Goal: Task Accomplishment & Management: Manage account settings

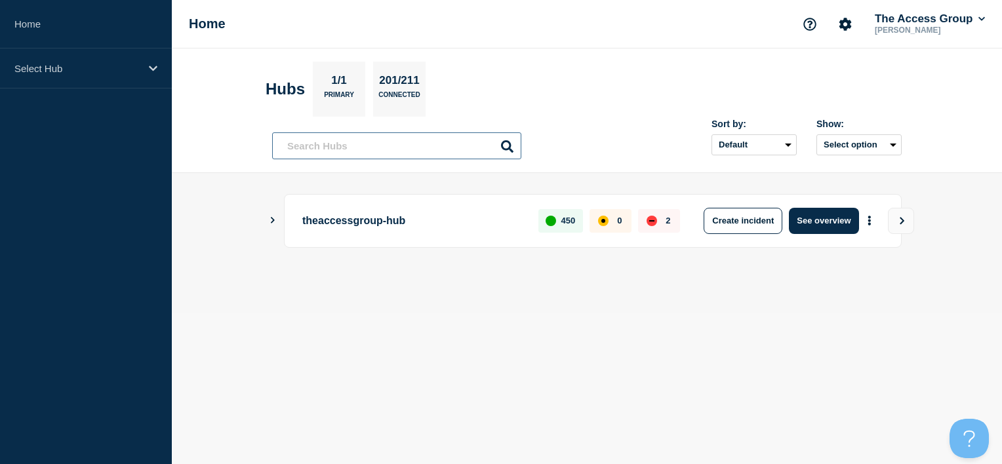
click at [352, 138] on input "text" at bounding box center [396, 145] width 249 height 27
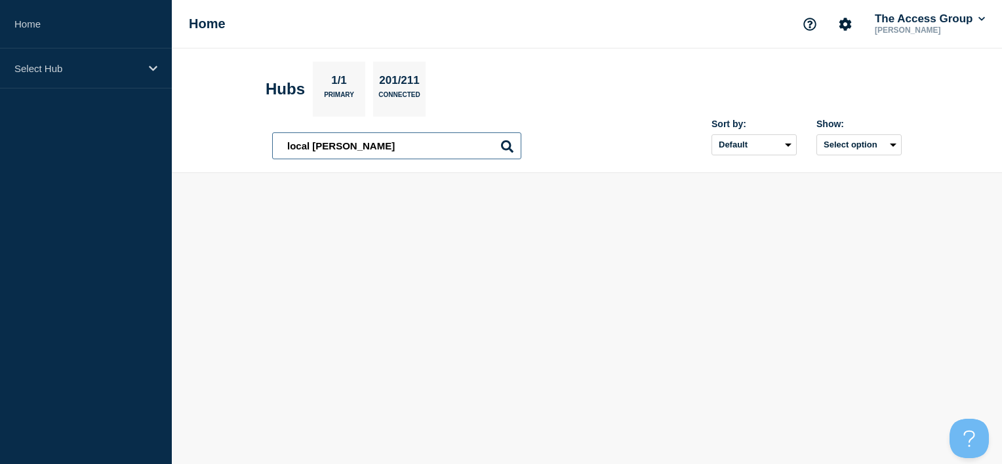
type input "local gove"
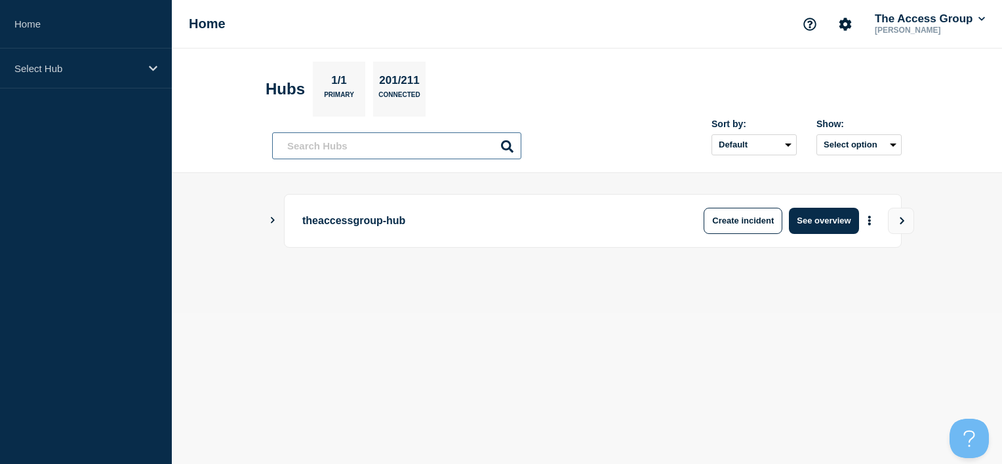
click at [341, 155] on input "text" at bounding box center [396, 145] width 249 height 27
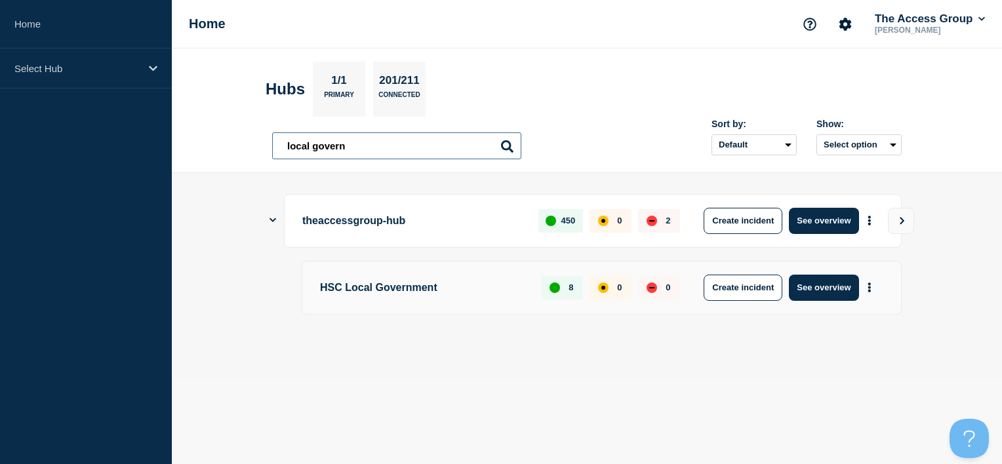
type input "local govern"
click at [369, 292] on p "HSC Local Government" at bounding box center [423, 288] width 206 height 26
click at [813, 282] on button "See overview" at bounding box center [824, 288] width 70 height 26
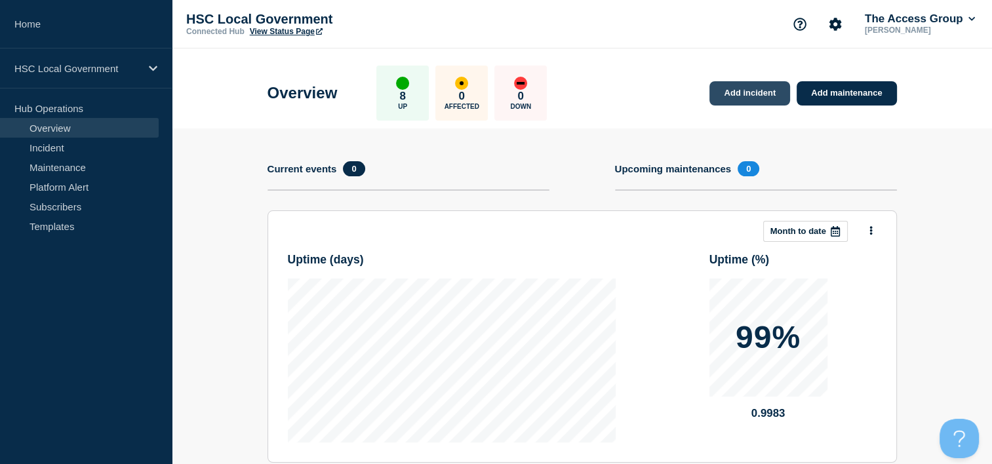
click at [761, 94] on link "Add incident" at bounding box center [750, 93] width 81 height 24
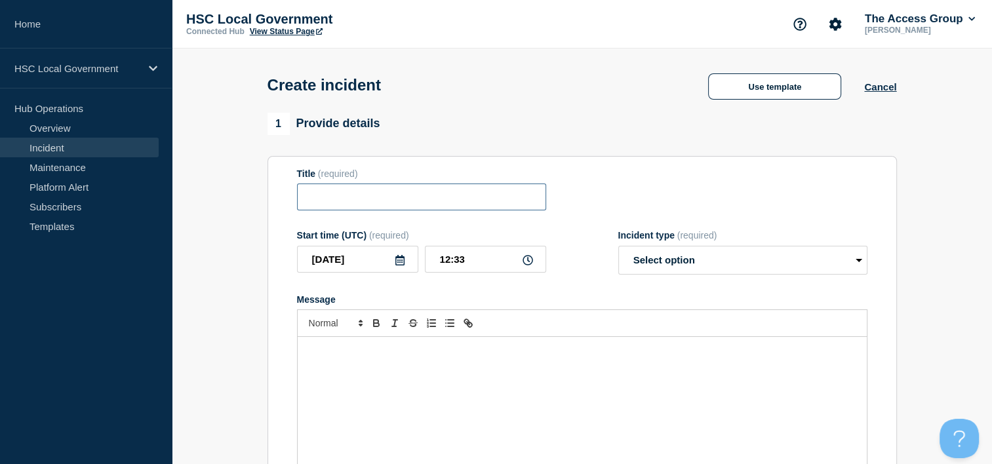
click at [390, 209] on input "Title" at bounding box center [421, 197] width 249 height 27
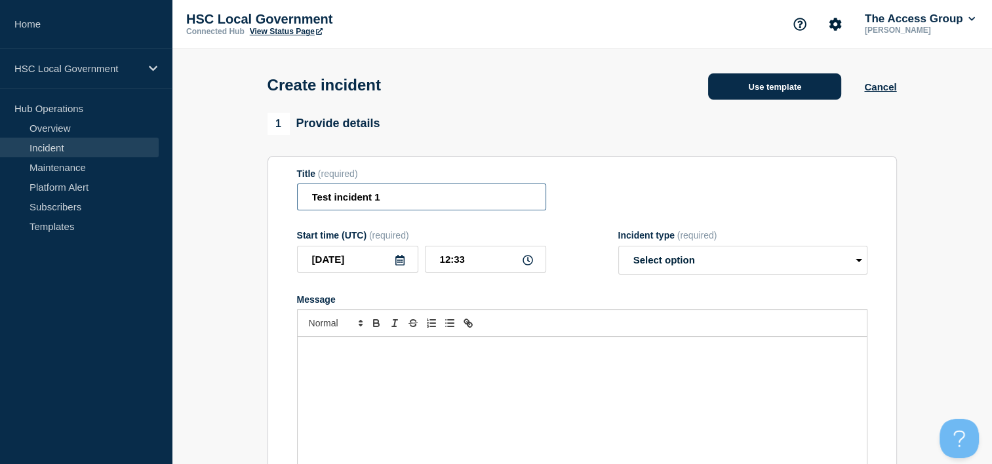
type input "Test incident 1"
click at [765, 84] on button "Use template" at bounding box center [774, 86] width 133 height 26
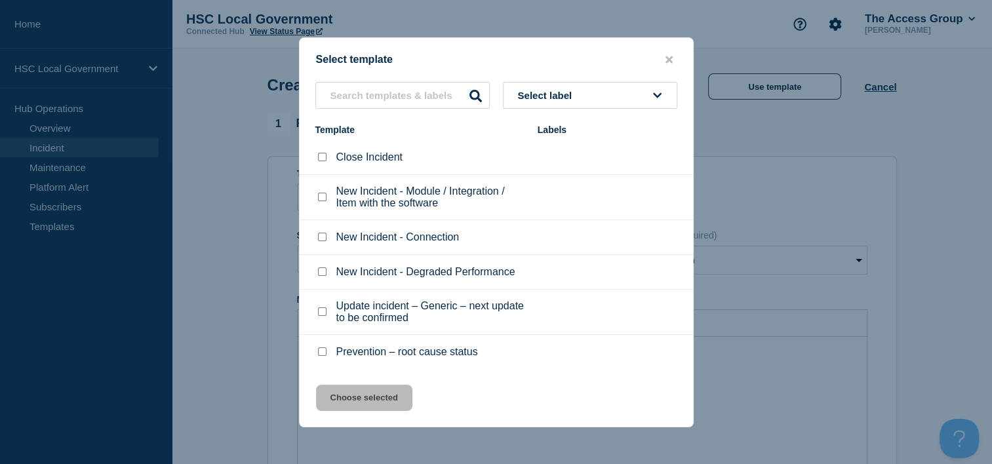
click at [637, 97] on button "Select label" at bounding box center [590, 95] width 174 height 27
click at [320, 200] on input "New Incident - Module / Integration / Item with the software checkbox" at bounding box center [322, 197] width 9 height 9
checkbox input "true"
click at [366, 399] on button "Choose selected" at bounding box center [364, 398] width 96 height 26
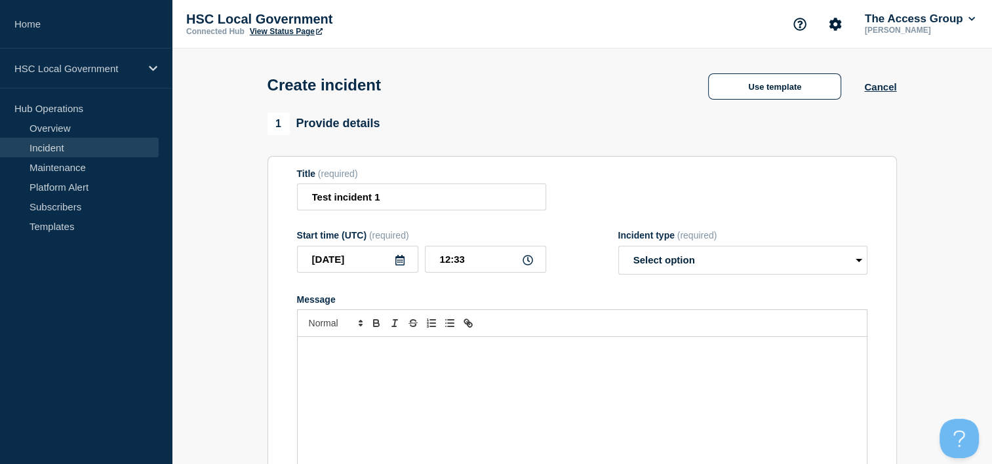
select select "identified"
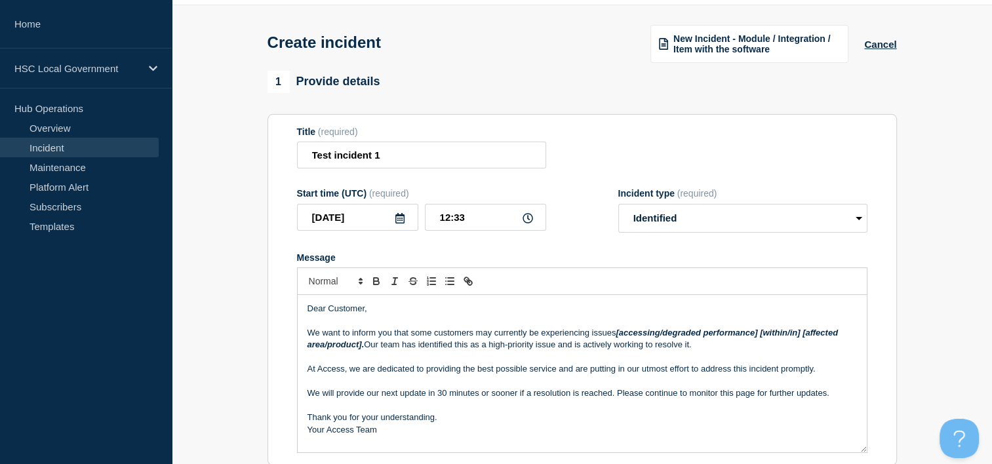
scroll to position [66, 0]
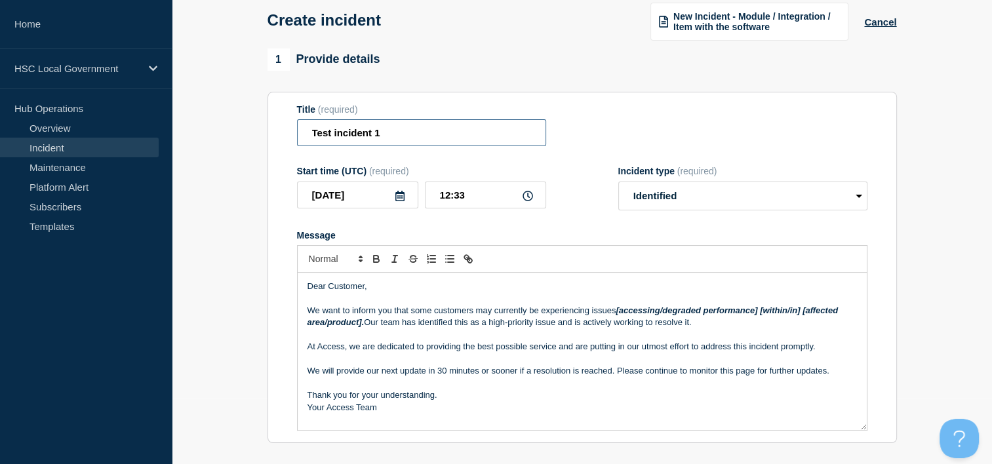
drag, startPoint x: 326, startPoint y: 131, endPoint x: 273, endPoint y: 131, distance: 53.1
click at [274, 129] on section "Title (required) Test incident 1 Start time (UTC) (required) [DATE] 12:33 Incid…" at bounding box center [583, 268] width 630 height 352
type input "TEST incident 1"
click at [639, 207] on select "Select option Investigating Identified Monitoring" at bounding box center [742, 196] width 249 height 29
select select "investigating"
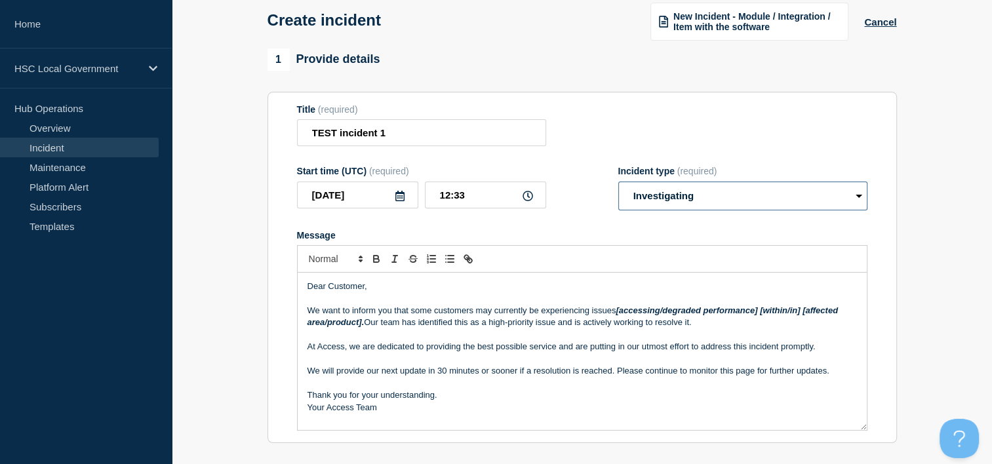
click at [618, 184] on select "Select option Investigating Identified Monitoring" at bounding box center [742, 196] width 249 height 29
click at [571, 317] on p "We want to inform you that some customers may currently be experiencing issues …" at bounding box center [583, 317] width 550 height 24
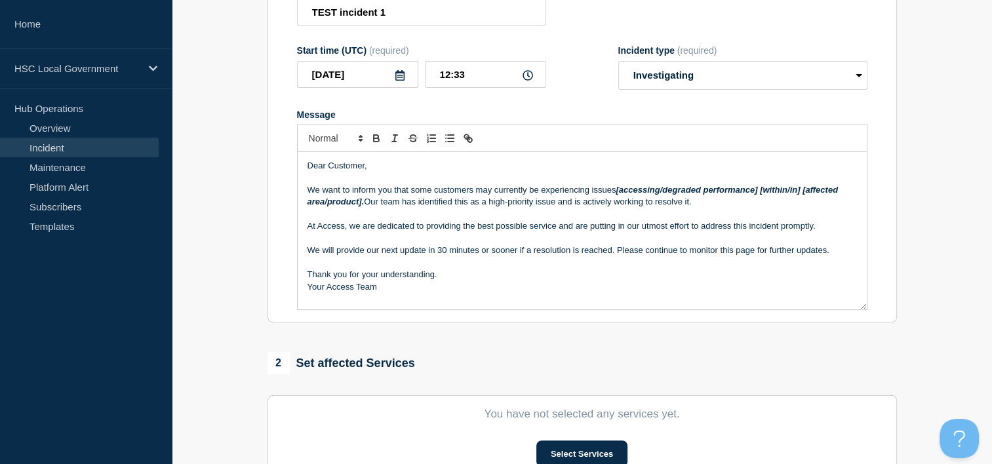
scroll to position [131, 0]
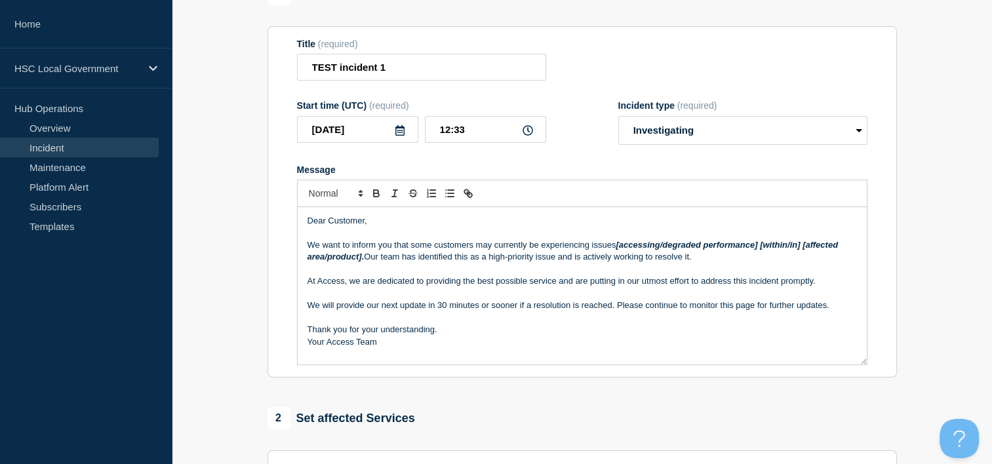
click at [712, 260] on p "We want to inform you that some customers may currently be experiencing issues …" at bounding box center [583, 251] width 550 height 24
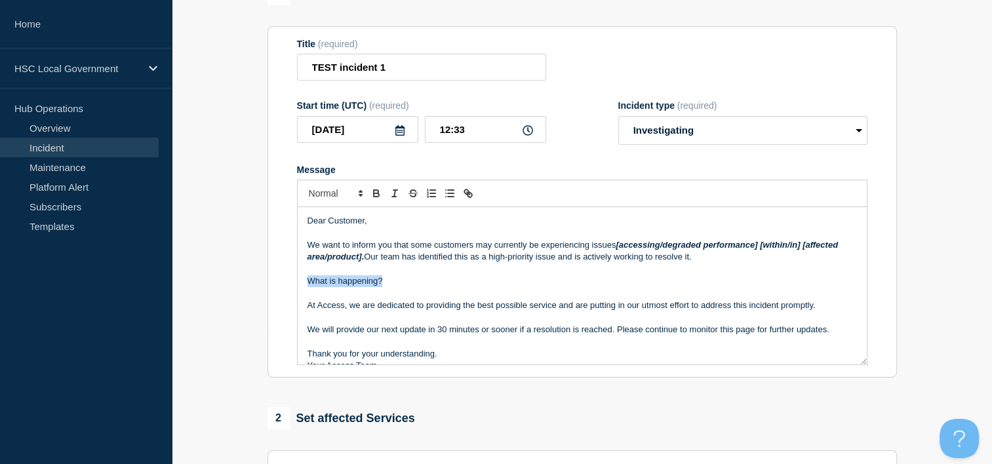
drag, startPoint x: 397, startPoint y: 281, endPoint x: 274, endPoint y: 289, distance: 122.9
click at [274, 289] on section "Title (required) TEST incident 1 Start time (UTC) (required) [DATE] 12:33 Incid…" at bounding box center [583, 202] width 630 height 352
click at [382, 201] on button "Toggle bold text" at bounding box center [376, 194] width 18 height 16
click at [348, 191] on span "Font size" at bounding box center [335, 194] width 64 height 16
click at [339, 233] on span "submenu" at bounding box center [335, 229] width 52 height 17
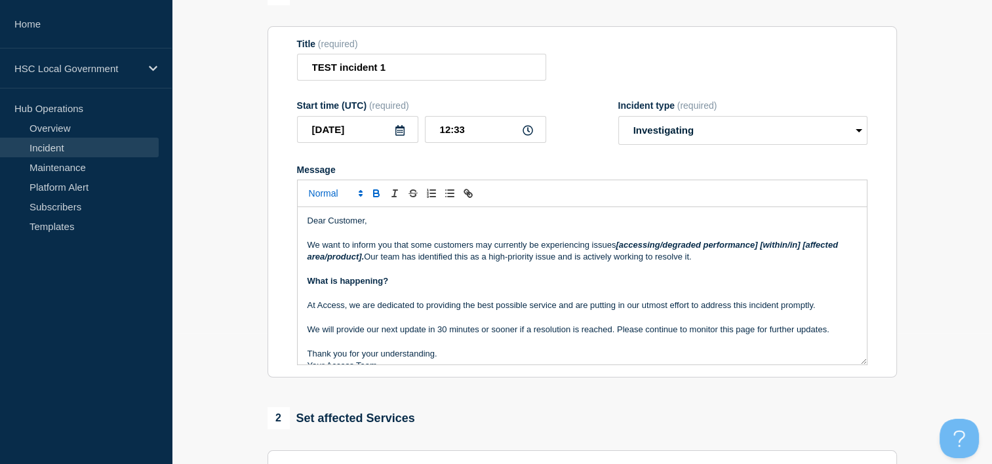
click at [342, 201] on span "Font size" at bounding box center [335, 194] width 64 height 16
click at [341, 254] on span "submenu" at bounding box center [335, 248] width 52 height 20
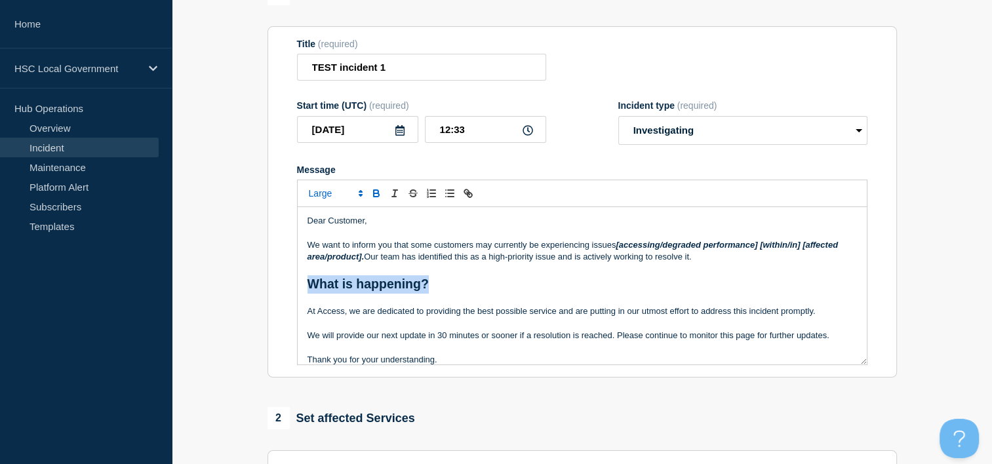
click at [449, 290] on p "What is happening?" at bounding box center [583, 284] width 550 height 18
drag, startPoint x: 435, startPoint y: 283, endPoint x: 283, endPoint y: 287, distance: 152.9
click at [283, 287] on section "Title (required) TEST incident 1 Start time (UTC) (required) [DATE] 12:33 Incid…" at bounding box center [583, 202] width 630 height 352
click at [315, 197] on span "Font size" at bounding box center [335, 194] width 64 height 16
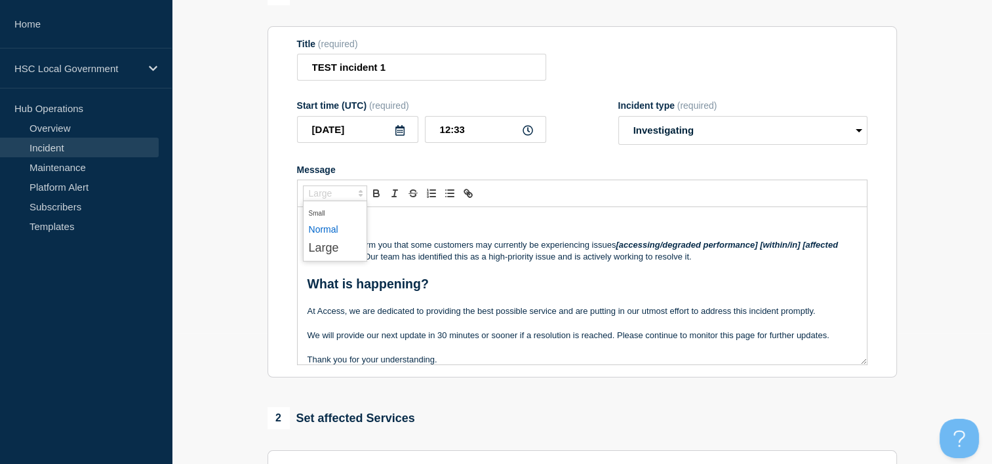
click at [335, 231] on span "submenu" at bounding box center [335, 229] width 52 height 17
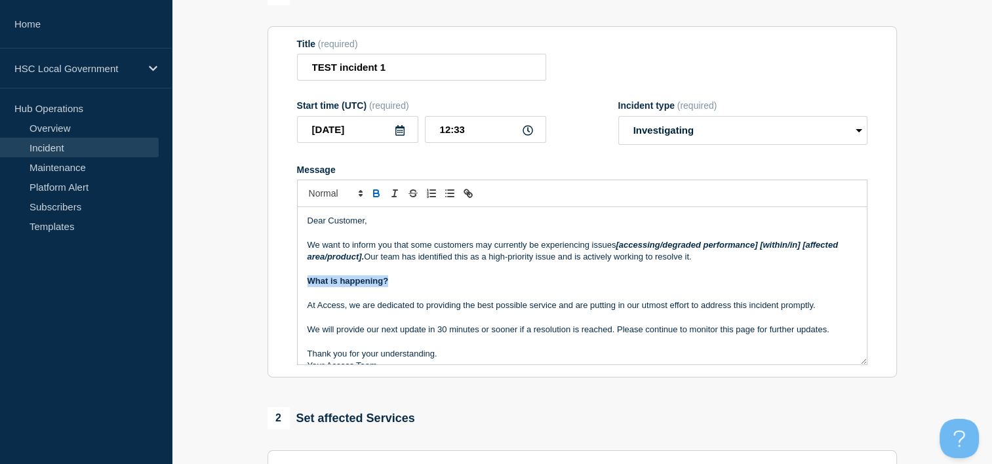
click at [443, 283] on p "What is happening?" at bounding box center [583, 281] width 550 height 12
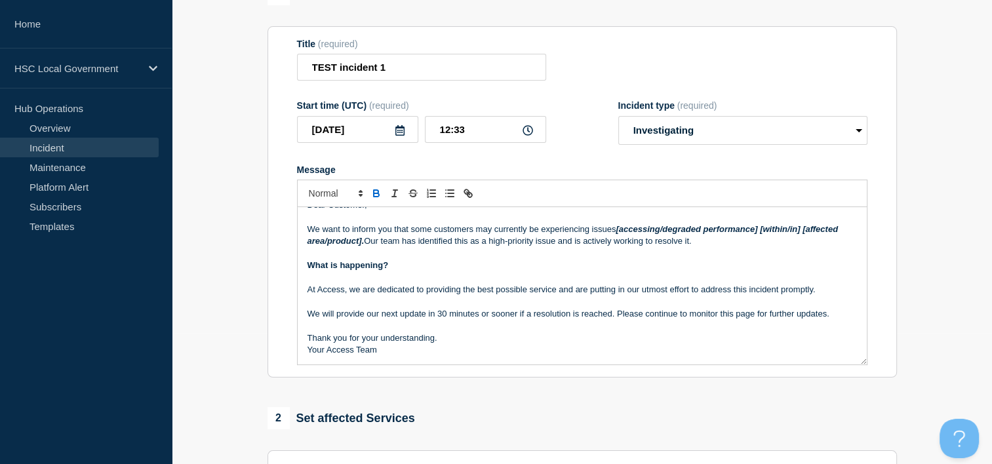
click at [837, 296] on p "At Access, we are dedicated to providing the best possible service and are putt…" at bounding box center [583, 290] width 550 height 12
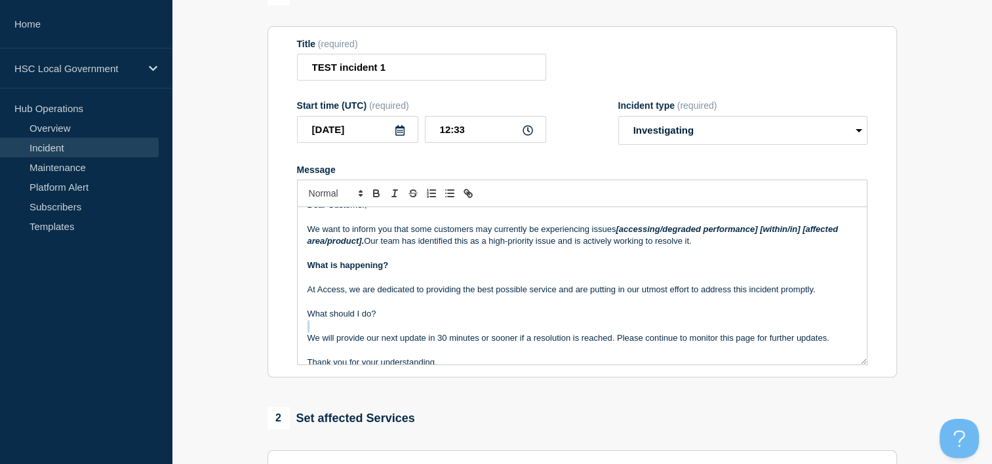
drag, startPoint x: 386, startPoint y: 317, endPoint x: 235, endPoint y: 325, distance: 151.1
click at [235, 325] on section "1 Provide details Title (required) TEST incident 1 Start time (UTC) (required) …" at bounding box center [582, 358] width 820 height 751
drag, startPoint x: 302, startPoint y: 317, endPoint x: 400, endPoint y: 324, distance: 98.0
click at [400, 324] on div "Dear Customer, We want to inform you that some customers may currently be exper…" at bounding box center [582, 285] width 569 height 157
click at [374, 197] on icon "Toggle bold text" at bounding box center [376, 194] width 5 height 3
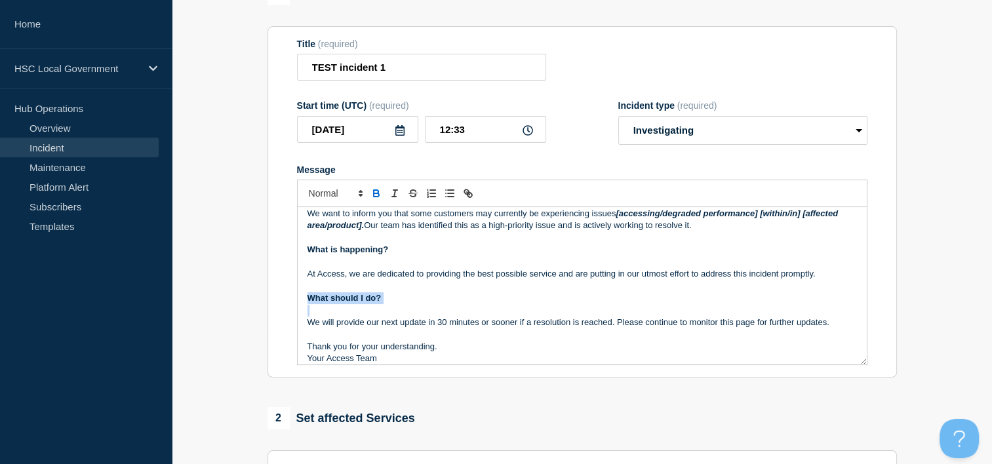
scroll to position [39, 0]
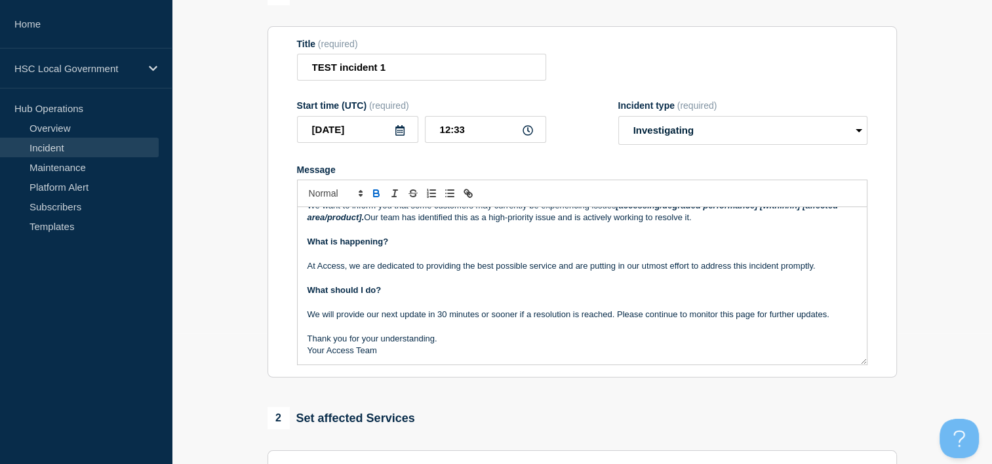
click at [449, 341] on p "Thank you for your understanding." at bounding box center [583, 339] width 550 height 12
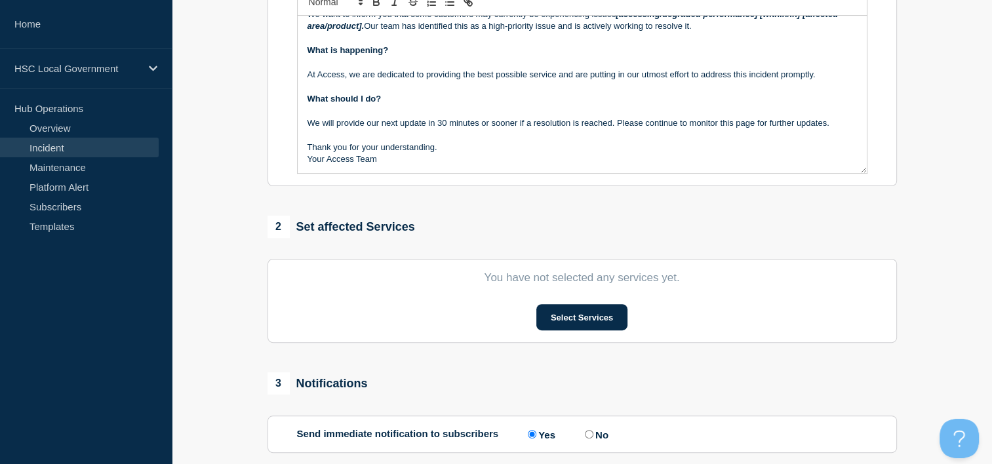
scroll to position [328, 0]
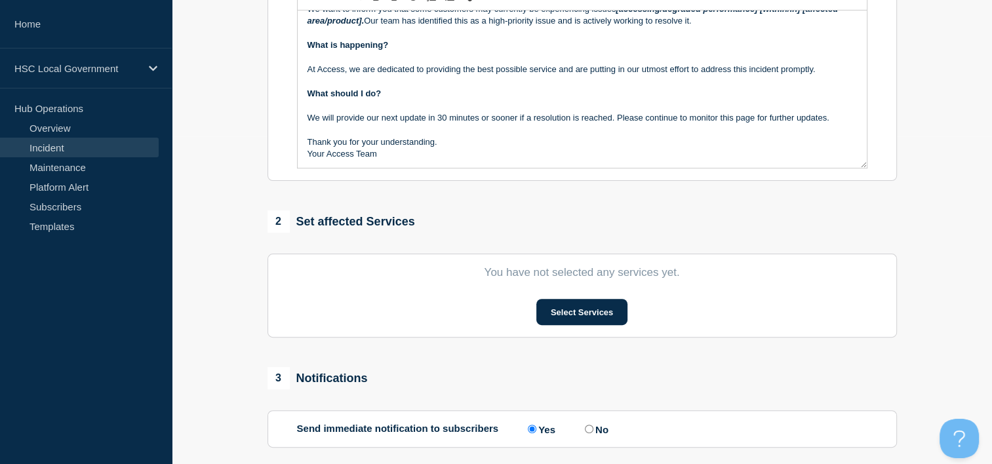
click at [632, 309] on div "Select Services" at bounding box center [582, 312] width 571 height 26
click at [597, 314] on button "Select Services" at bounding box center [581, 312] width 91 height 26
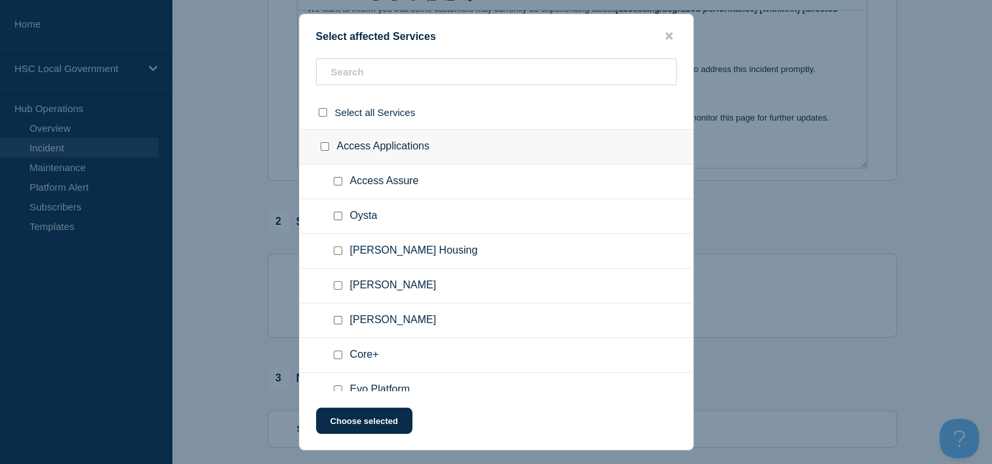
click at [338, 319] on input "Adam SProc checkbox" at bounding box center [338, 320] width 9 height 9
checkbox input "true"
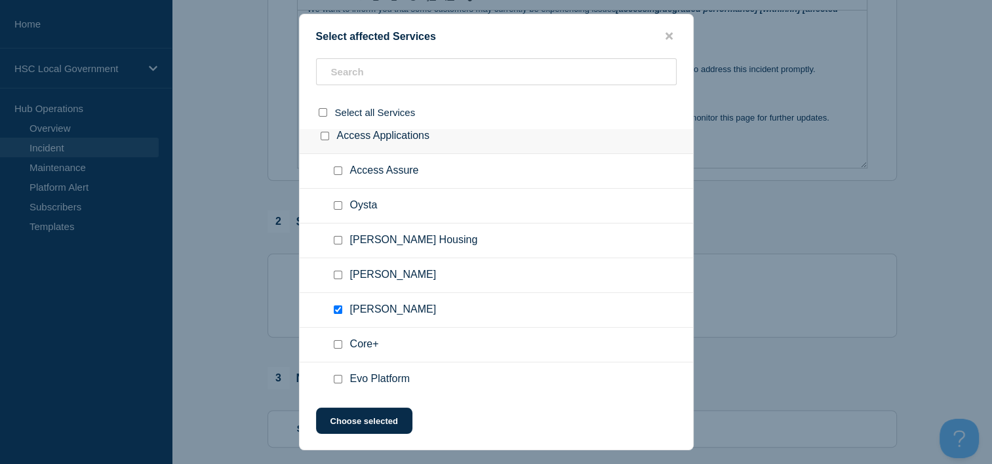
scroll to position [0, 0]
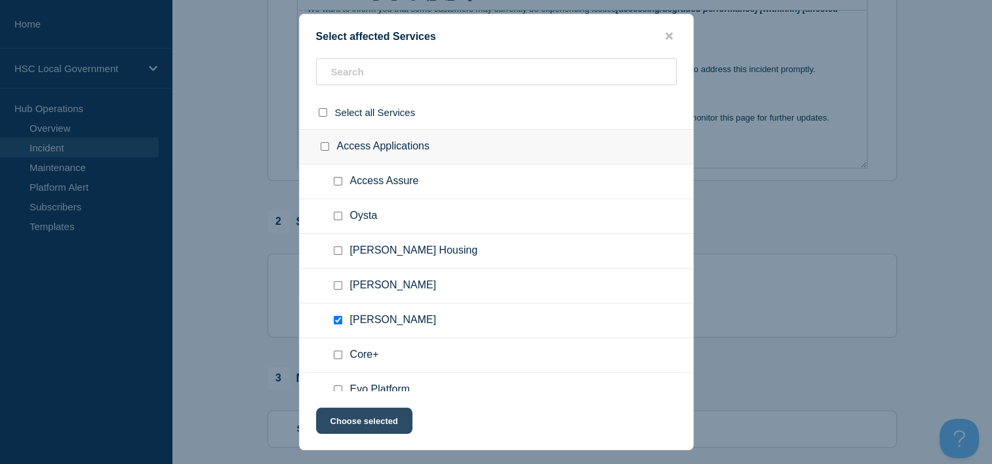
click at [392, 414] on button "Choose selected" at bounding box center [364, 421] width 96 height 26
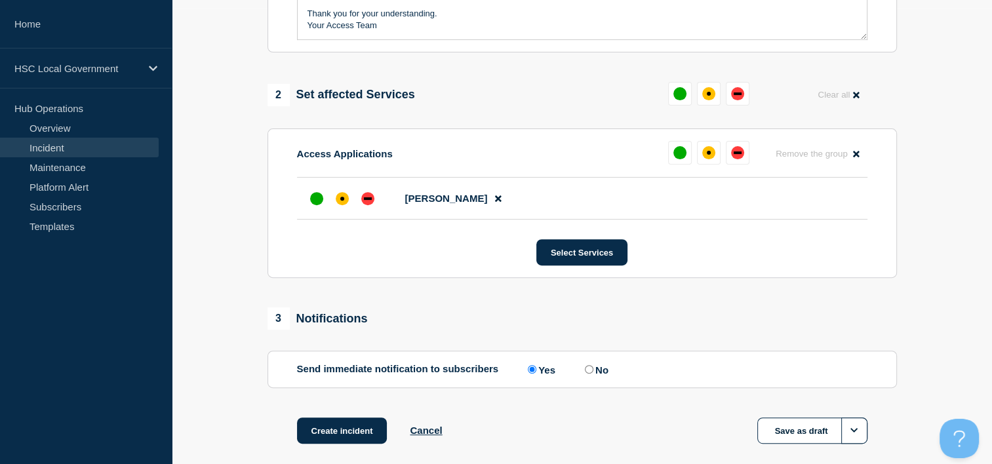
scroll to position [459, 0]
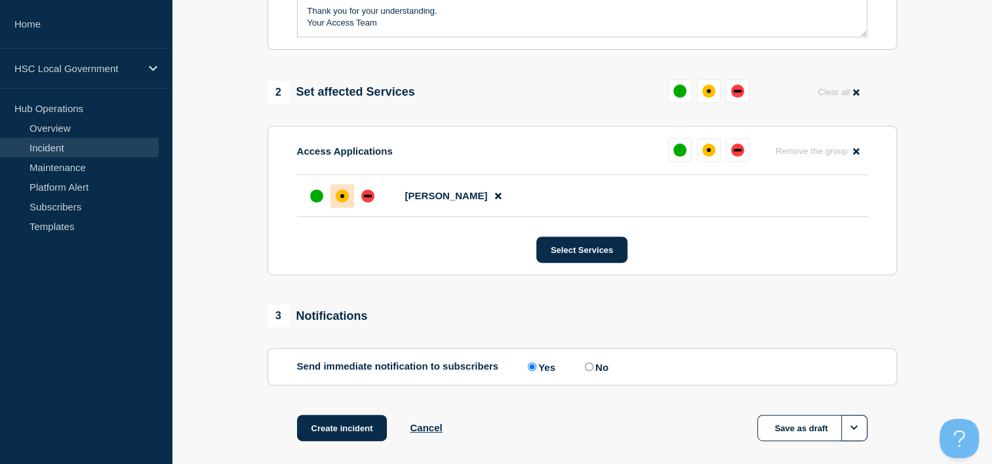
click at [339, 194] on div "affected" at bounding box center [342, 196] width 13 height 13
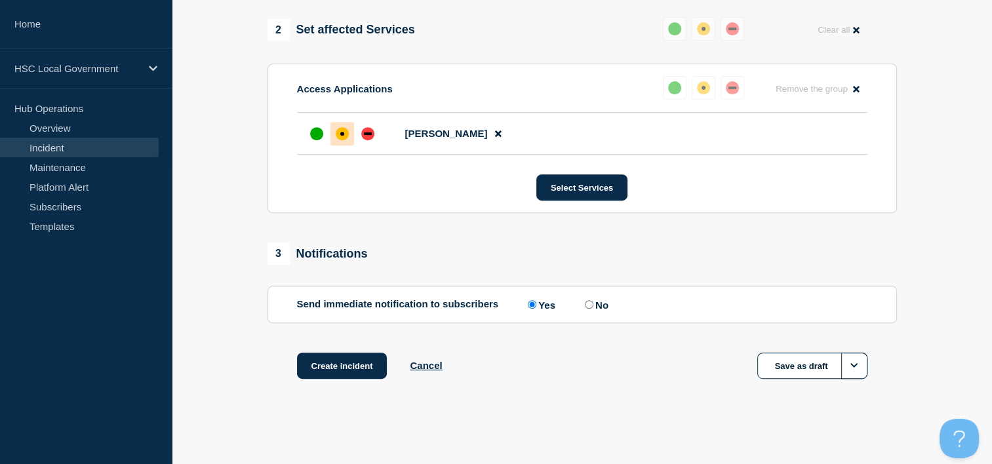
click at [593, 305] on input "No" at bounding box center [589, 304] width 9 height 9
radio input "true"
radio input "false"
click at [350, 375] on button "Create incident" at bounding box center [342, 366] width 90 height 26
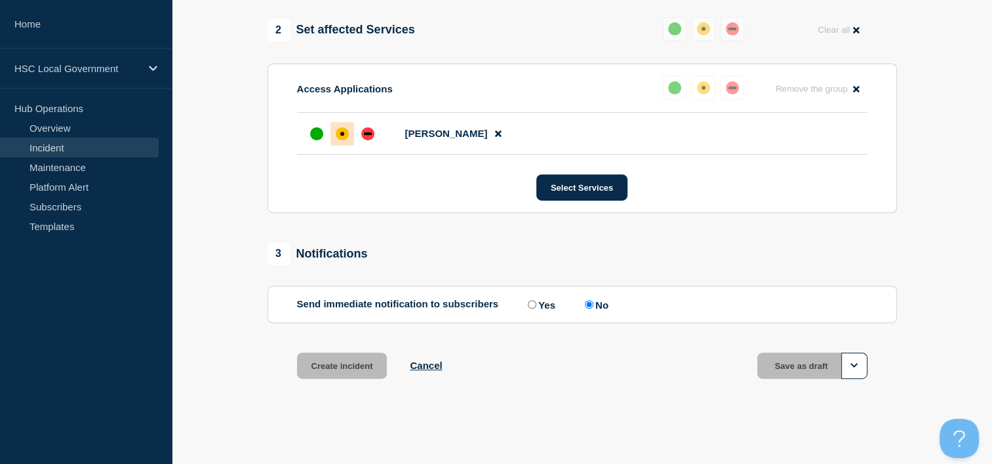
scroll to position [554, 0]
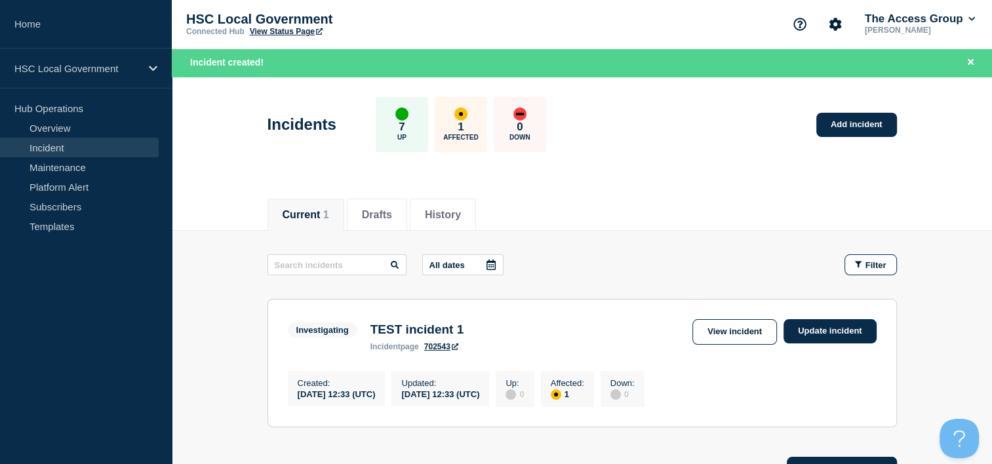
click at [273, 31] on link "View Status Page" at bounding box center [286, 31] width 73 height 9
click at [810, 332] on link "Update incident" at bounding box center [830, 331] width 93 height 24
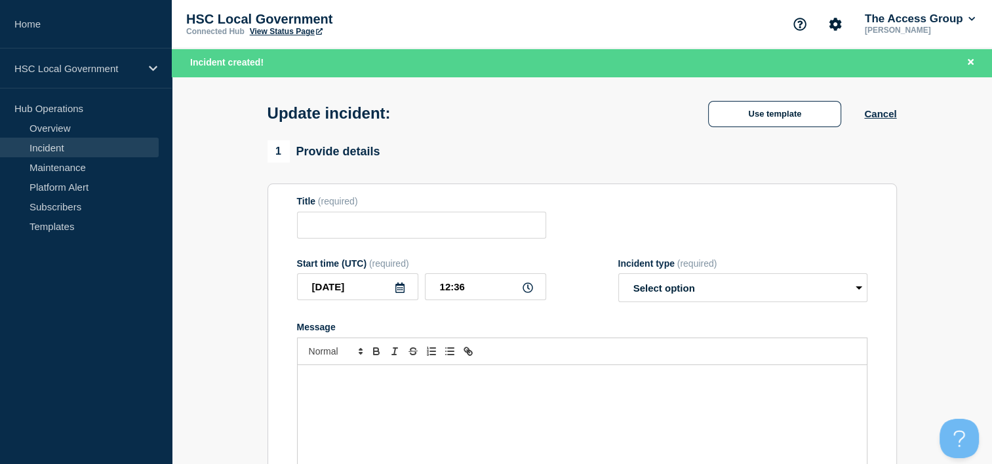
type input "TEST incident 1"
click at [727, 291] on select "Select option Investigating Identified Monitoring Resolved" at bounding box center [742, 287] width 249 height 29
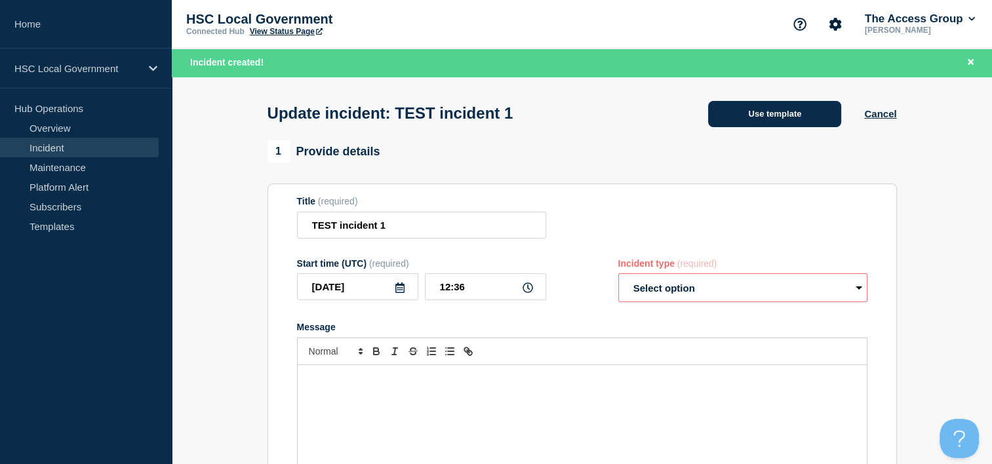
click at [782, 121] on button "Use template" at bounding box center [774, 114] width 133 height 26
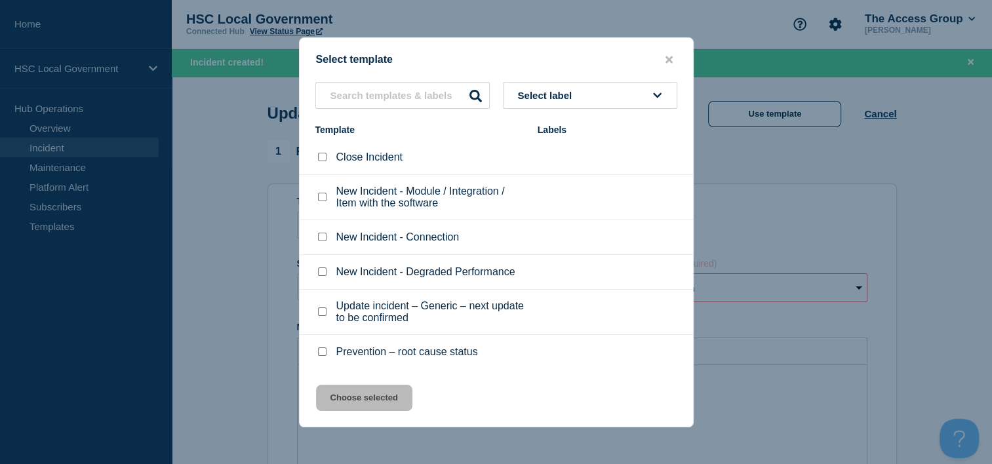
click at [611, 108] on button "Select label" at bounding box center [590, 95] width 174 height 27
click at [318, 157] on input "Close Incident checkbox" at bounding box center [322, 157] width 9 height 9
checkbox input "true"
click at [374, 395] on button "Choose selected" at bounding box center [364, 398] width 96 height 26
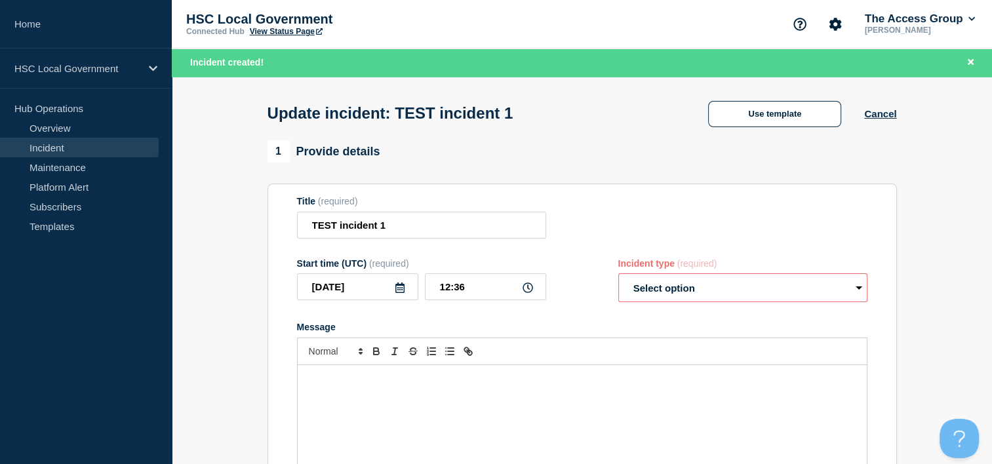
select select "resolved"
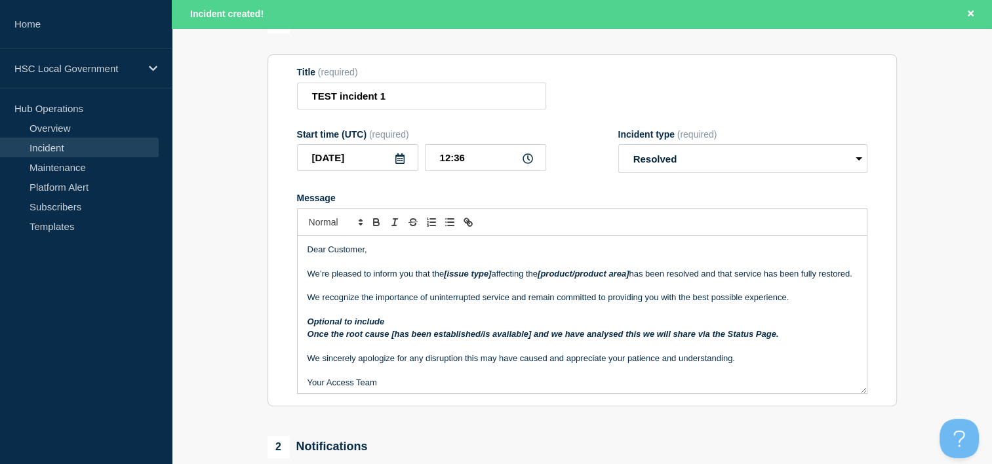
scroll to position [131, 0]
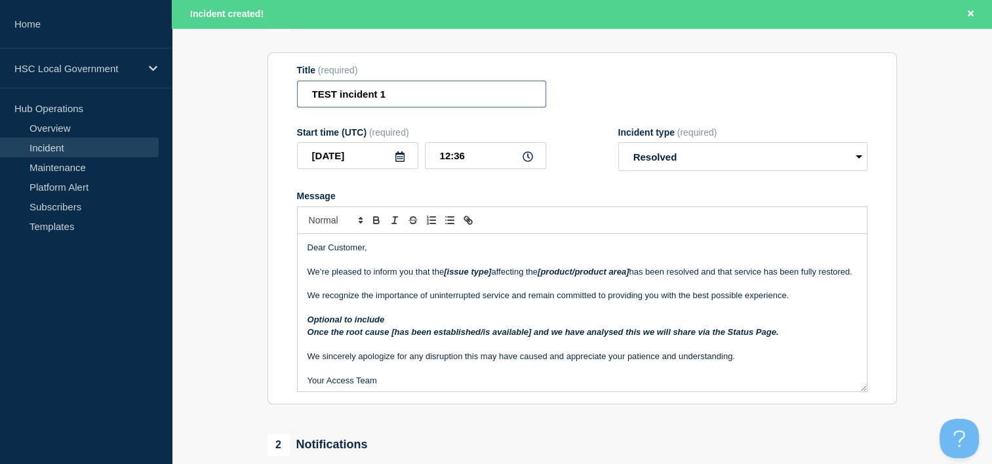
drag, startPoint x: 391, startPoint y: 94, endPoint x: 381, endPoint y: 97, distance: 10.2
click at [381, 97] on input "TEST incident 1" at bounding box center [421, 94] width 249 height 27
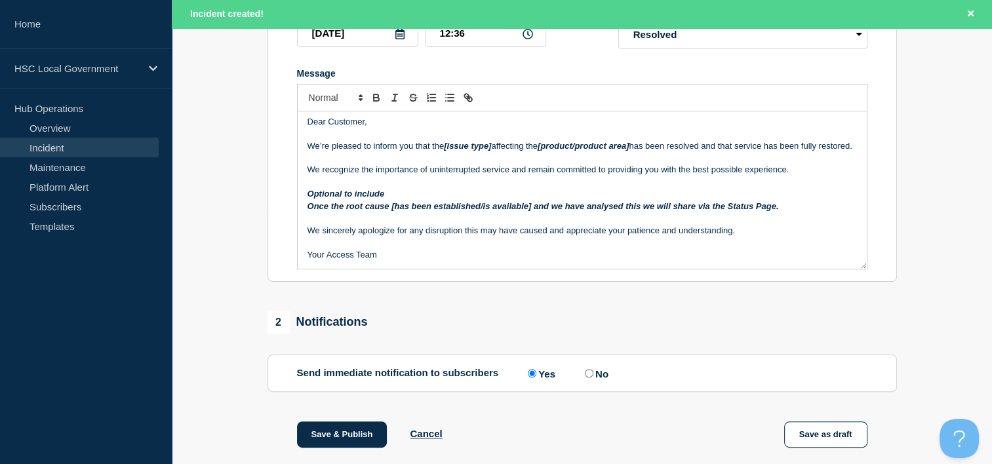
scroll to position [262, 0]
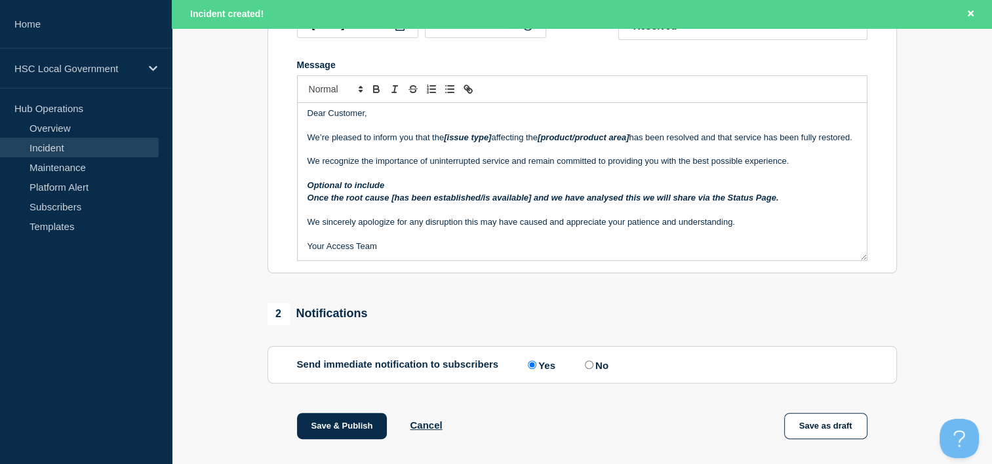
type input "TEST incident 2"
click at [593, 367] on input "No" at bounding box center [589, 365] width 9 height 9
radio input "true"
click at [535, 369] on input "Yes" at bounding box center [532, 365] width 9 height 9
radio input "true"
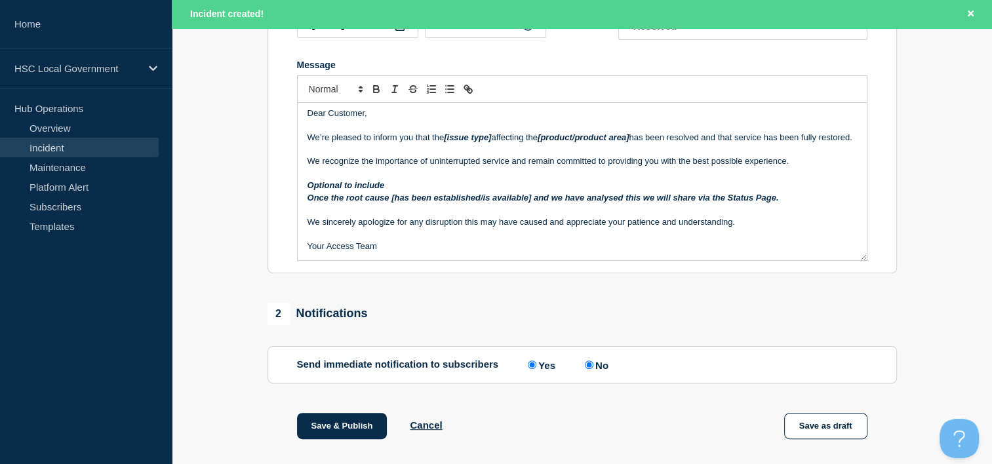
radio input "false"
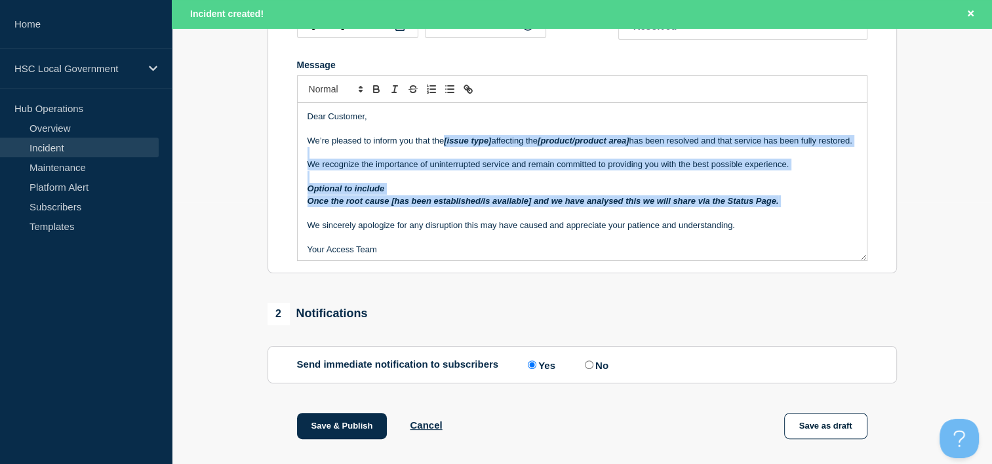
drag, startPoint x: 444, startPoint y: 142, endPoint x: 786, endPoint y: 218, distance: 350.7
click at [786, 218] on div "Dear Customer, We’re pleased to inform you that the [issue type] affecting the …" at bounding box center [582, 181] width 569 height 157
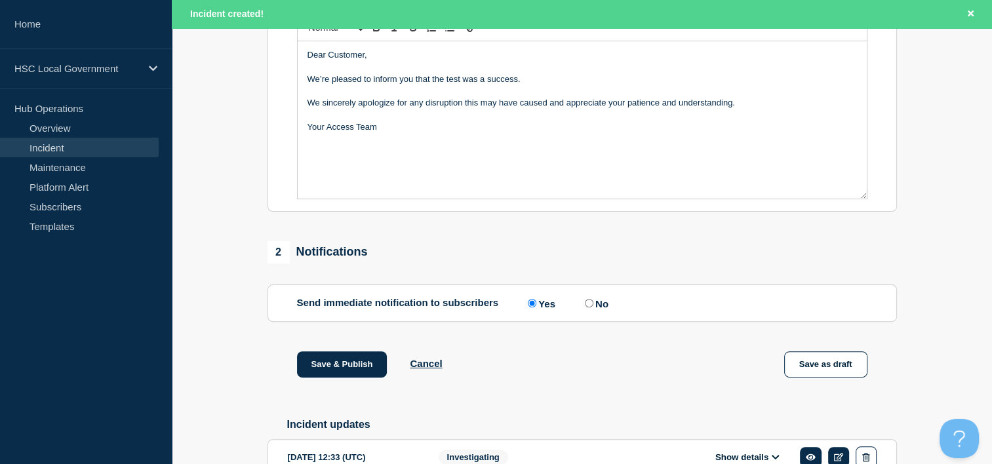
scroll to position [393, 0]
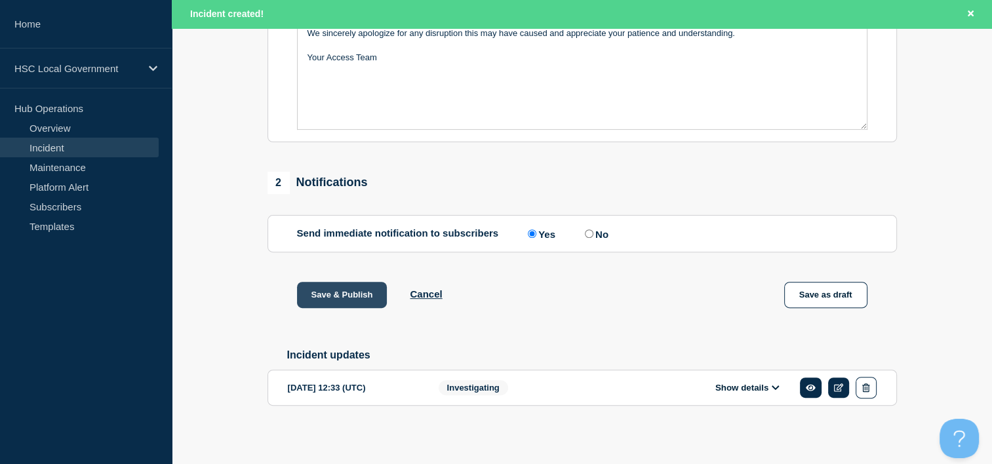
click at [339, 308] on button "Save & Publish" at bounding box center [342, 295] width 90 height 26
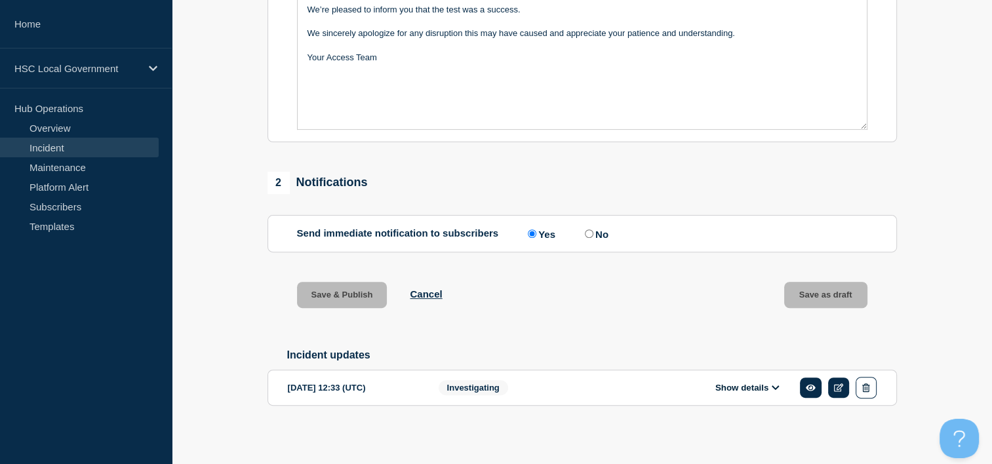
scroll to position [365, 0]
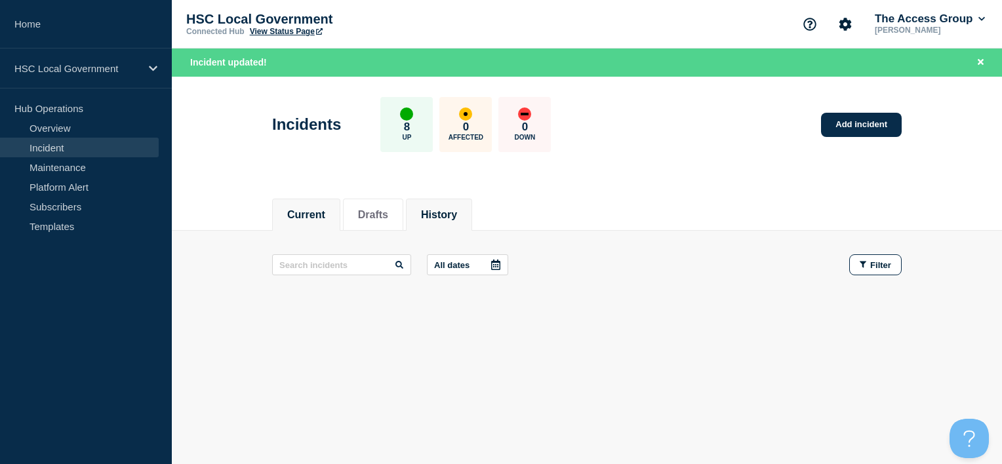
click at [454, 211] on button "History" at bounding box center [439, 215] width 36 height 12
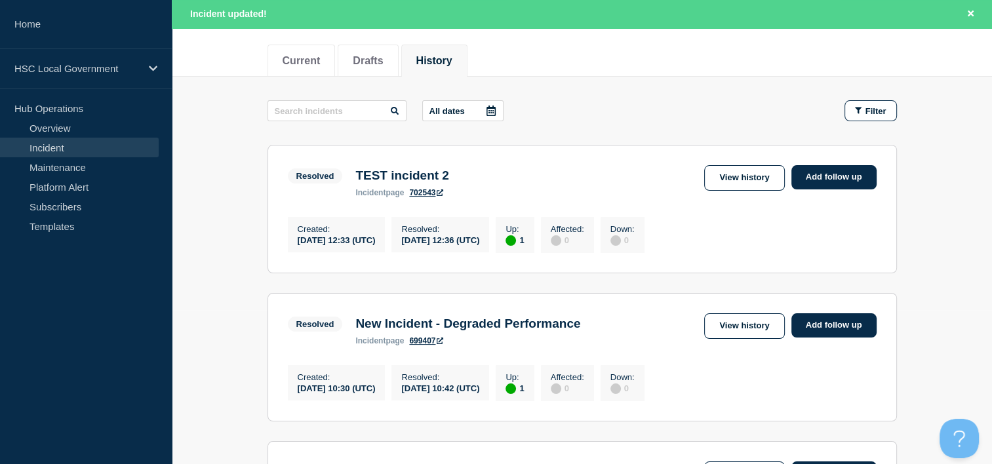
scroll to position [131, 0]
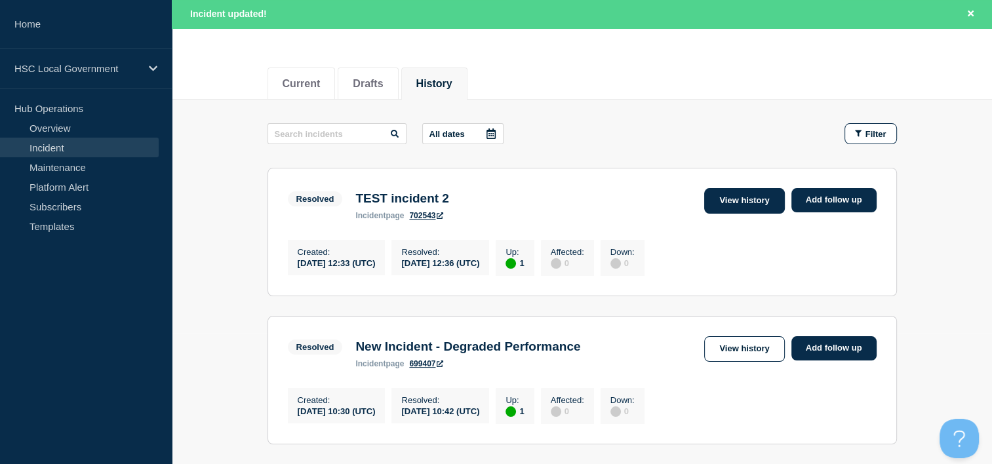
click at [746, 194] on link "View history" at bounding box center [744, 201] width 80 height 26
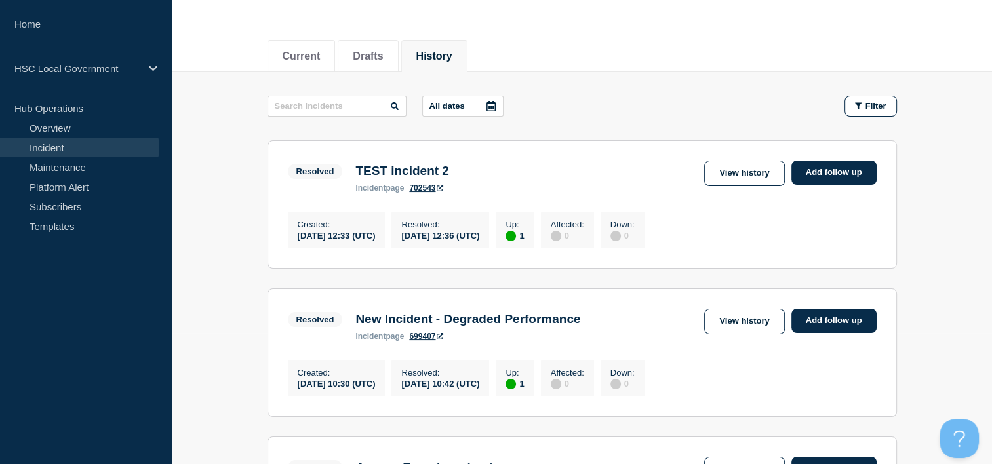
scroll to position [103, 0]
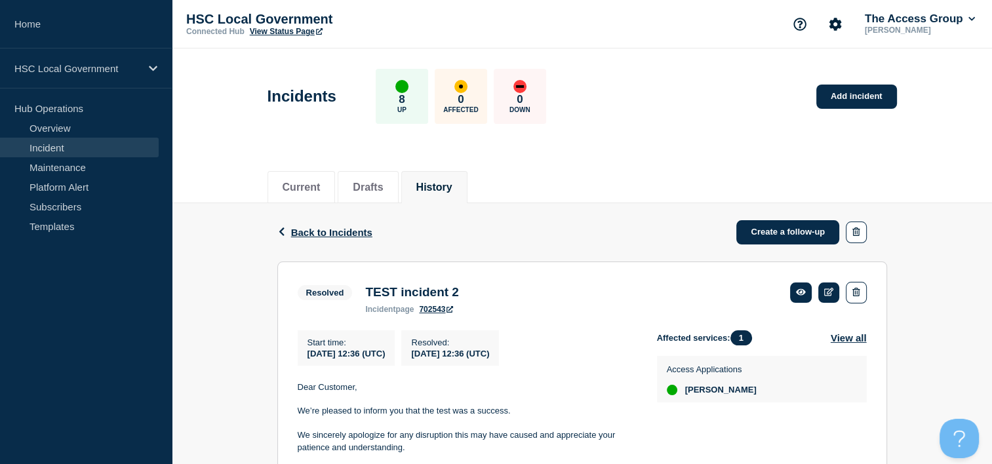
click at [55, 108] on p "Hub Operations" at bounding box center [86, 108] width 172 height 20
click at [58, 126] on link "Overview" at bounding box center [79, 128] width 159 height 20
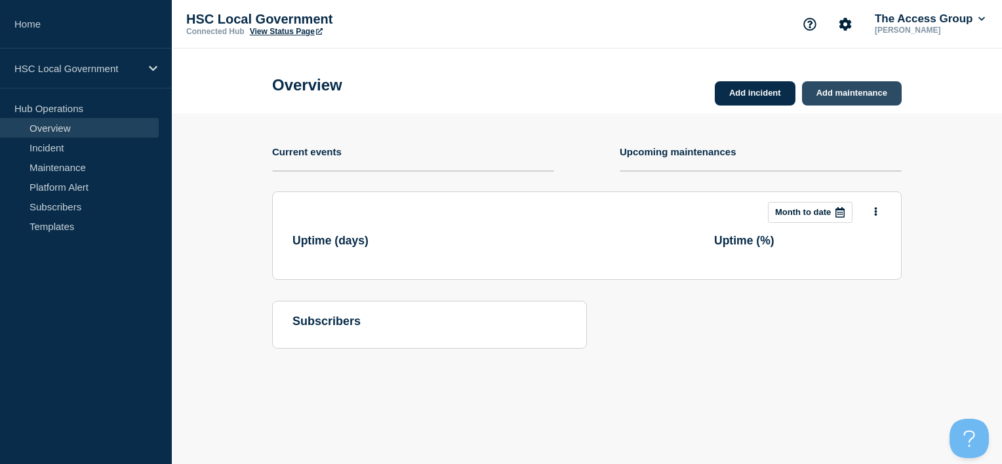
click at [844, 94] on link "Add maintenance" at bounding box center [852, 93] width 100 height 24
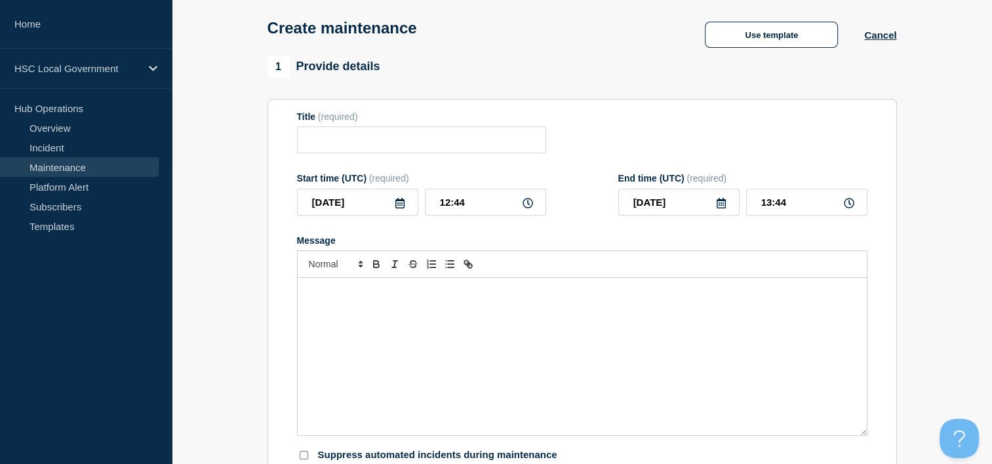
scroll to position [49, 0]
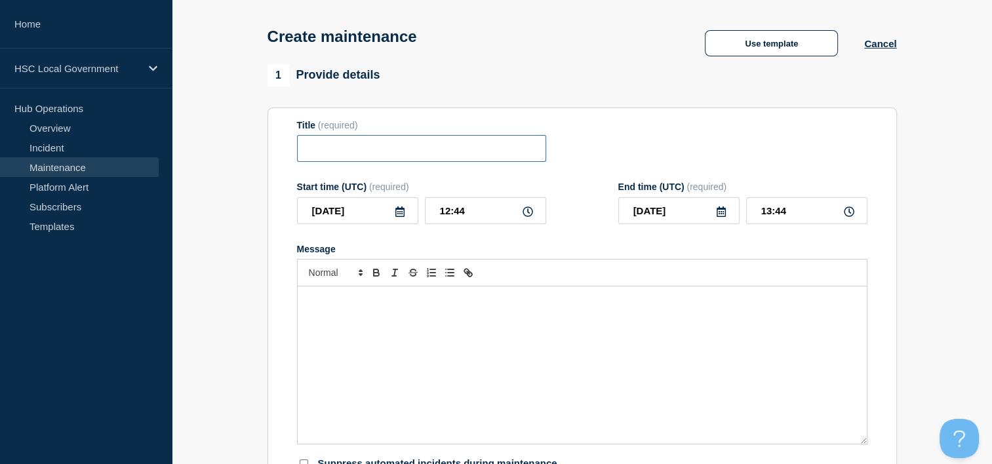
click at [340, 150] on input "Title" at bounding box center [421, 148] width 249 height 27
type input "TEST Maintenance"
click at [400, 215] on icon at bounding box center [400, 212] width 10 height 10
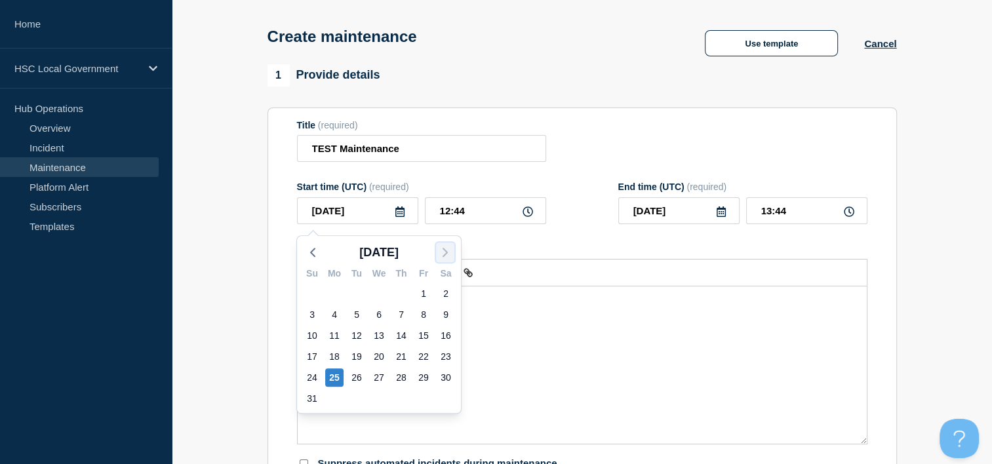
click at [449, 254] on icon "button" at bounding box center [445, 253] width 16 height 16
click at [338, 315] on div "8" at bounding box center [334, 315] width 18 height 18
type input "[DATE]"
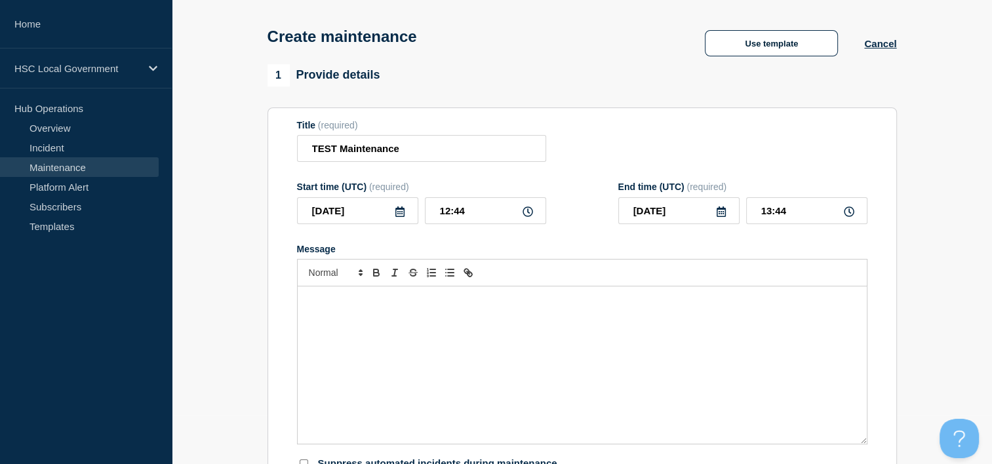
click at [531, 213] on icon at bounding box center [528, 212] width 10 height 10
click at [527, 214] on icon at bounding box center [528, 212] width 10 height 10
click at [494, 218] on input "12:44" at bounding box center [485, 210] width 121 height 27
drag, startPoint x: 492, startPoint y: 218, endPoint x: 409, endPoint y: 214, distance: 83.4
click at [409, 214] on div "[DATE] 12:44" at bounding box center [421, 210] width 249 height 27
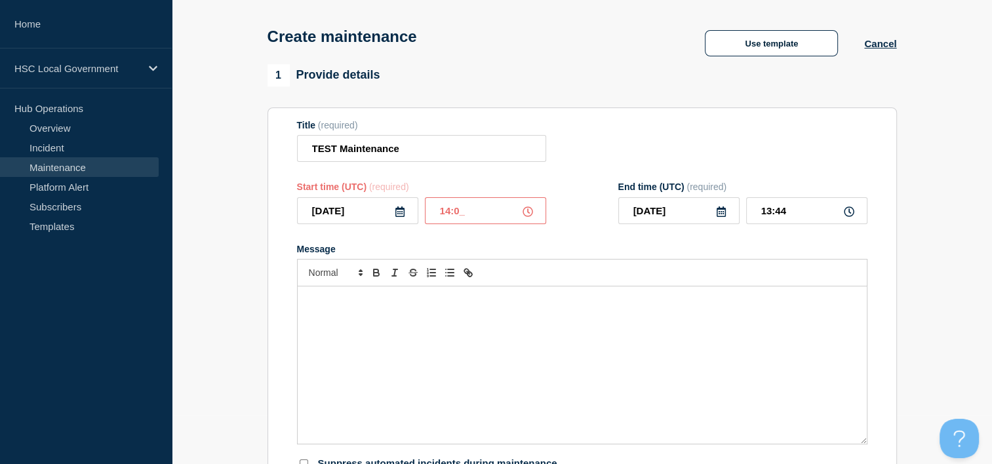
type input "14:07"
type input "15:07"
click at [448, 312] on div "Message" at bounding box center [582, 365] width 569 height 157
click at [723, 217] on icon at bounding box center [721, 212] width 9 height 10
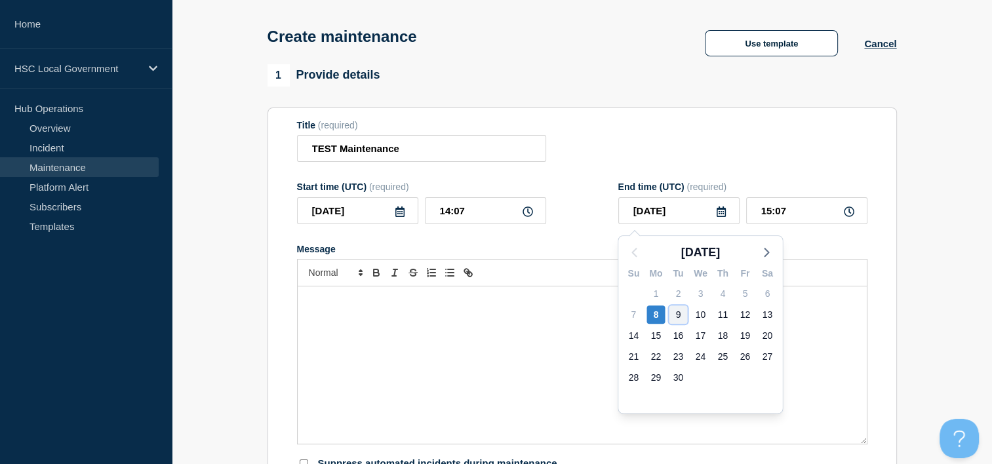
click at [673, 313] on div "9" at bounding box center [678, 315] width 18 height 18
type input "[DATE]"
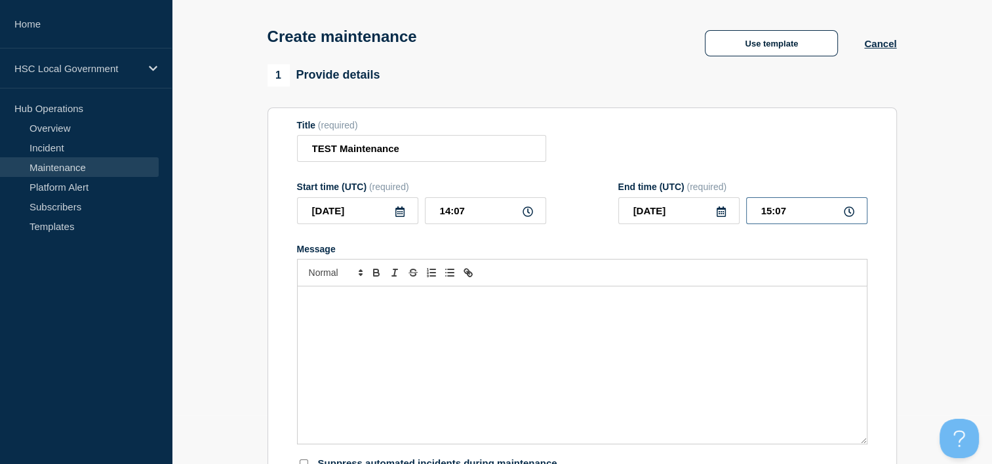
drag, startPoint x: 801, startPoint y: 212, endPoint x: 754, endPoint y: 213, distance: 47.9
click at [754, 213] on input "15:07" at bounding box center [806, 210] width 121 height 27
type input "15:03"
click at [677, 283] on div at bounding box center [582, 273] width 571 height 28
click at [456, 333] on div "Message" at bounding box center [582, 365] width 569 height 157
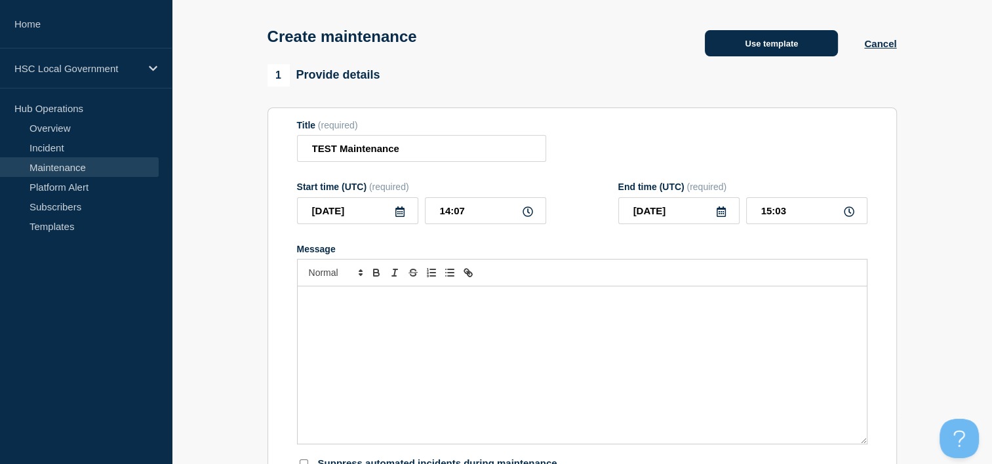
click at [738, 52] on button "Use template" at bounding box center [771, 43] width 133 height 26
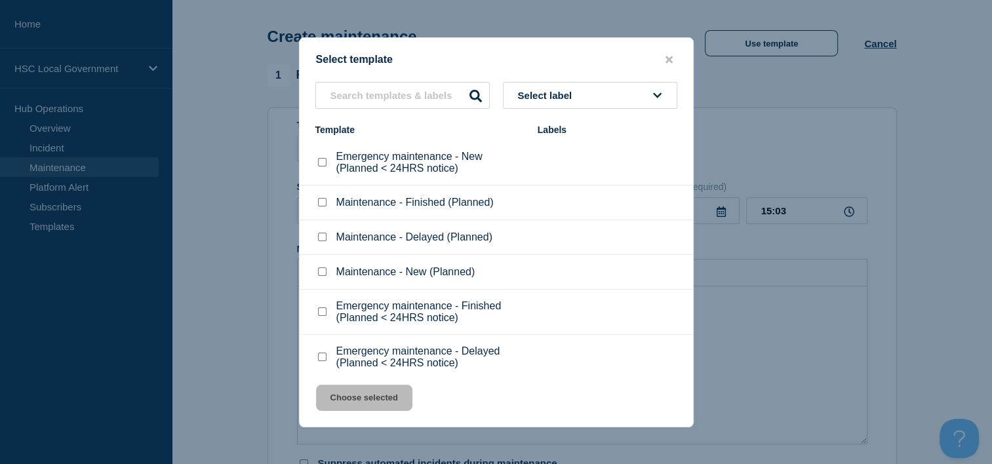
click at [571, 201] on li "Maintenance - Finished (Planned)" at bounding box center [496, 203] width 393 height 35
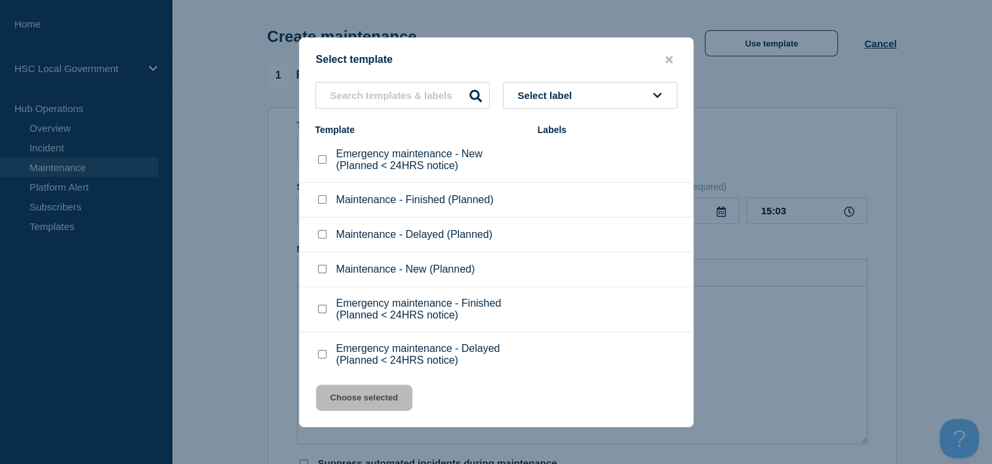
scroll to position [0, 0]
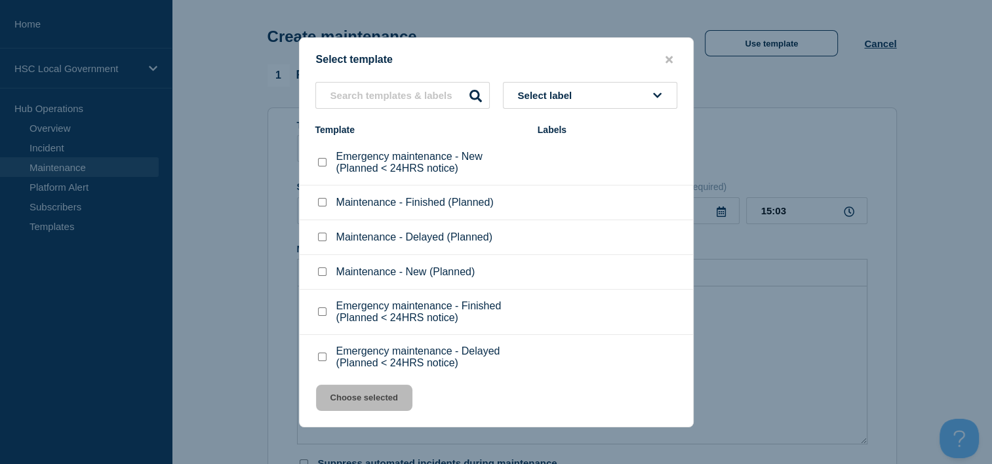
click at [320, 274] on input "Maintenance - New (Planned) checkbox" at bounding box center [322, 272] width 9 height 9
checkbox input "true"
click at [367, 397] on button "Choose selected" at bounding box center [364, 398] width 96 height 26
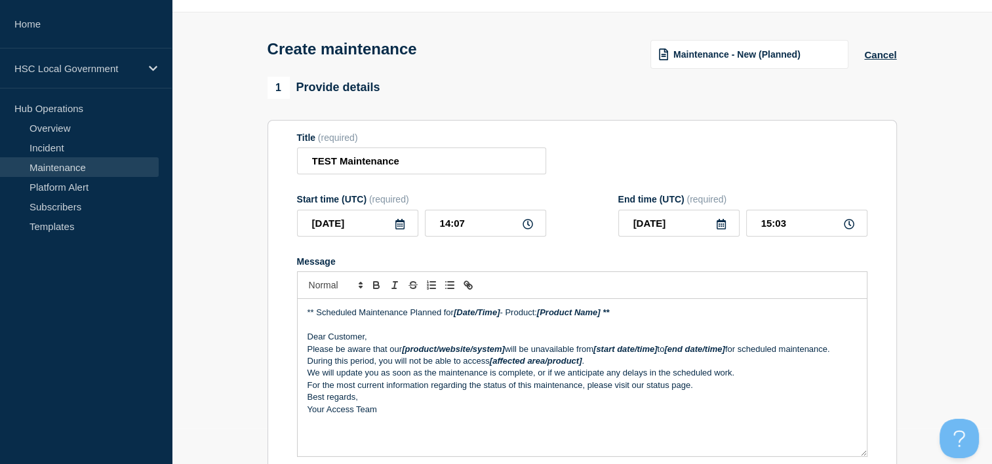
scroll to position [66, 0]
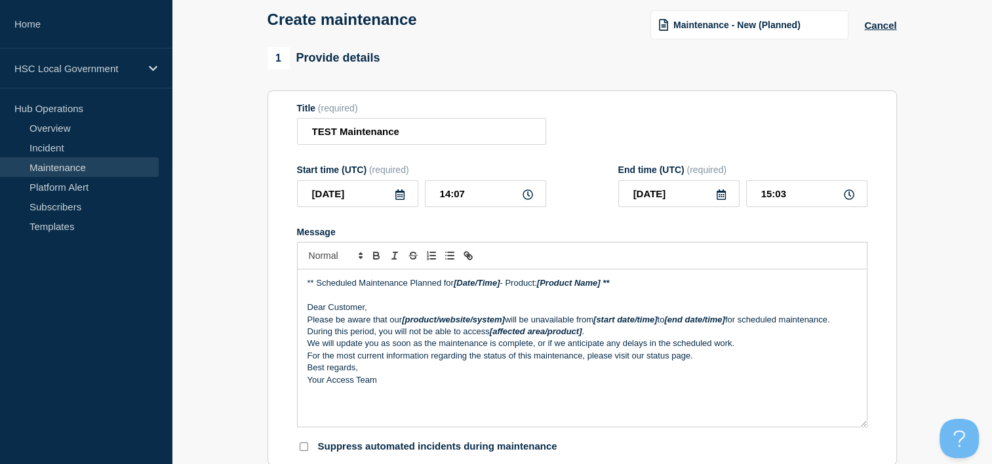
drag, startPoint x: 456, startPoint y: 286, endPoint x: 504, endPoint y: 287, distance: 47.9
click at [500, 287] on em "[Date/Time]" at bounding box center [477, 283] width 47 height 10
drag, startPoint x: 547, startPoint y: 285, endPoint x: 613, endPoint y: 285, distance: 66.2
click at [613, 285] on p "** Scheduled Maintenance Planned for SEPTEMBER - Product: [Product Name] **" at bounding box center [583, 283] width 550 height 12
click at [727, 361] on p "For the most current information regarding the status of this maintenance, plea…" at bounding box center [583, 356] width 550 height 12
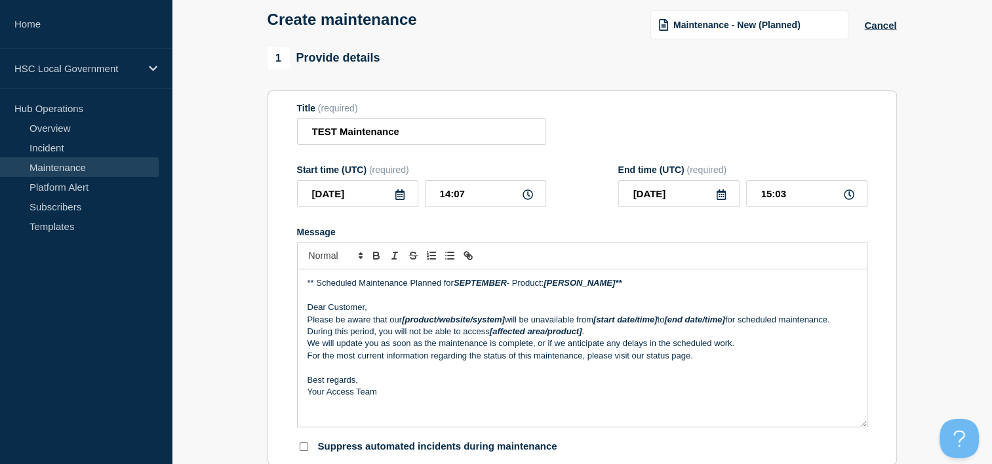
click at [742, 350] on p "We will update you as soon as the maintenance is complete, or if we anticipate …" at bounding box center [583, 344] width 550 height 12
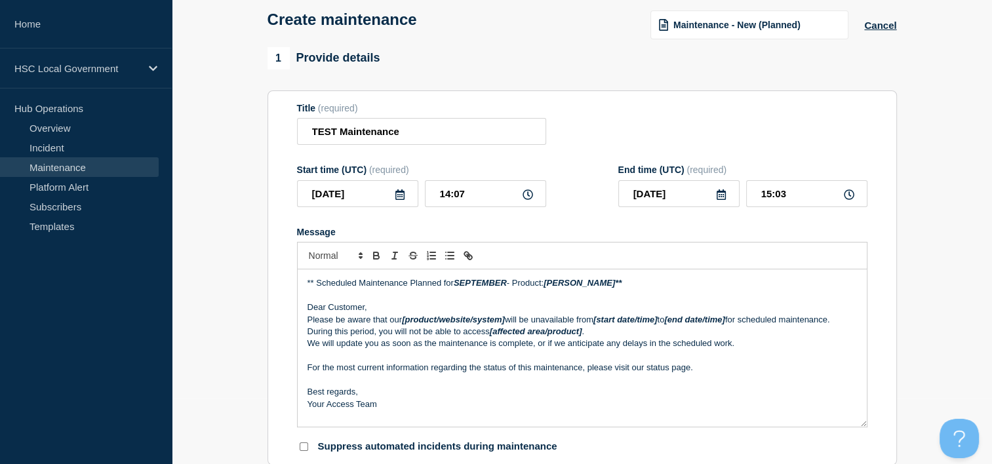
click at [727, 338] on p "Please be aware that our [product/website/system] will be unavailable from [sta…" at bounding box center [583, 326] width 550 height 24
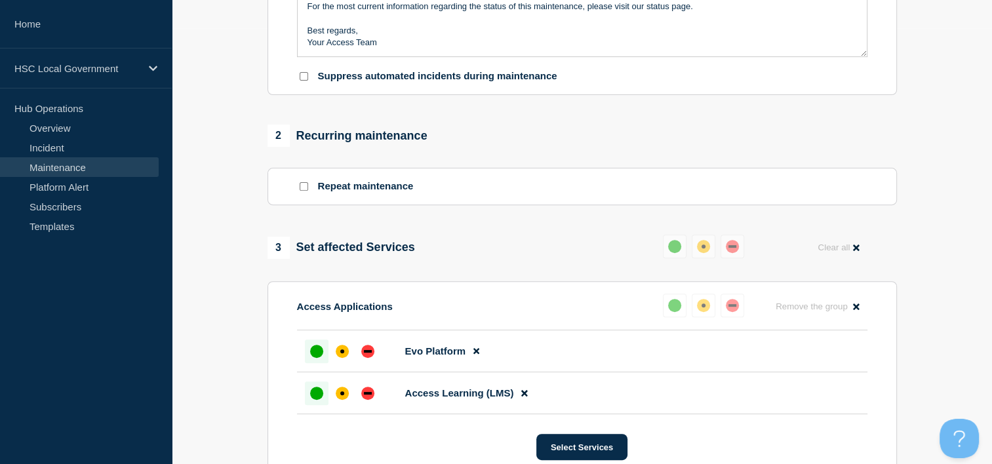
scroll to position [459, 0]
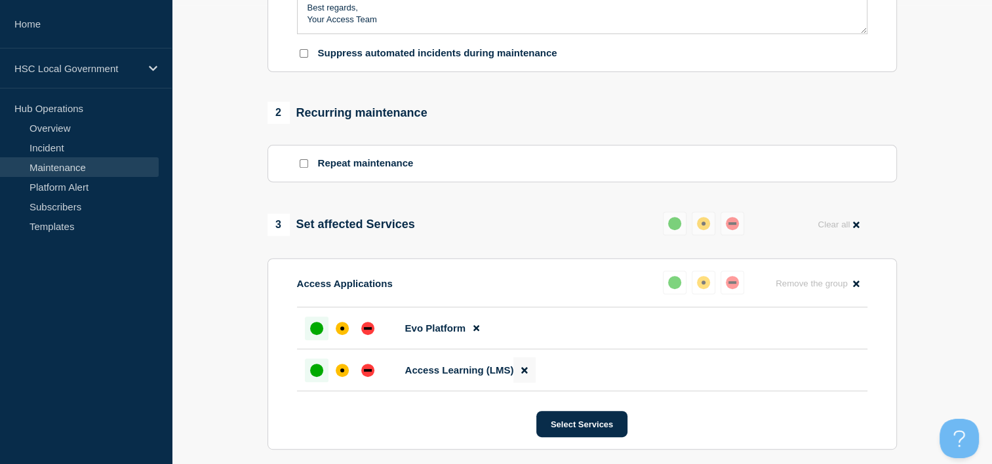
click at [527, 374] on icon at bounding box center [524, 370] width 6 height 9
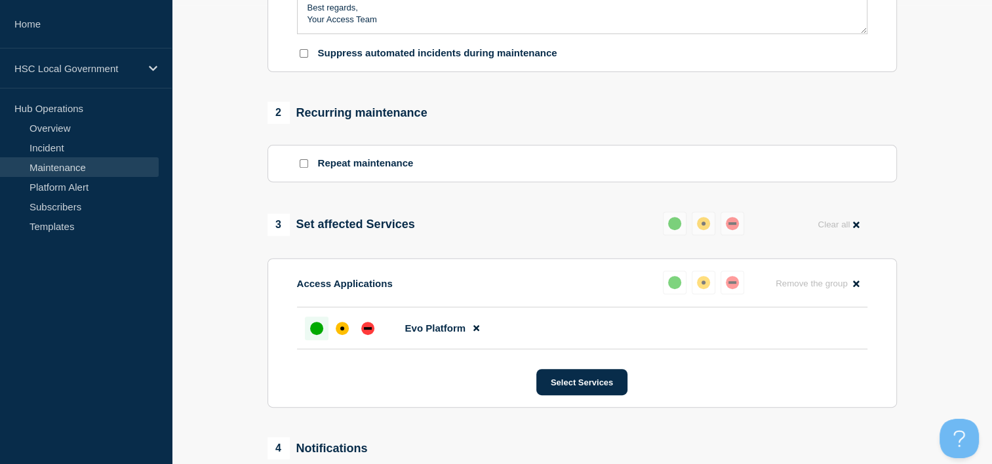
click at [475, 332] on icon at bounding box center [476, 328] width 6 height 9
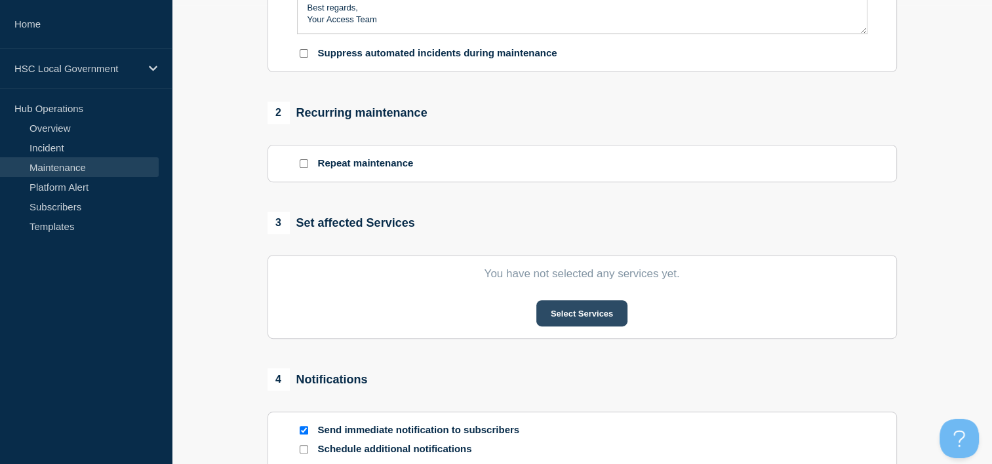
click at [556, 314] on button "Select Services" at bounding box center [581, 313] width 91 height 26
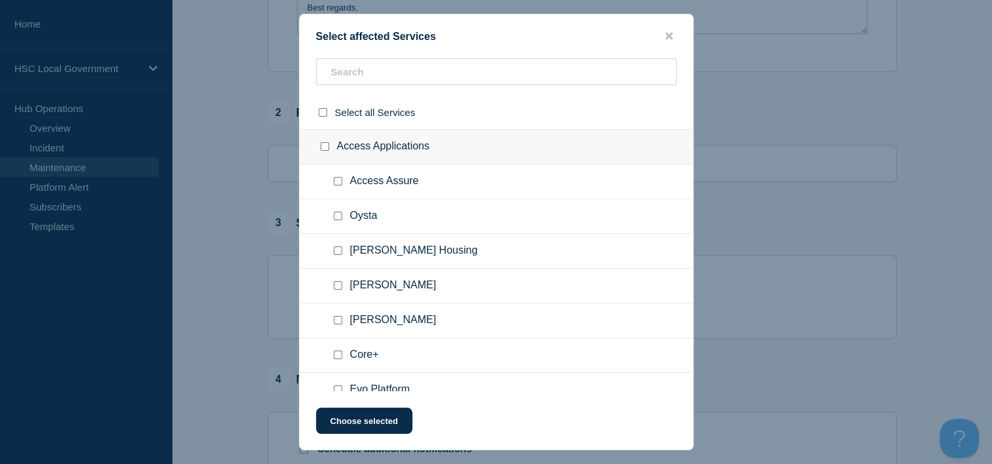
click at [338, 319] on input "Adam SProc checkbox" at bounding box center [338, 320] width 9 height 9
checkbox input "true"
click at [390, 415] on button "Choose selected" at bounding box center [364, 421] width 96 height 26
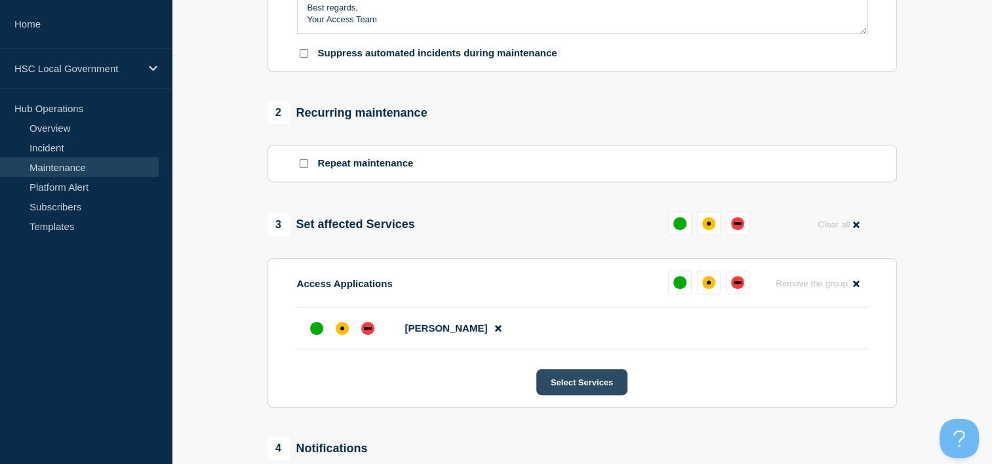
click at [590, 388] on button "Select Services" at bounding box center [581, 382] width 91 height 26
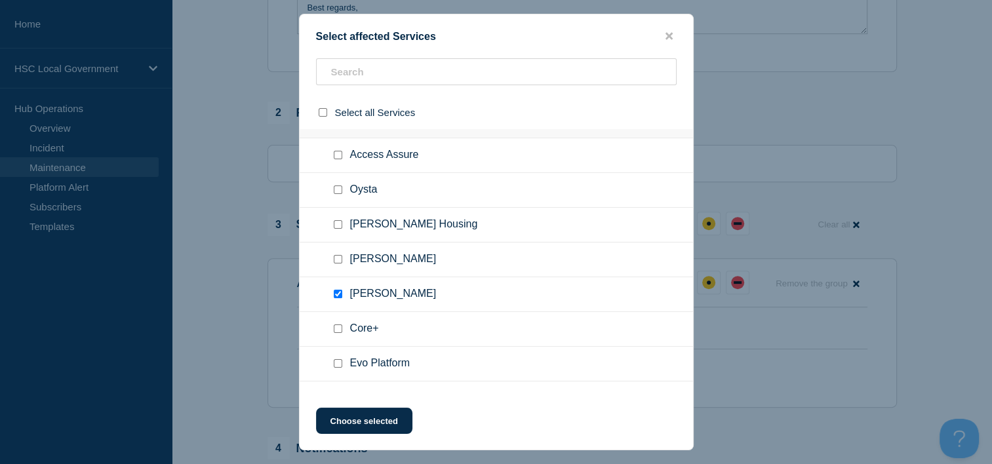
scroll to position [50, 0]
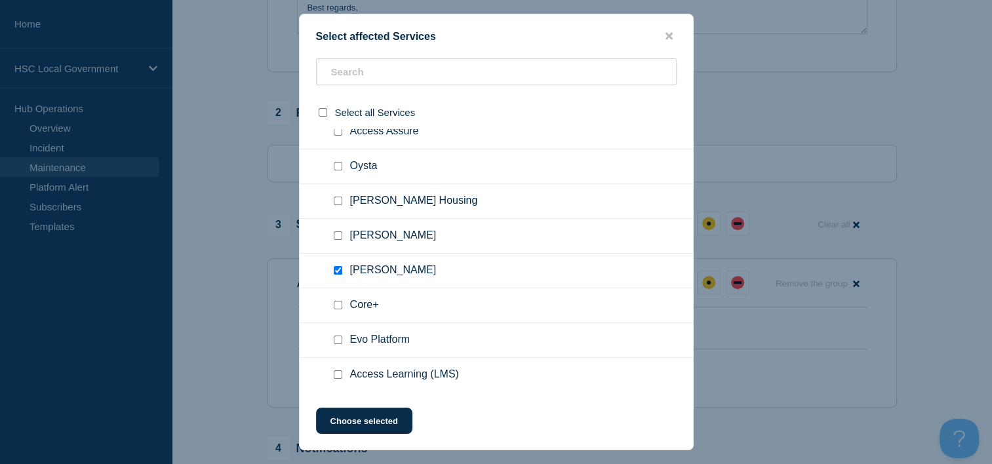
click at [340, 235] on input "Adam Procure checkbox" at bounding box center [338, 235] width 9 height 9
checkbox input "true"
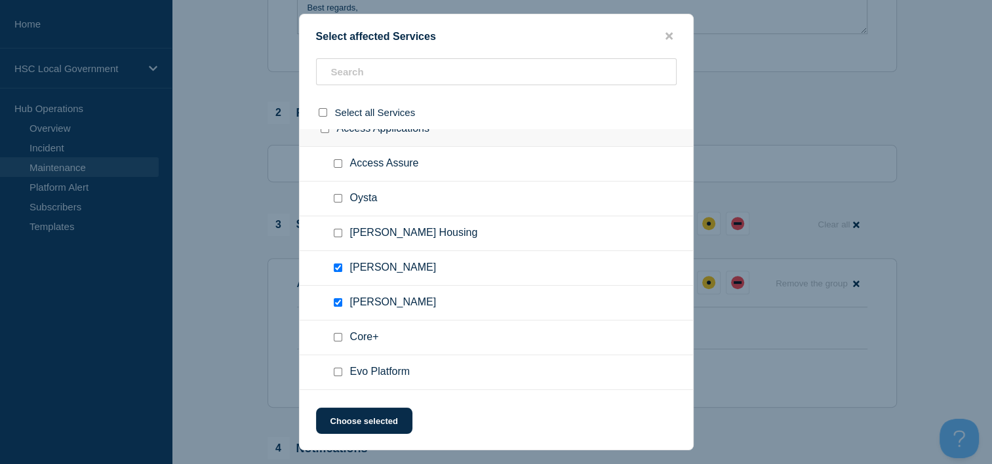
scroll to position [0, 0]
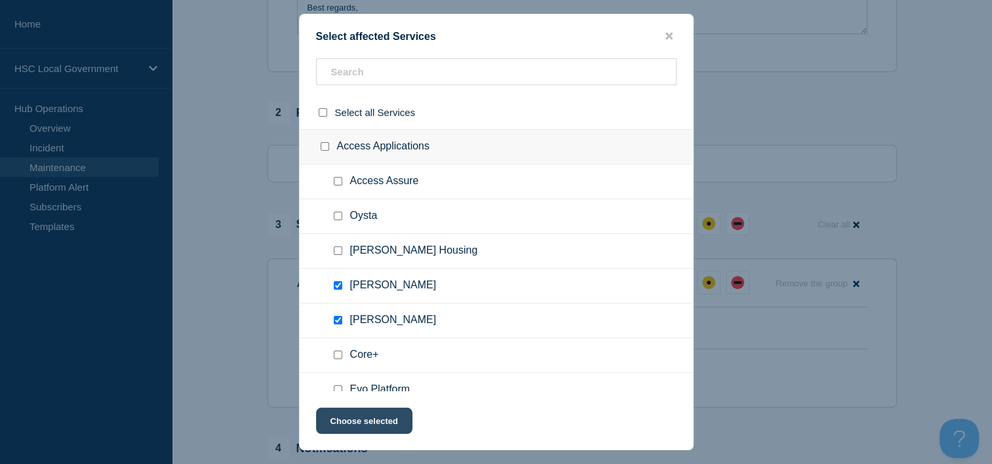
click at [374, 422] on button "Choose selected" at bounding box center [364, 421] width 96 height 26
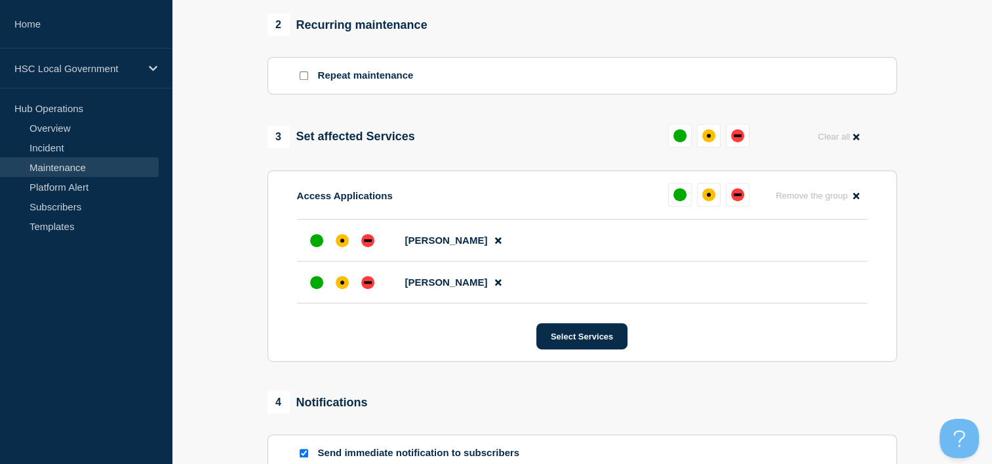
scroll to position [656, 0]
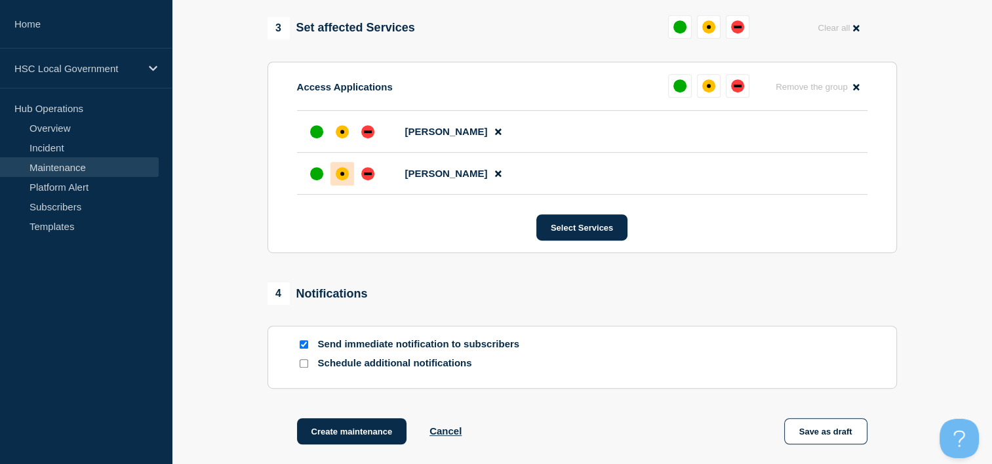
click at [341, 176] on div "affected" at bounding box center [342, 174] width 4 height 4
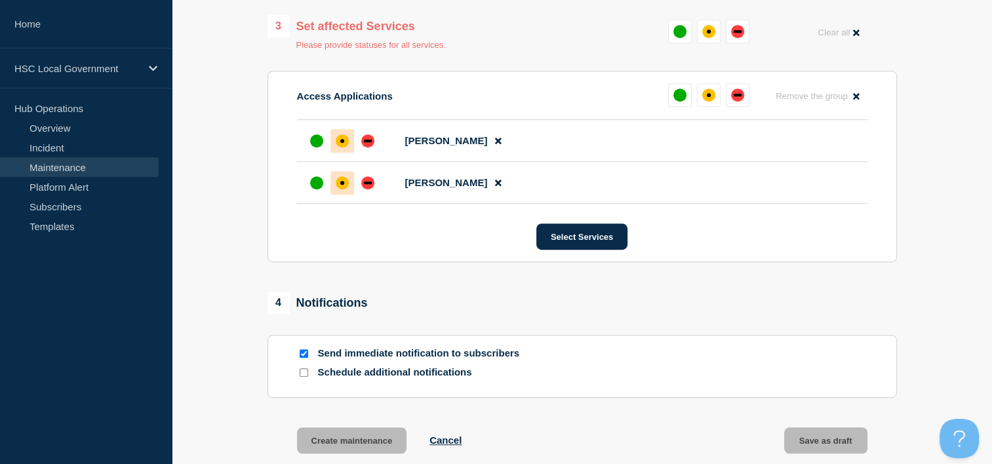
click at [341, 140] on div "affected" at bounding box center [342, 140] width 13 height 13
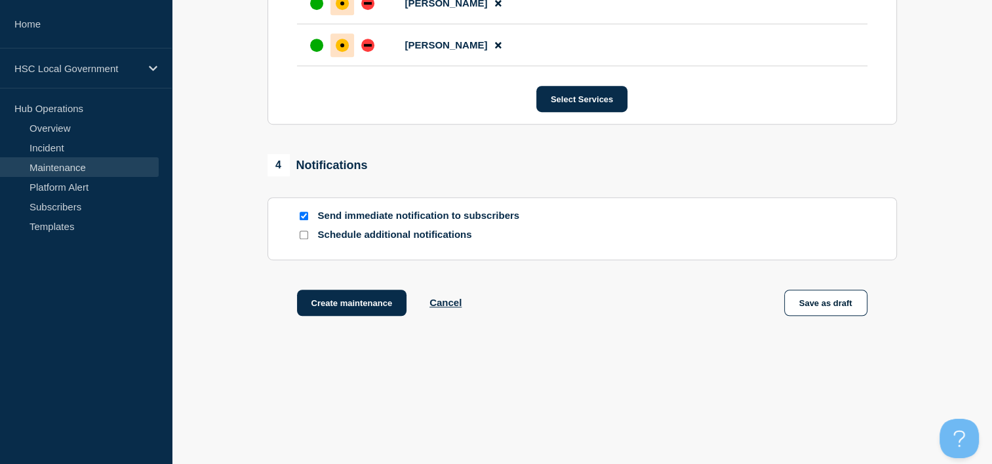
scroll to position [787, 0]
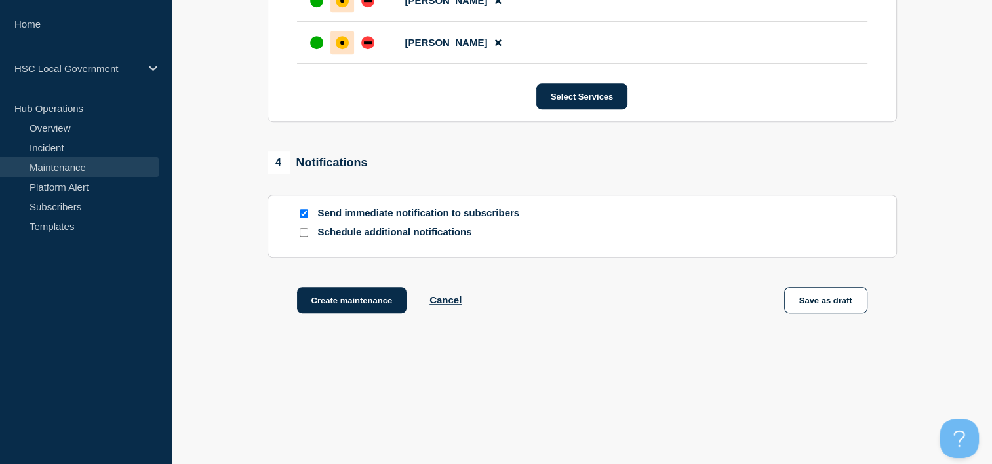
click at [295, 241] on section "Send immediate notification to subscribers Schedule additional notifications" at bounding box center [583, 226] width 630 height 63
click at [307, 236] on input "Schedule additional notifications" at bounding box center [304, 232] width 9 height 9
checkbox input "true"
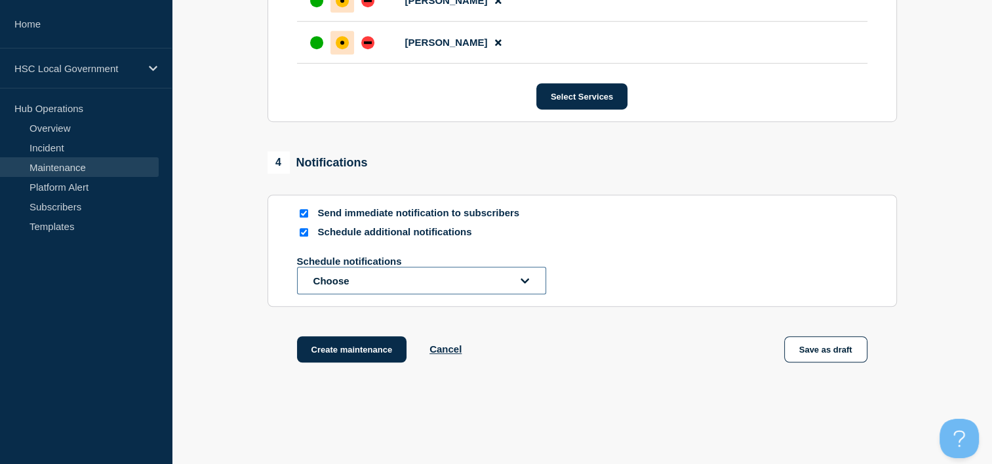
click at [374, 288] on button "Choose" at bounding box center [421, 281] width 249 height 28
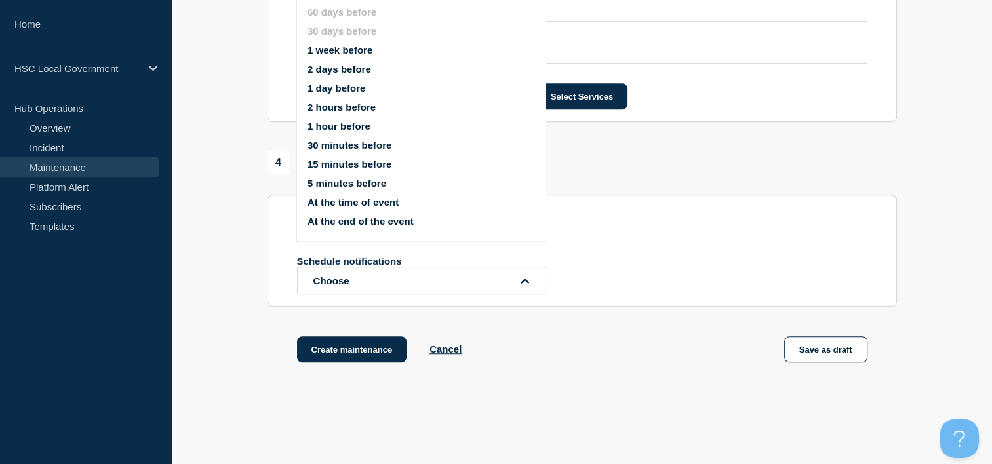
scroll to position [763, 0]
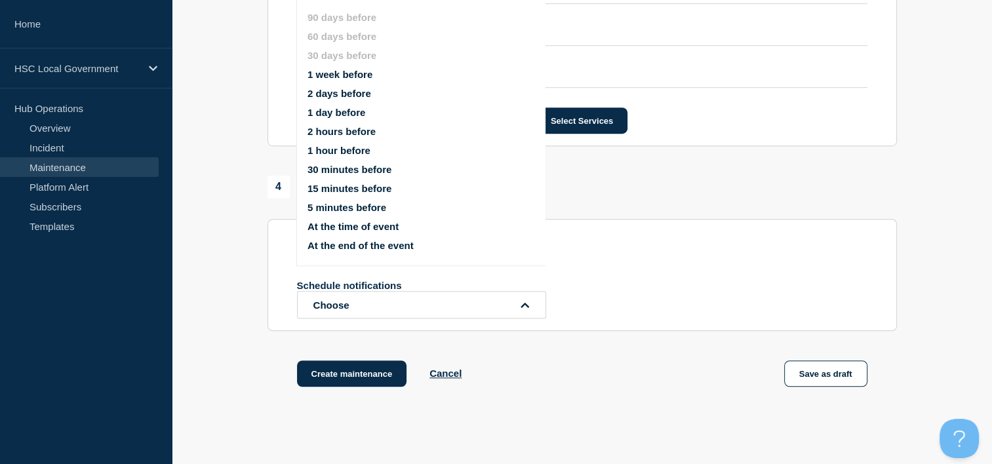
click at [354, 134] on button "2 hours before" at bounding box center [342, 131] width 68 height 11
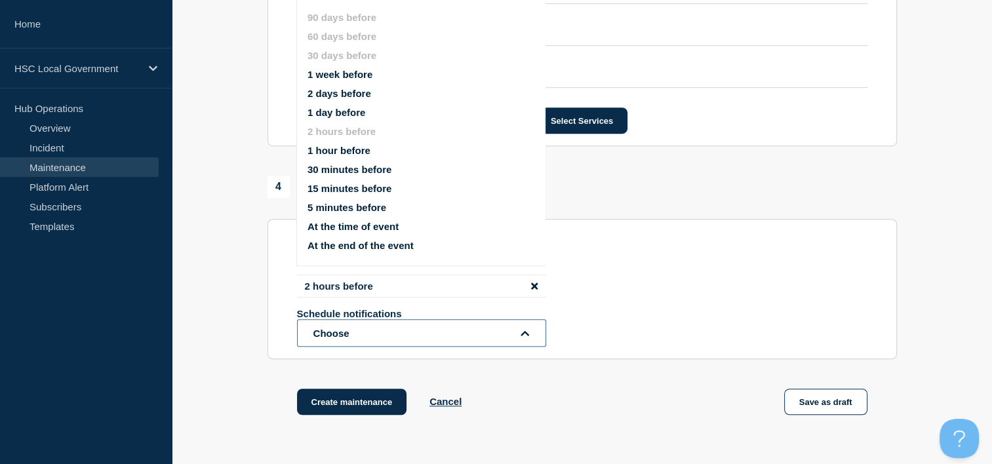
click at [437, 336] on button "Choose" at bounding box center [421, 333] width 249 height 28
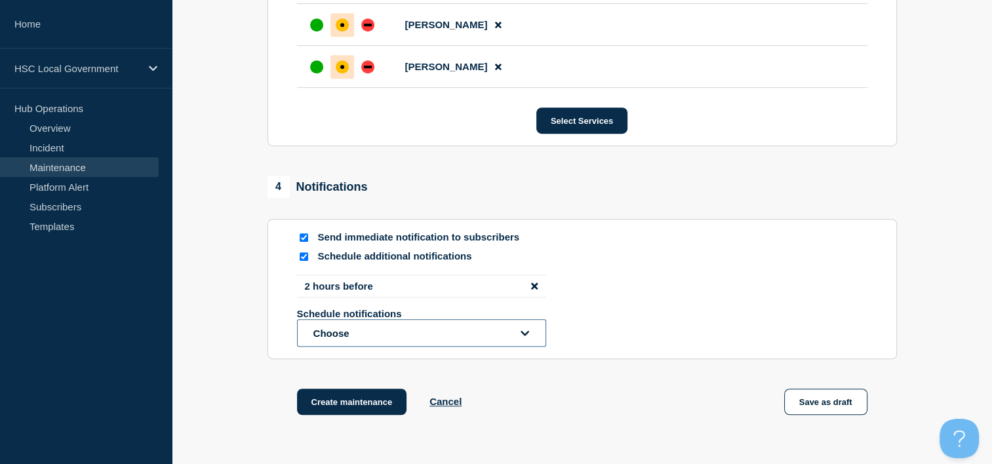
click at [464, 347] on button "Choose" at bounding box center [421, 333] width 249 height 28
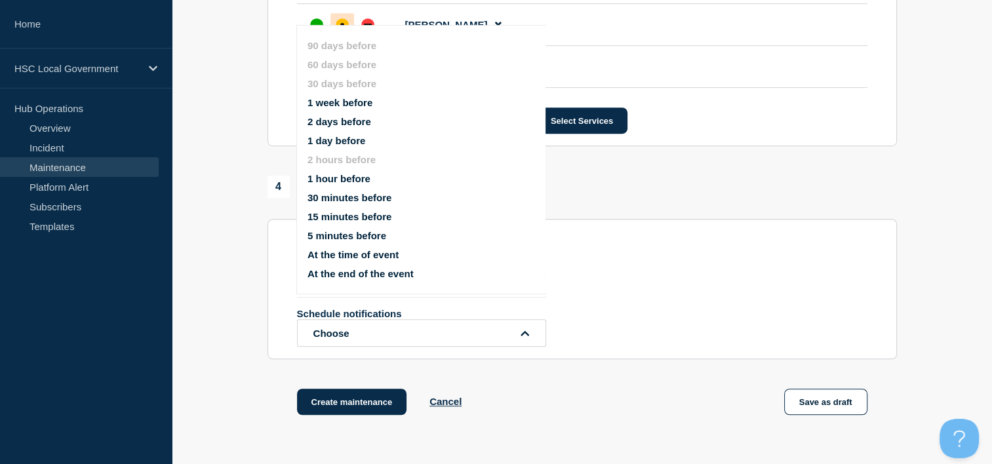
click at [735, 287] on div "2 hours before Schedule notifications Choose 90 days before 60 days before 30 d…" at bounding box center [582, 311] width 571 height 72
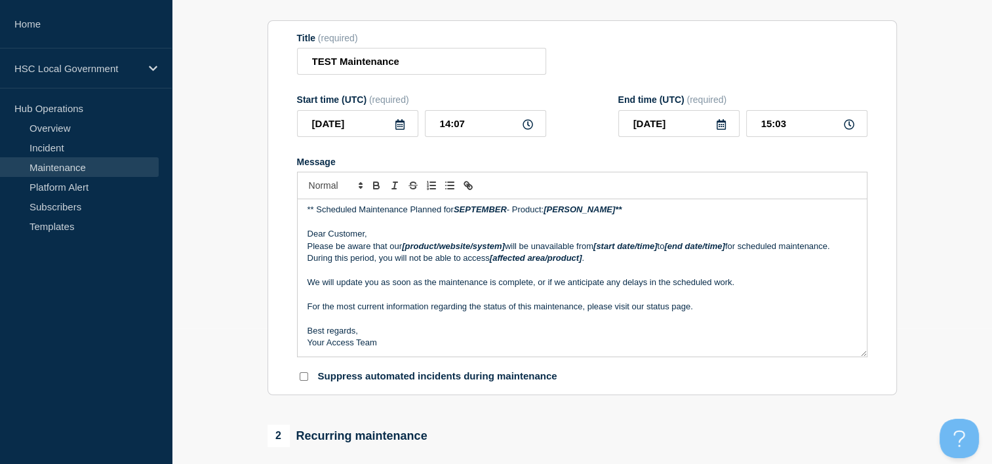
scroll to position [107, 0]
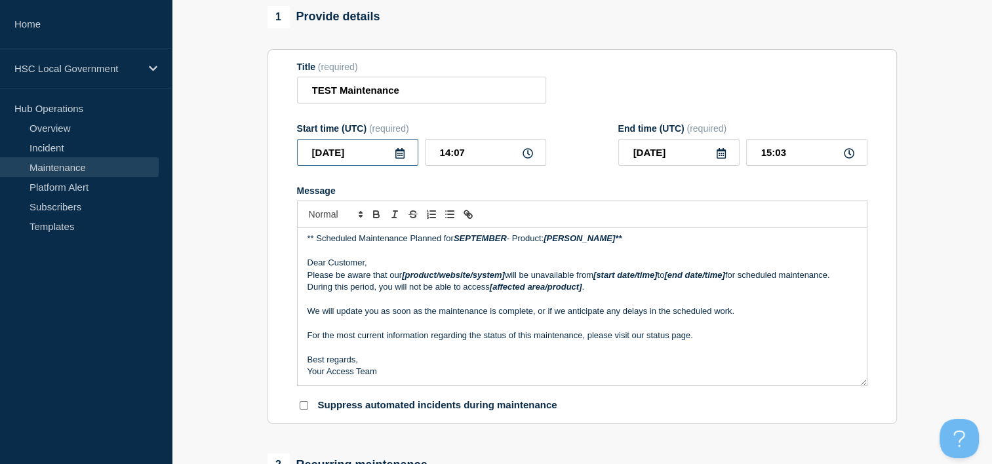
click at [407, 154] on input "[DATE]" at bounding box center [357, 152] width 121 height 27
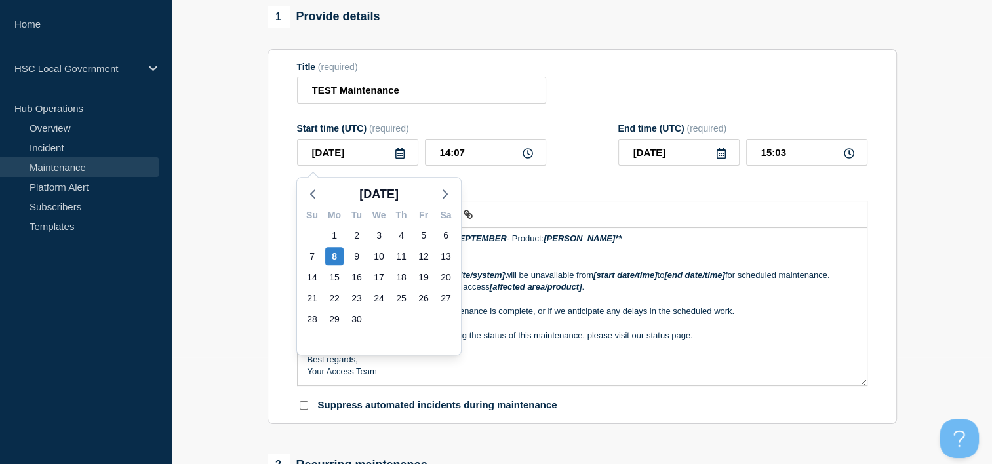
click at [400, 155] on icon at bounding box center [399, 153] width 9 height 10
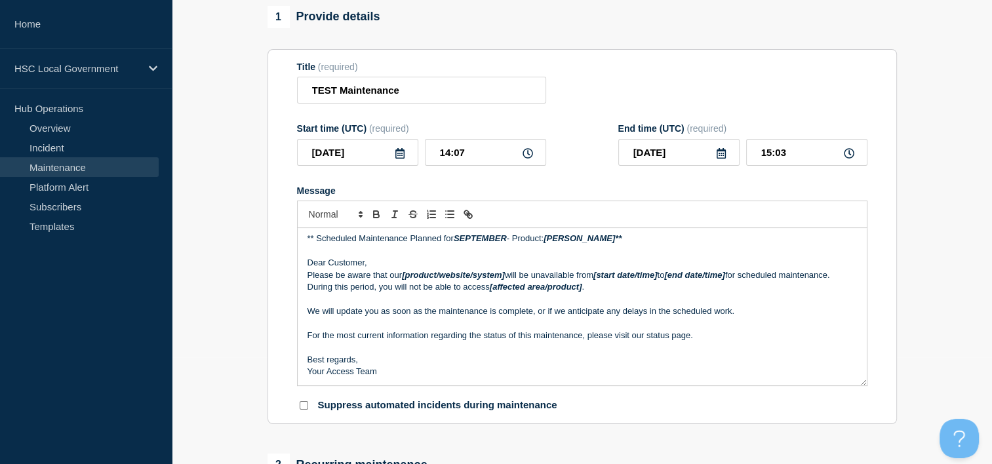
click at [397, 157] on icon at bounding box center [400, 153] width 10 height 10
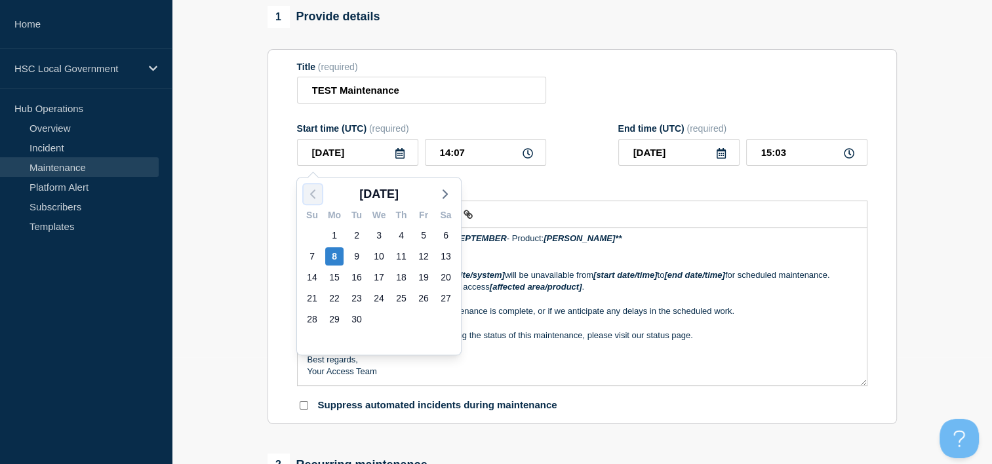
click at [314, 191] on icon "button" at bounding box center [313, 194] width 16 height 16
click at [338, 317] on div "25" at bounding box center [334, 319] width 18 height 18
type input "[DATE]"
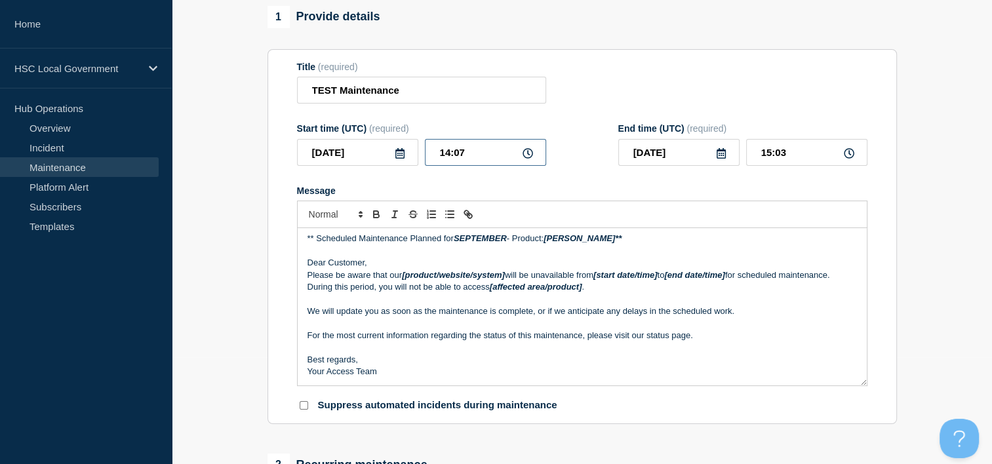
drag, startPoint x: 477, startPoint y: 151, endPoint x: 459, endPoint y: 155, distance: 18.0
click at [459, 155] on input "14:07" at bounding box center [485, 152] width 121 height 27
type input "14:00"
click at [569, 174] on form "Title (required) TEST Maintenance Start time (UTC) (required) [DATE] 14:00 End …" at bounding box center [582, 237] width 571 height 351
drag, startPoint x: 792, startPoint y: 152, endPoint x: 774, endPoint y: 154, distance: 18.5
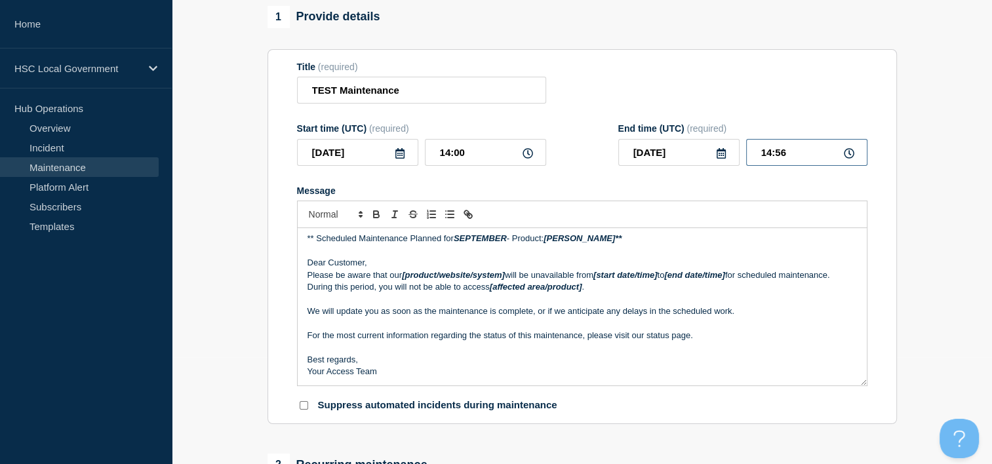
click at [774, 154] on input "14:56" at bounding box center [806, 152] width 121 height 27
type input "14:10"
click at [782, 179] on form "Title (required) TEST Maintenance Start time (UTC) (required) [DATE] 14:00 End …" at bounding box center [582, 237] width 571 height 351
click at [724, 157] on icon at bounding box center [721, 153] width 10 height 10
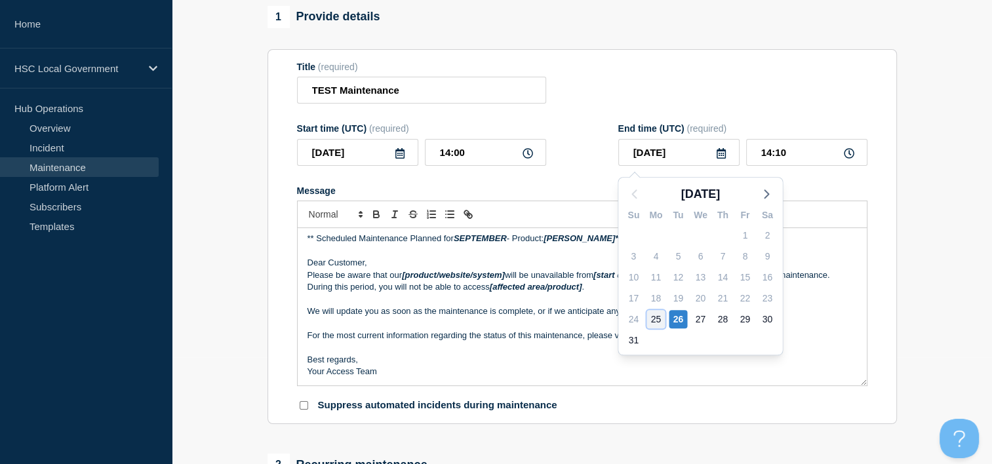
click at [662, 317] on div "25" at bounding box center [656, 319] width 18 height 18
type input "[DATE]"
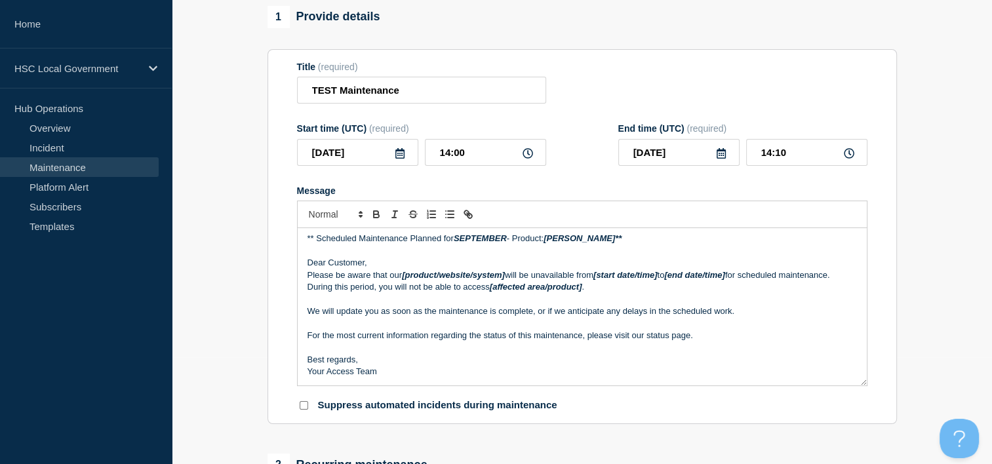
click at [614, 180] on form "Title (required) TEST Maintenance Start time (UTC) (required) [DATE] 14:00 End …" at bounding box center [582, 237] width 571 height 351
drag, startPoint x: 740, startPoint y: 316, endPoint x: 285, endPoint y: 272, distance: 456.6
click at [285, 272] on section "Title (required) TEST Maintenance Start time (UTC) (required) [DATE] 14:00 End …" at bounding box center [583, 237] width 630 height 376
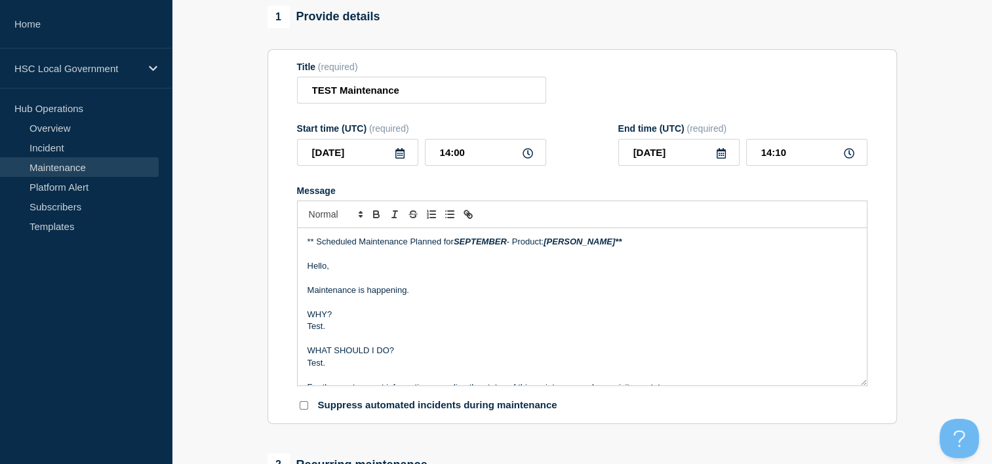
click at [308, 329] on p "Test." at bounding box center [583, 327] width 550 height 12
drag, startPoint x: 340, startPoint y: 317, endPoint x: 284, endPoint y: 317, distance: 55.7
click at [284, 317] on section "Title (required) TEST Maintenance Start time (UTC) (required) [DATE] 14:00 End …" at bounding box center [583, 237] width 630 height 376
click at [377, 220] on icon "Toggle bold text" at bounding box center [377, 215] width 12 height 12
drag, startPoint x: 409, startPoint y: 359, endPoint x: 281, endPoint y: 353, distance: 128.7
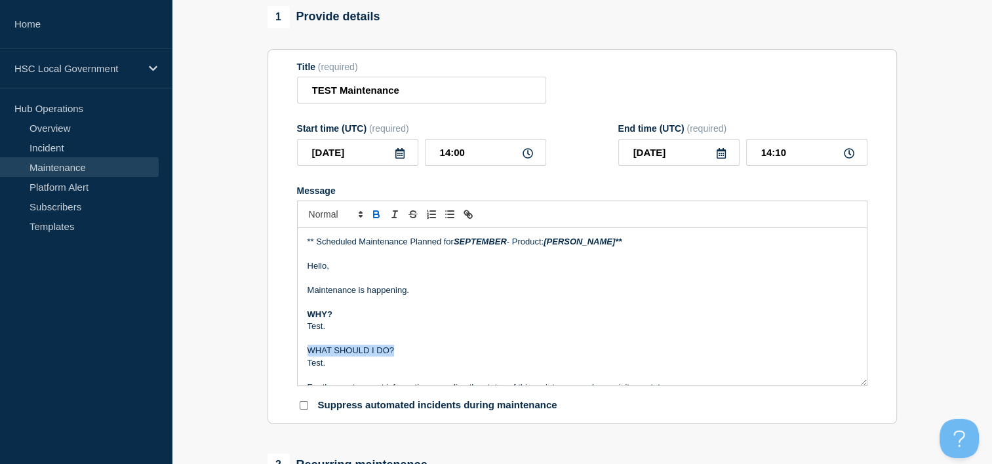
click at [281, 353] on section "Title (required) TEST Maintenance Start time (UTC) (required) [DATE] 14:00 End …" at bounding box center [583, 237] width 630 height 376
click at [369, 222] on button "Toggle bold text" at bounding box center [376, 215] width 18 height 16
click at [304, 331] on div "** Scheduled Maintenance Planned for SEPTEMBER - Product: [PERSON_NAME]** Hello…" at bounding box center [582, 306] width 569 height 157
click at [454, 218] on icon "Toggle bulleted list" at bounding box center [450, 215] width 12 height 12
click at [301, 363] on div "** Scheduled Maintenance Planned for SEPTEMBER - Product: [PERSON_NAME]** Hello…" at bounding box center [582, 306] width 569 height 157
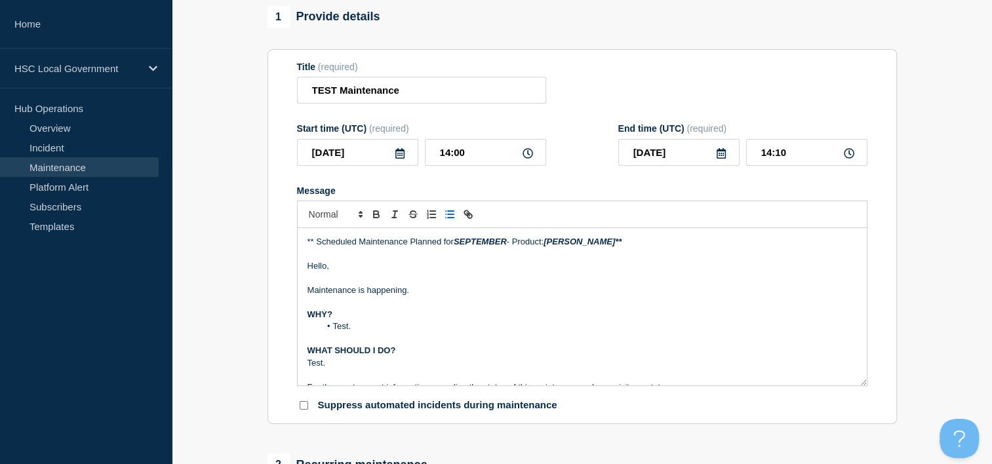
click at [444, 220] on icon "Toggle bulleted list" at bounding box center [450, 215] width 12 height 12
click at [361, 213] on polygon "Font size" at bounding box center [360, 212] width 3 height 1
click at [334, 321] on p "WHY?" at bounding box center [583, 315] width 550 height 12
drag, startPoint x: 342, startPoint y: 318, endPoint x: 292, endPoint y: 321, distance: 49.9
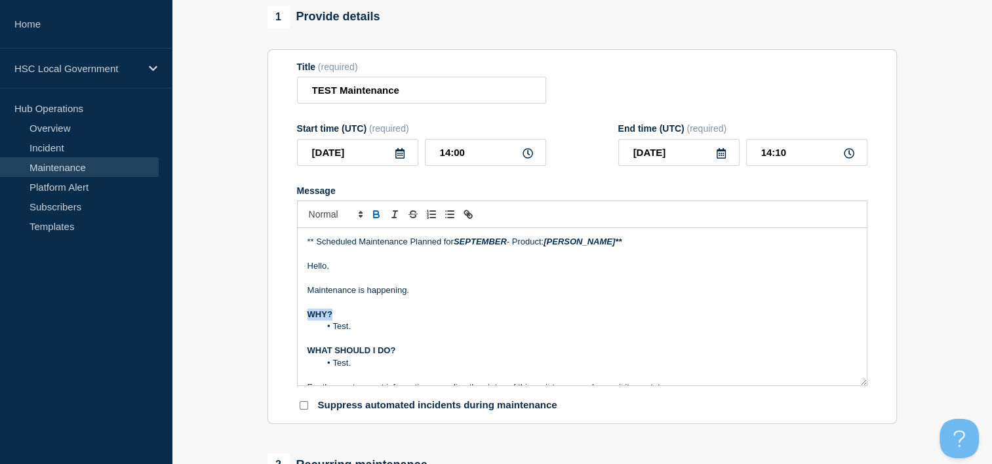
click at [291, 321] on section "Title (required) TEST Maintenance Start time (UTC) (required) [DATE] 14:00 End …" at bounding box center [583, 237] width 630 height 376
click at [332, 222] on span "Font size" at bounding box center [335, 215] width 64 height 16
click at [337, 277] on span "submenu" at bounding box center [335, 269] width 52 height 20
click at [493, 331] on li "Test." at bounding box center [588, 333] width 537 height 12
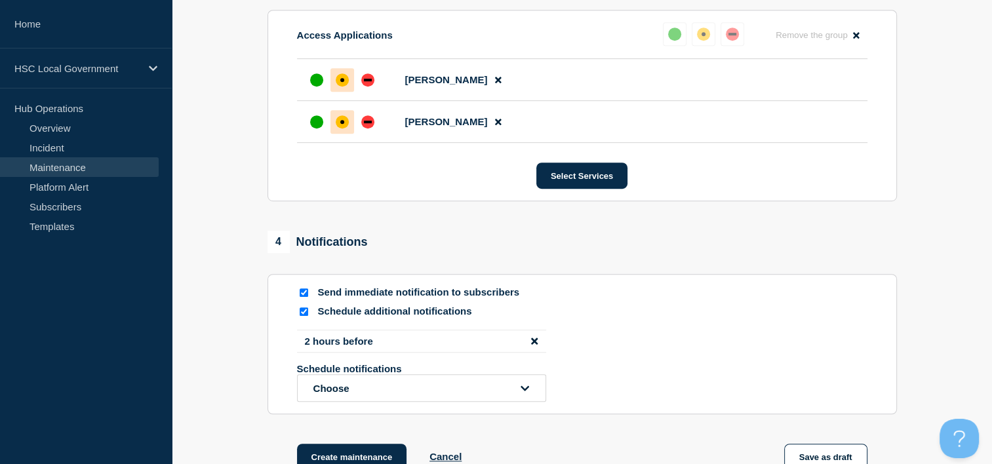
scroll to position [828, 0]
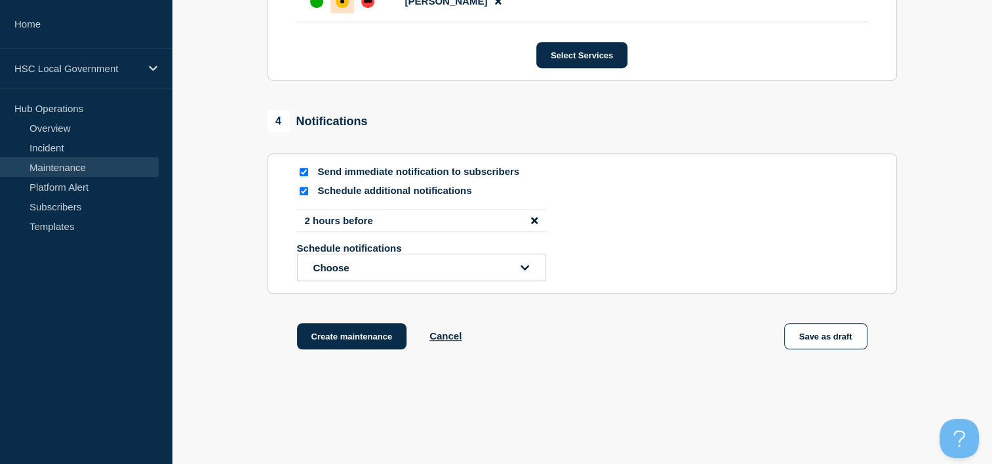
click at [420, 224] on li "2 hours before" at bounding box center [421, 220] width 249 height 23
click at [531, 226] on icon "disable notification 2 hours before" at bounding box center [534, 221] width 7 height 10
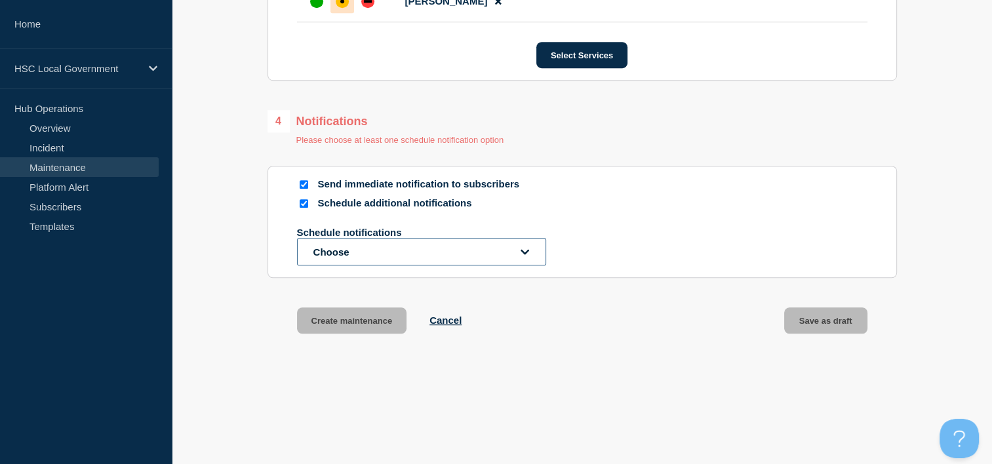
click at [512, 253] on button "Choose" at bounding box center [421, 252] width 249 height 28
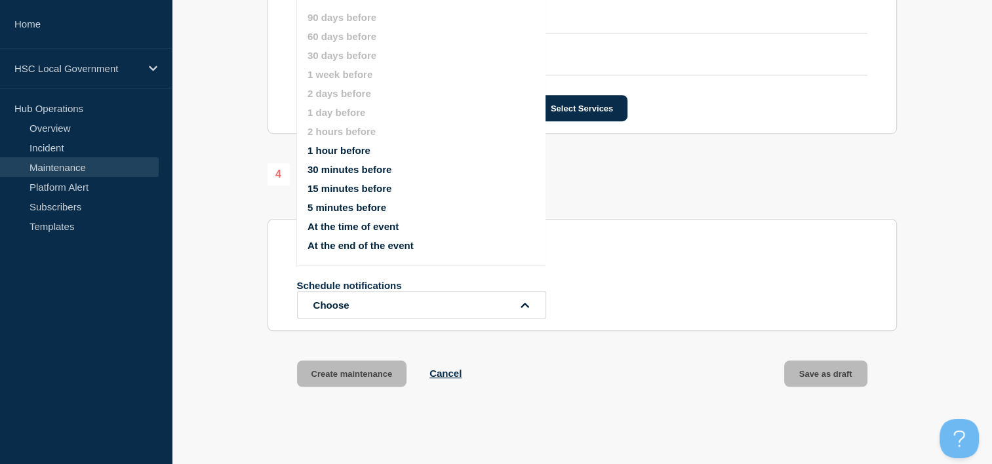
scroll to position [710, 0]
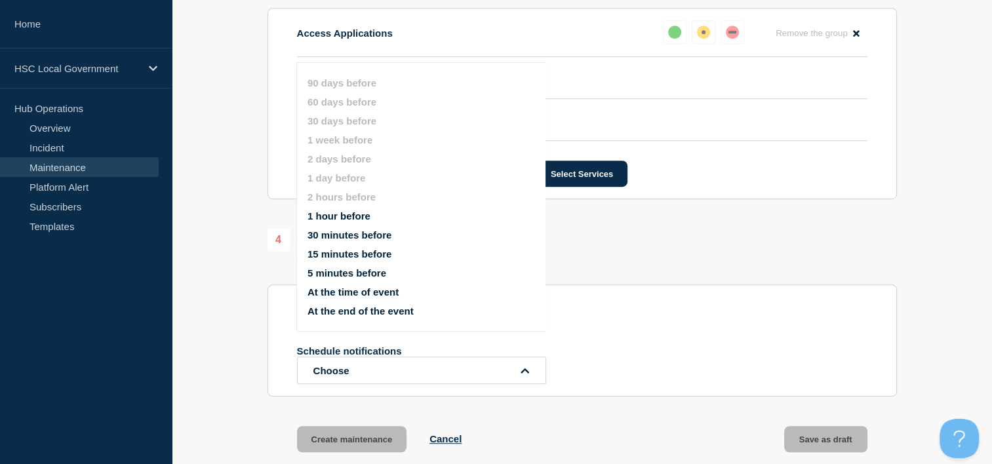
click at [359, 236] on button "30 minutes before" at bounding box center [350, 235] width 84 height 11
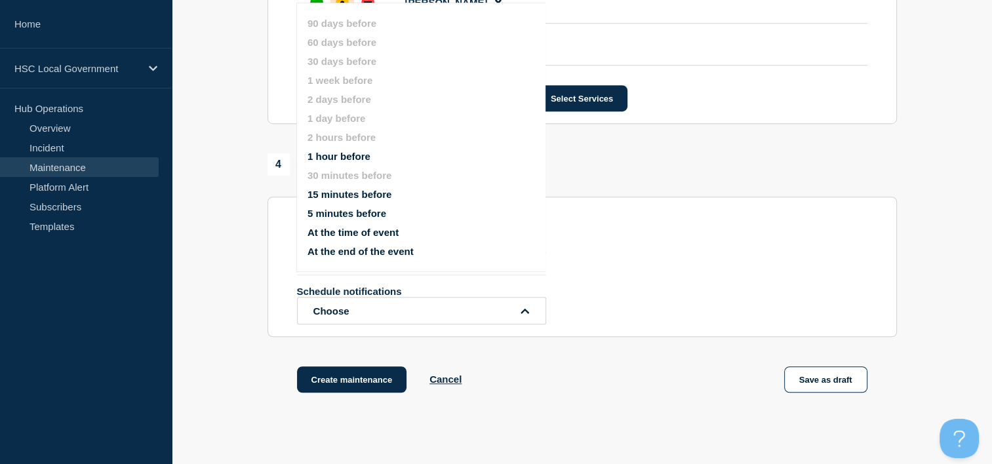
scroll to position [841, 0]
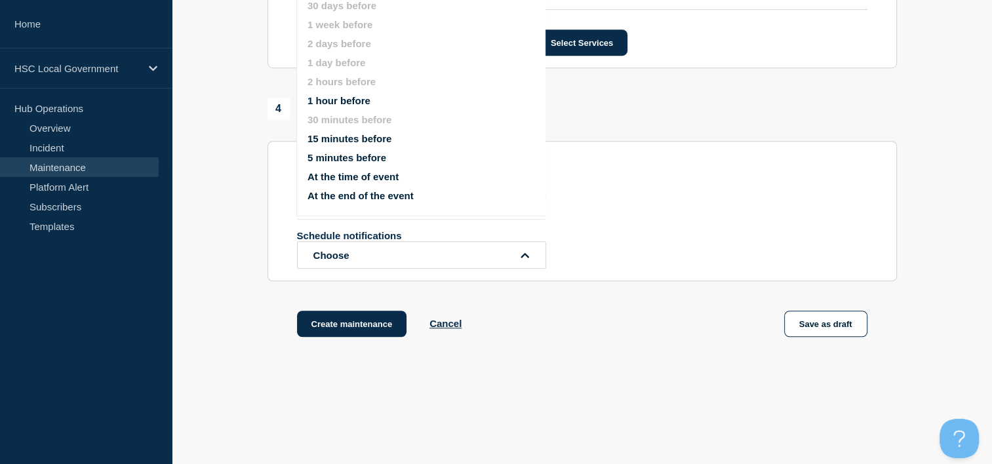
click at [562, 326] on div "Create maintenance Cancel Save as draft" at bounding box center [583, 340] width 630 height 59
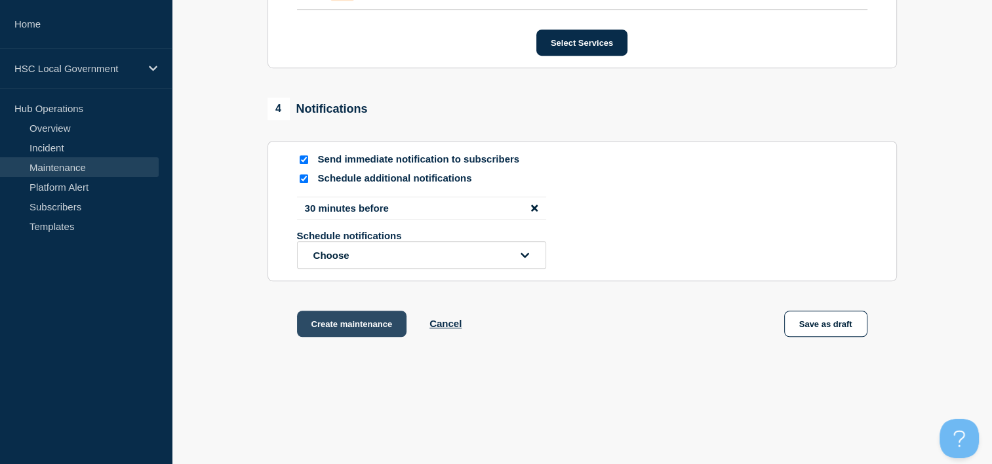
click at [380, 332] on button "Create maintenance" at bounding box center [352, 324] width 110 height 26
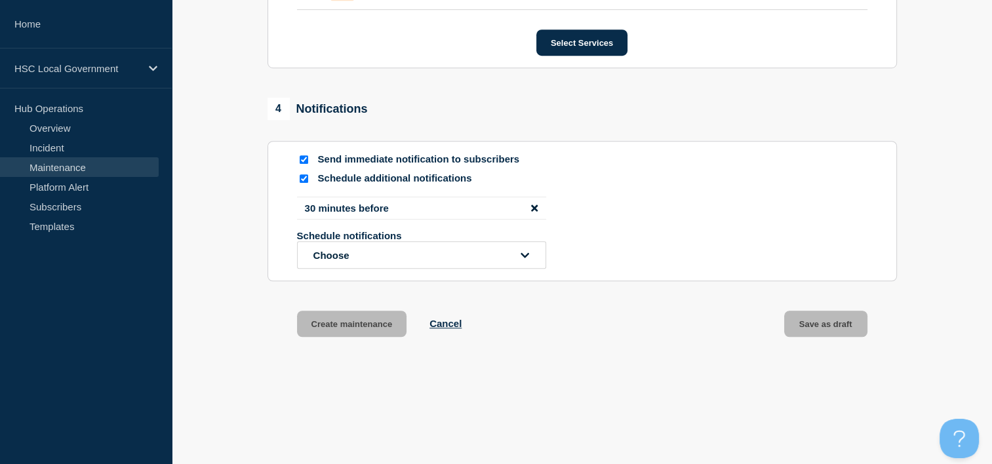
scroll to position [868, 0]
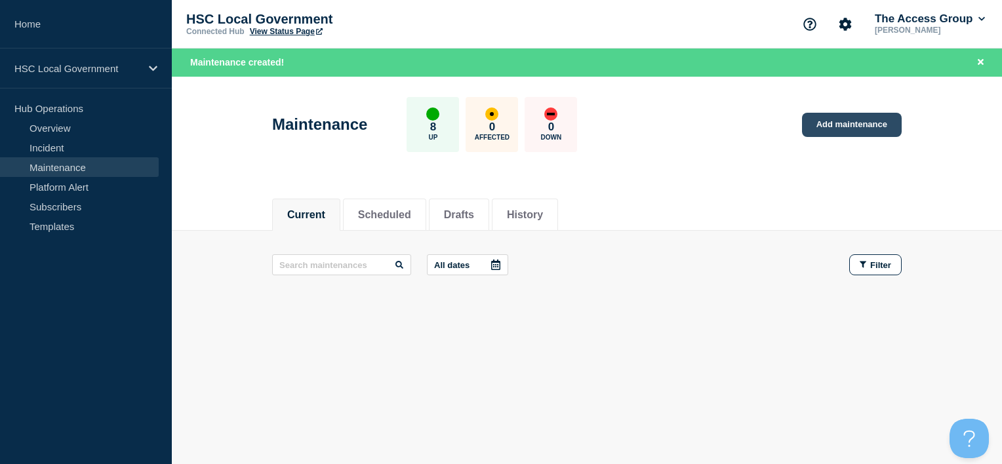
click at [842, 128] on link "Add maintenance" at bounding box center [852, 125] width 100 height 24
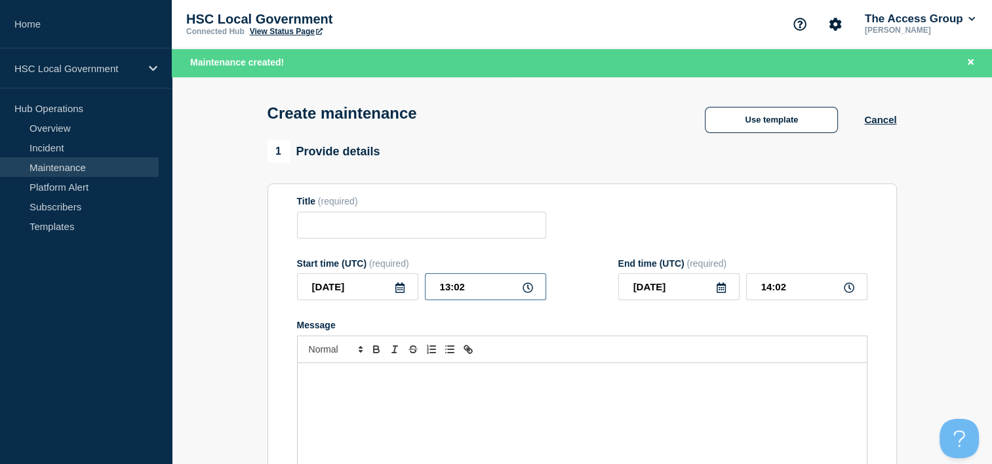
click at [488, 289] on input "13:02" at bounding box center [485, 286] width 121 height 27
type input "15:00"
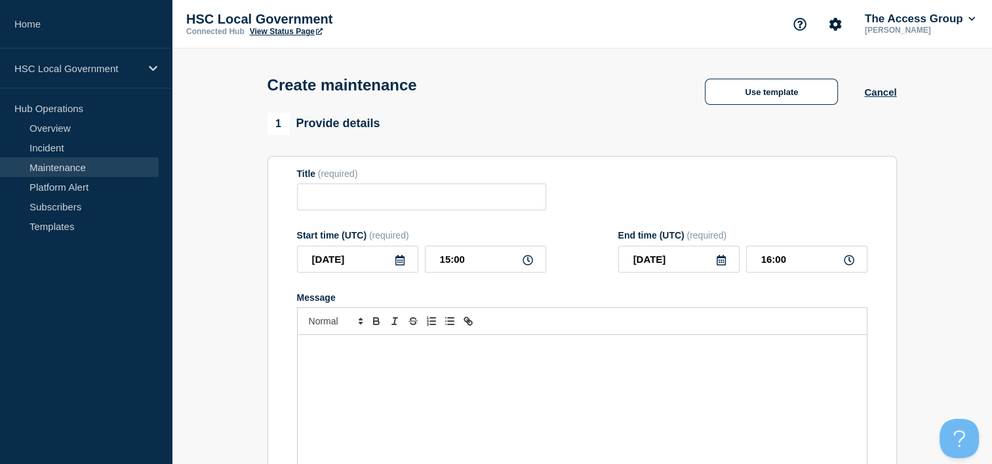
click at [721, 260] on icon at bounding box center [721, 260] width 10 height 10
click at [654, 426] on div "25" at bounding box center [656, 426] width 18 height 18
click at [851, 262] on icon at bounding box center [849, 260] width 10 height 10
click at [781, 262] on input "16:00" at bounding box center [806, 259] width 121 height 27
type input "16:30"
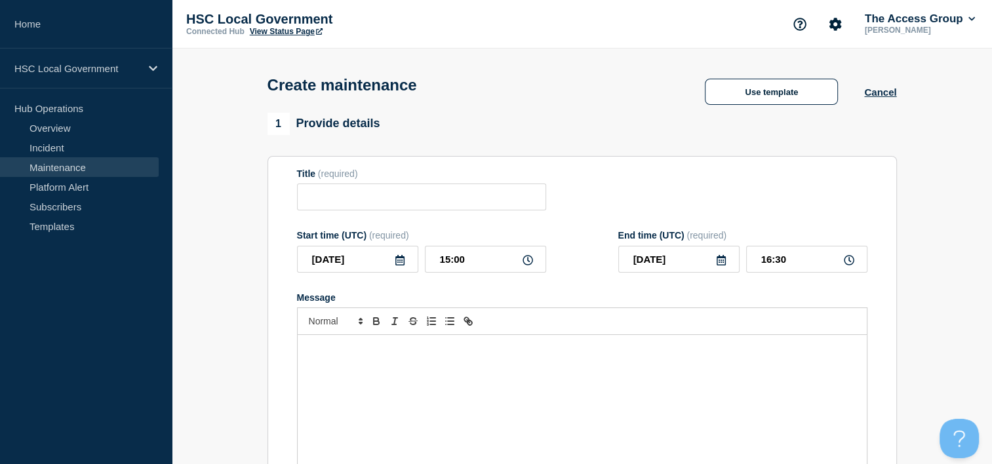
click at [723, 378] on div "Message" at bounding box center [582, 413] width 569 height 157
click at [768, 105] on button "Use template" at bounding box center [771, 92] width 133 height 26
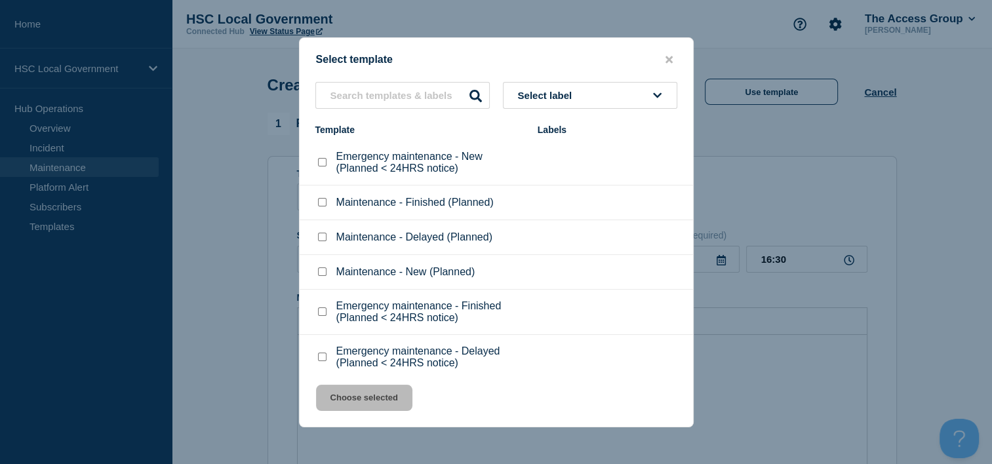
click at [319, 237] on input "Maintenance - Delayed (Planned) checkbox" at bounding box center [322, 237] width 9 height 9
checkbox input "true"
click at [372, 408] on button "Choose selected" at bounding box center [364, 398] width 96 height 26
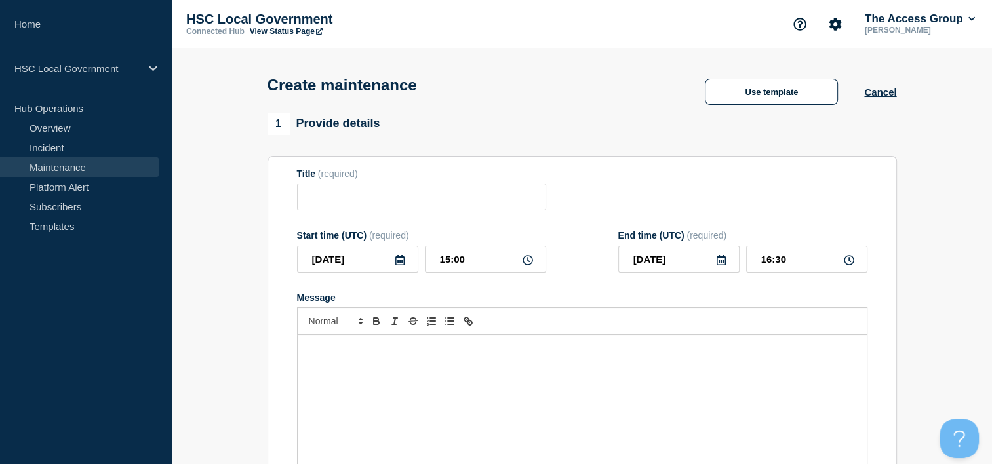
type input "Maintenance - Delayed (Planned)"
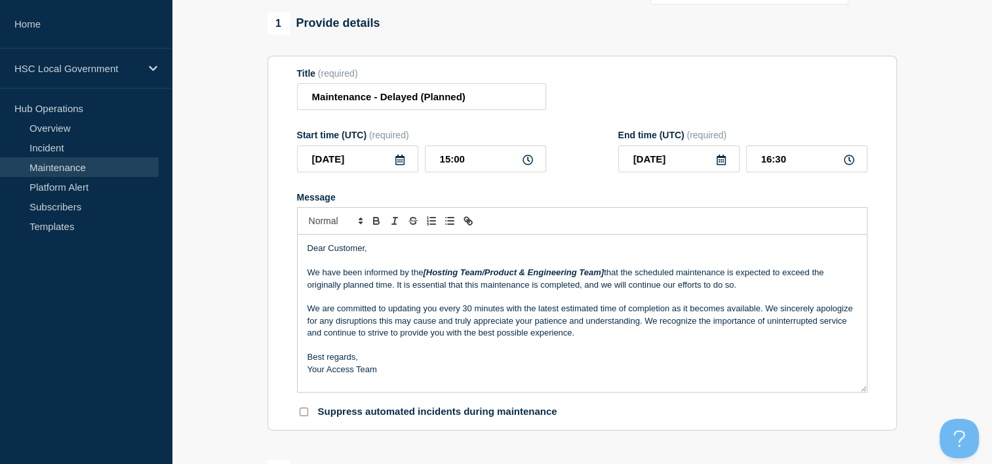
scroll to position [131, 0]
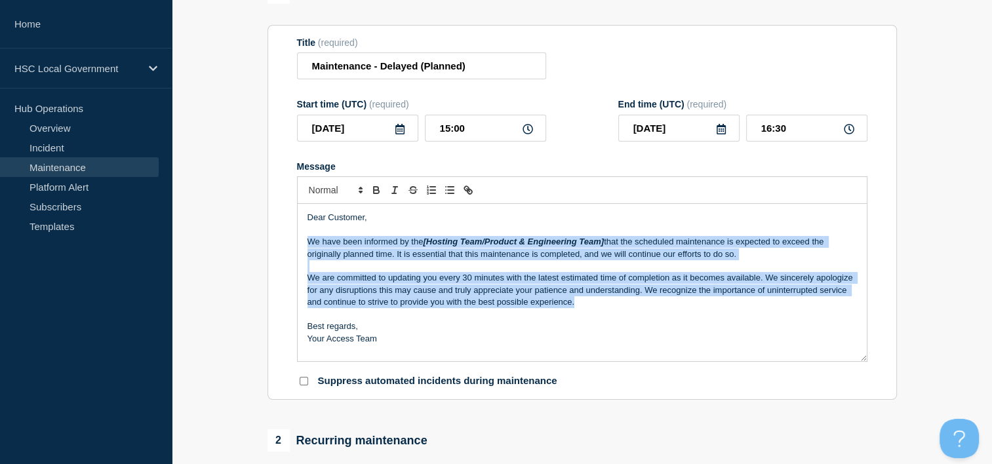
drag, startPoint x: 551, startPoint y: 302, endPoint x: 236, endPoint y: 241, distance: 320.6
click at [236, 241] on section "1 Provide details Title (required) Maintenance - Delayed (Planned) Start time (…" at bounding box center [582, 437] width 820 height 910
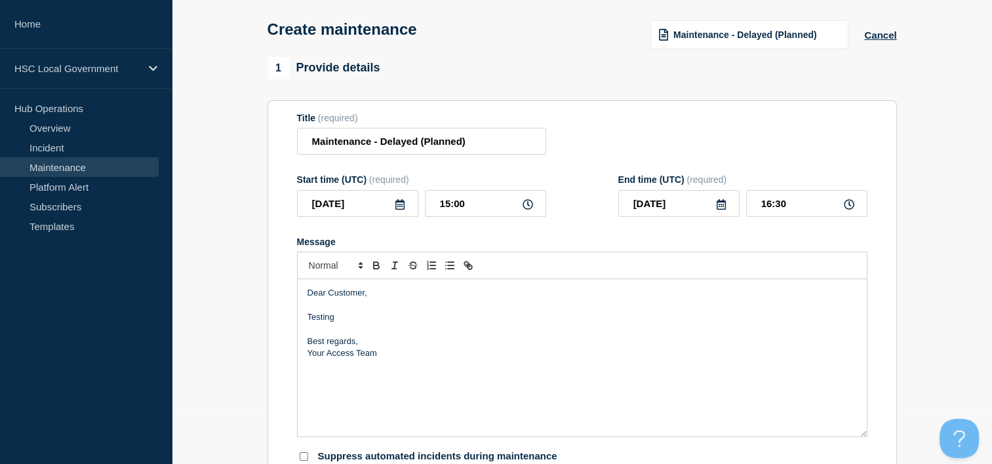
scroll to position [0, 0]
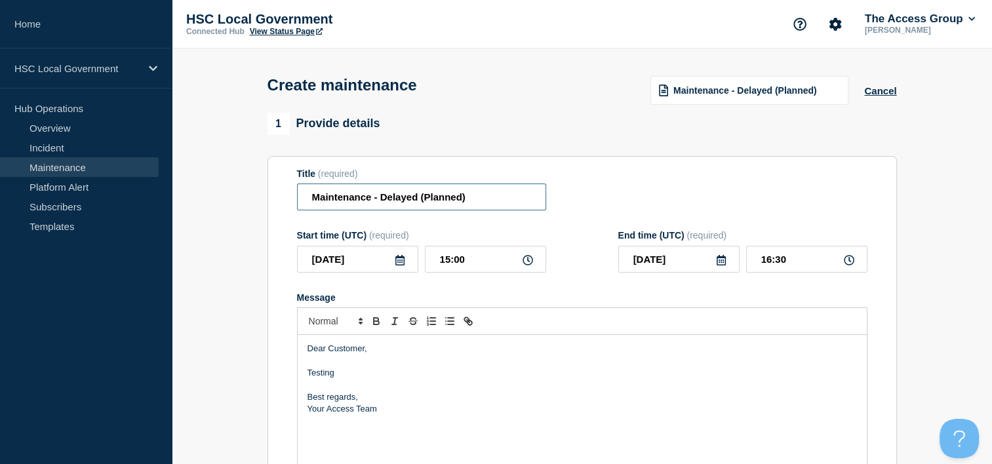
drag, startPoint x: 491, startPoint y: 199, endPoint x: 279, endPoint y: 194, distance: 211.9
click at [279, 194] on section "Title (required) Maintenance - Delayed (Planned) Start time (UTC) (required) [D…" at bounding box center [583, 344] width 630 height 376
type input "TEST Maintenance"
click at [453, 412] on p "Your Access Team" at bounding box center [583, 409] width 550 height 12
drag, startPoint x: 388, startPoint y: 357, endPoint x: 256, endPoint y: 352, distance: 131.9
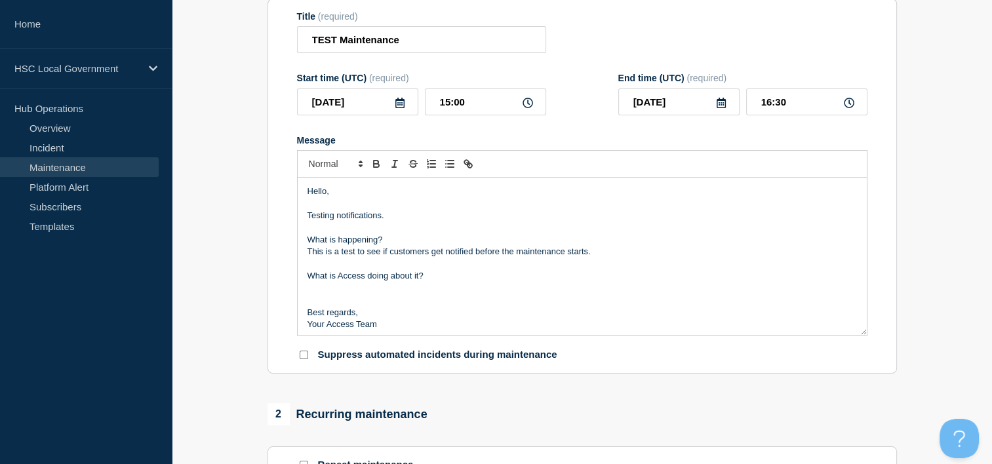
scroll to position [197, 0]
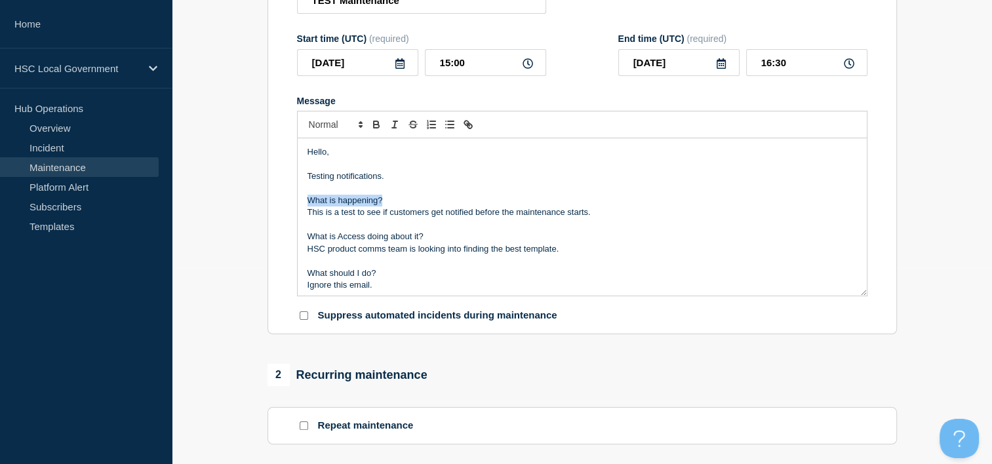
drag, startPoint x: 392, startPoint y: 200, endPoint x: 264, endPoint y: 203, distance: 127.2
click at [264, 203] on div "1 Provide details Title (required) TEST Maintenance Start time (UTC) (required)…" at bounding box center [582, 371] width 645 height 910
click at [371, 132] on button "Toggle bold text" at bounding box center [376, 125] width 18 height 16
click at [309, 214] on p "This is a test to see if customers get notified before the maintenance starts." at bounding box center [583, 213] width 550 height 12
click at [444, 131] on icon "Toggle bulleted list" at bounding box center [450, 125] width 12 height 12
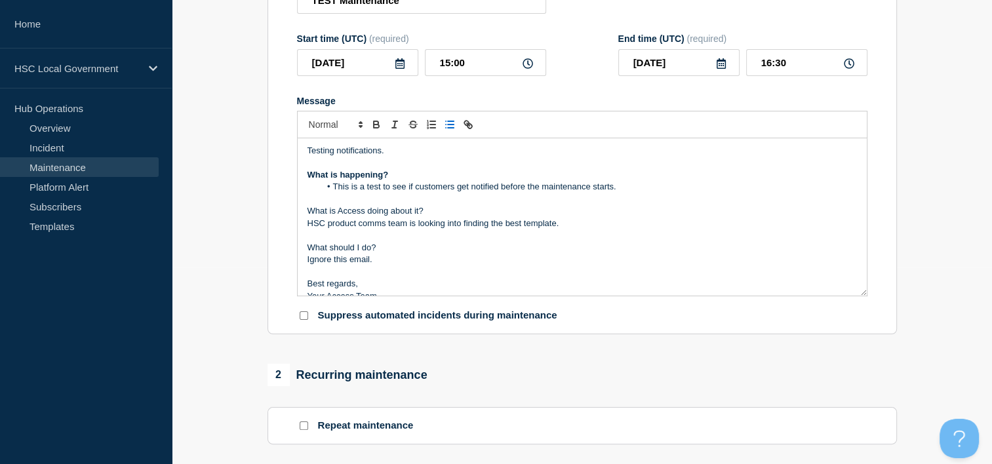
scroll to position [39, 0]
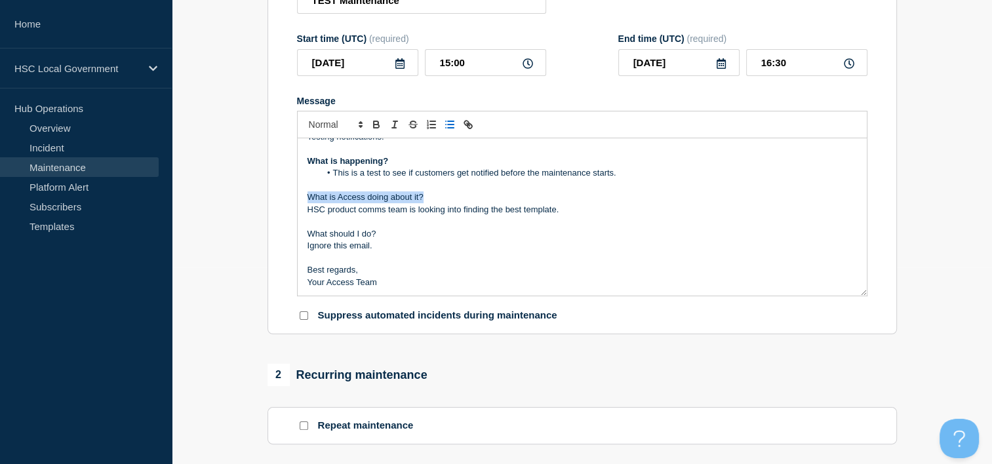
drag, startPoint x: 308, startPoint y: 203, endPoint x: 435, endPoint y: 206, distance: 127.9
click at [435, 203] on p "What is Access doing about it?" at bounding box center [583, 197] width 550 height 12
click at [371, 131] on icon "Toggle bold text" at bounding box center [377, 125] width 12 height 12
click at [302, 223] on div "Hello, Testing notifications. What is happening? This is a test to see if custo…" at bounding box center [582, 216] width 569 height 157
click at [305, 214] on div "Hello, Testing notifications. What is happening? This is a test to see if custo…" at bounding box center [582, 216] width 569 height 157
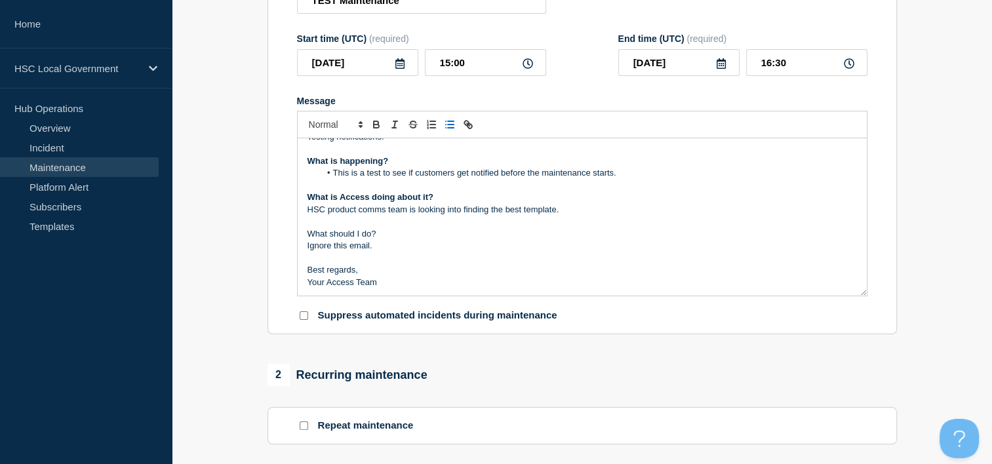
click at [449, 125] on line "Toggle bulleted list" at bounding box center [451, 125] width 6 height 0
click at [308, 247] on p "Ignore this email." at bounding box center [583, 246] width 550 height 12
click at [443, 131] on button "Toggle bulleted list" at bounding box center [450, 125] width 18 height 16
click at [277, 238] on section "Title (required) TEST Maintenance Start time (UTC) (required) [DATE] 15:00 End …" at bounding box center [583, 147] width 630 height 376
click at [371, 131] on icon "Toggle bold text" at bounding box center [377, 125] width 12 height 12
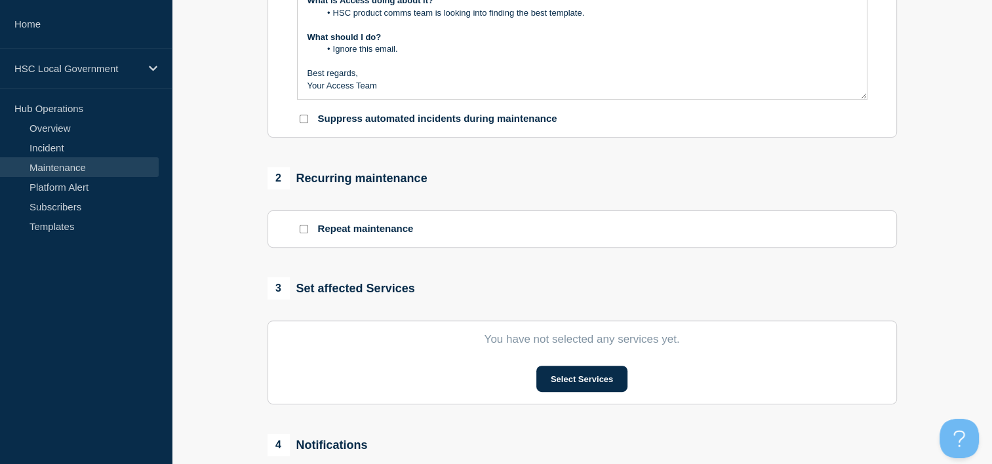
scroll to position [525, 0]
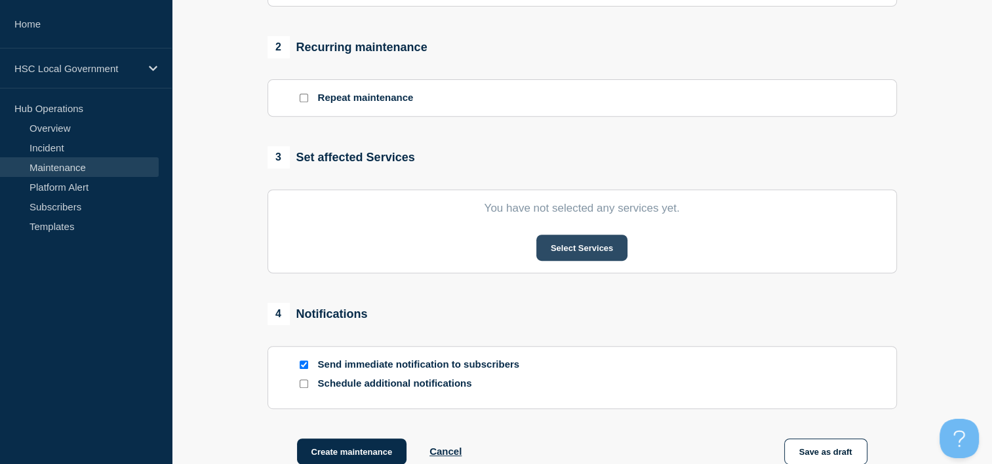
click at [542, 256] on button "Select Services" at bounding box center [581, 248] width 91 height 26
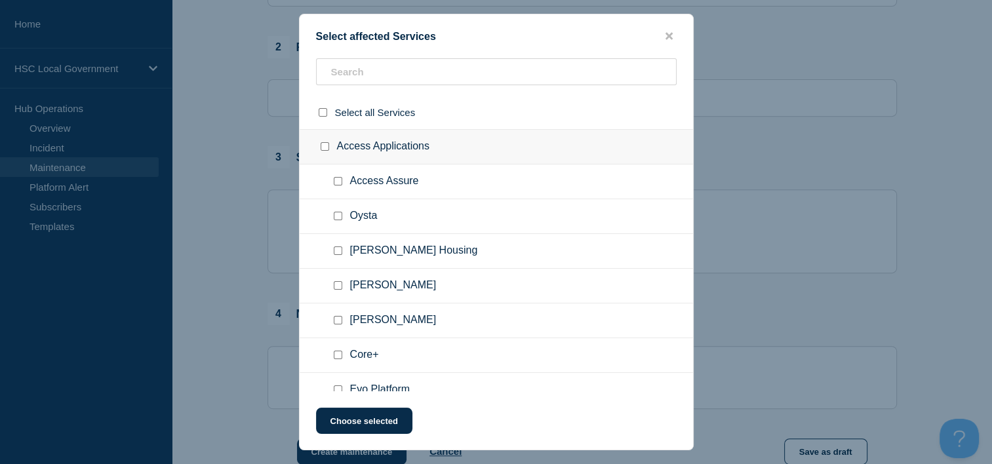
click at [335, 281] on input "Adam Procure checkbox" at bounding box center [338, 285] width 9 height 9
click at [338, 283] on input "Adam Procure checkbox" at bounding box center [338, 285] width 9 height 9
checkbox input "false"
click at [336, 243] on ul "[PERSON_NAME] Housing" at bounding box center [496, 251] width 393 height 35
click at [338, 255] on input "Adam Housing checkbox" at bounding box center [338, 251] width 9 height 9
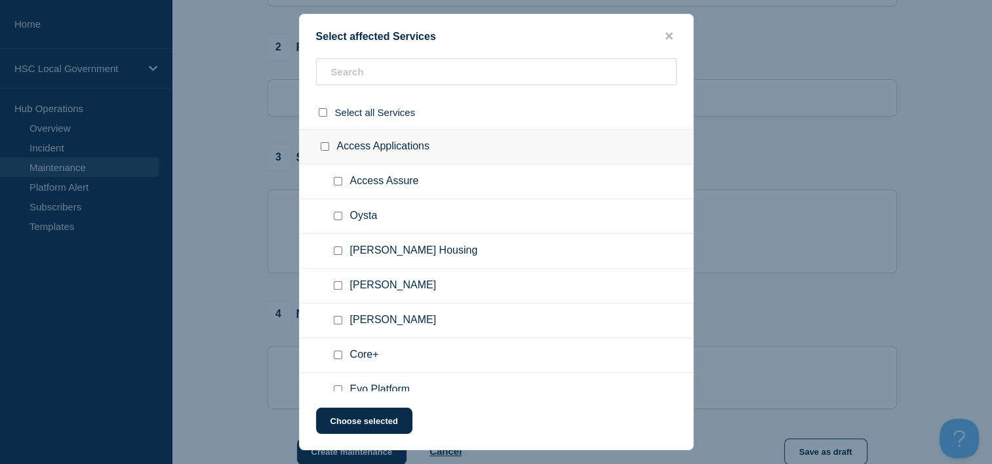
checkbox input "true"
click at [367, 425] on button "Choose selected" at bounding box center [364, 421] width 96 height 26
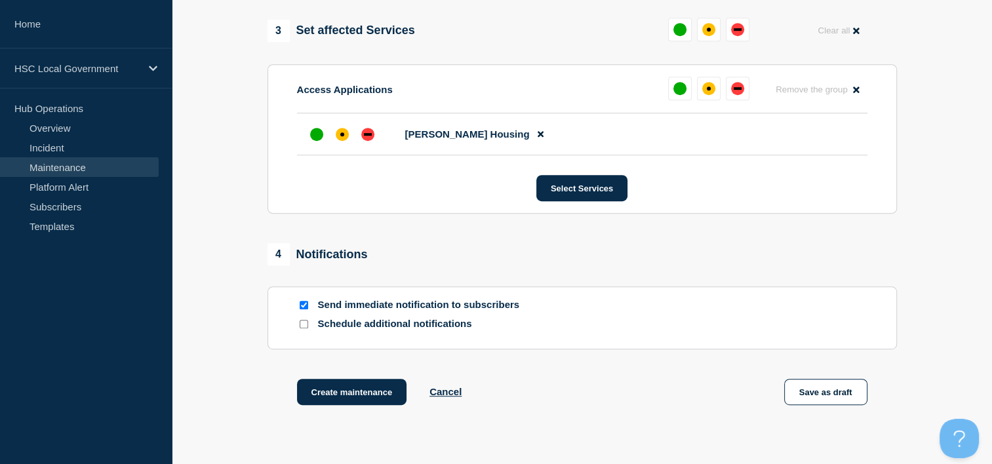
scroll to position [656, 0]
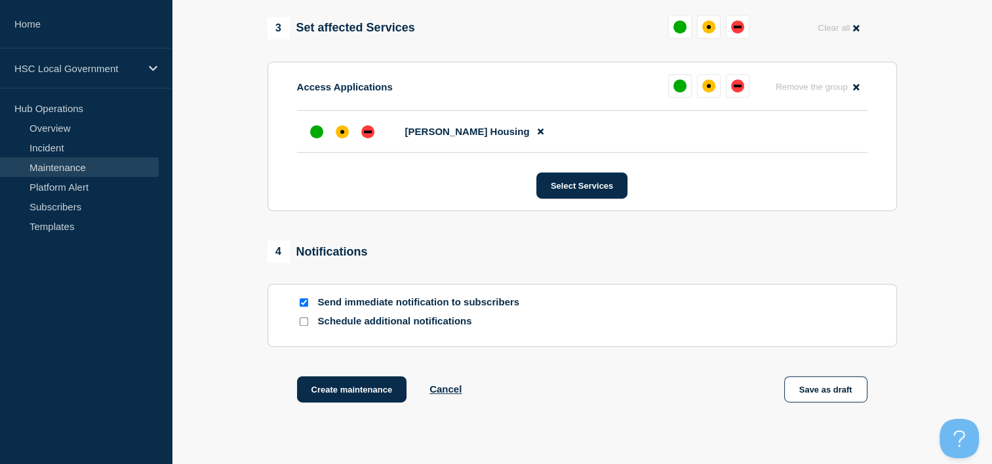
click at [298, 328] on div at bounding box center [303, 321] width 13 height 12
click at [304, 326] on input "Schedule additional notifications" at bounding box center [304, 321] width 9 height 9
checkbox input "true"
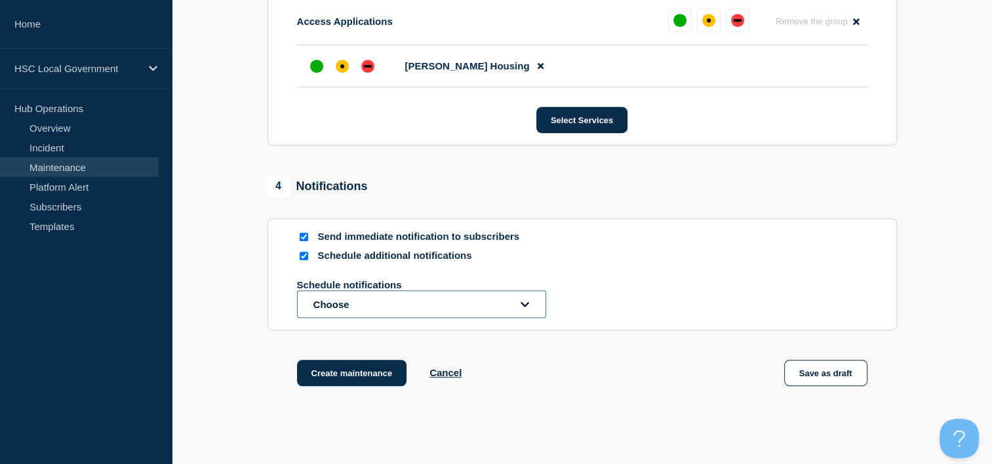
click at [378, 315] on button "Choose" at bounding box center [421, 305] width 249 height 28
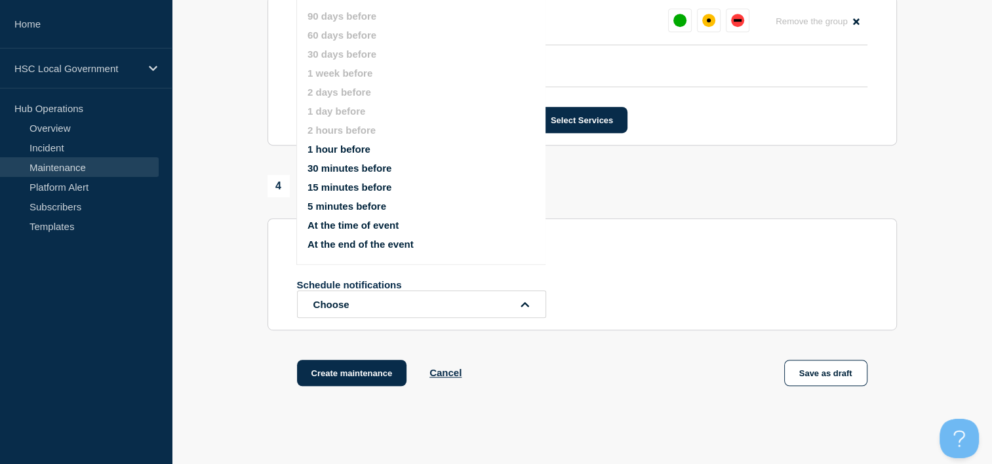
scroll to position [720, 0]
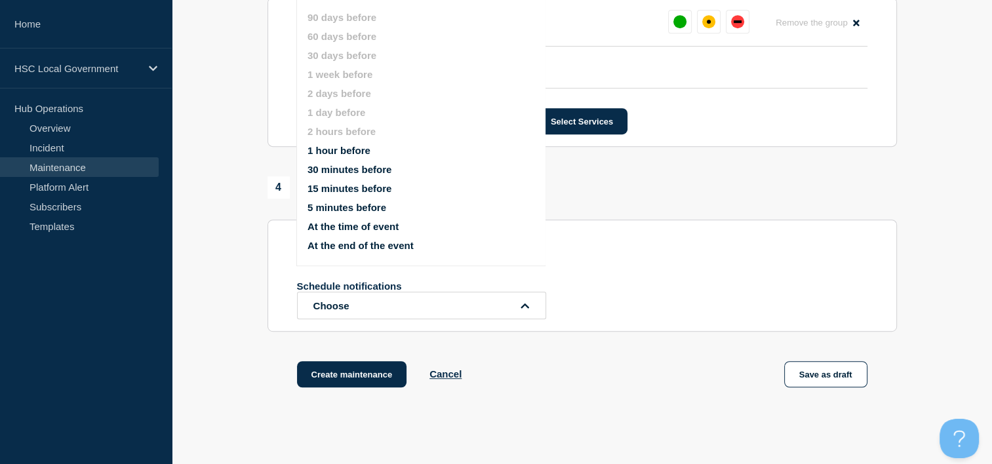
click at [373, 172] on button "30 minutes before" at bounding box center [350, 169] width 84 height 11
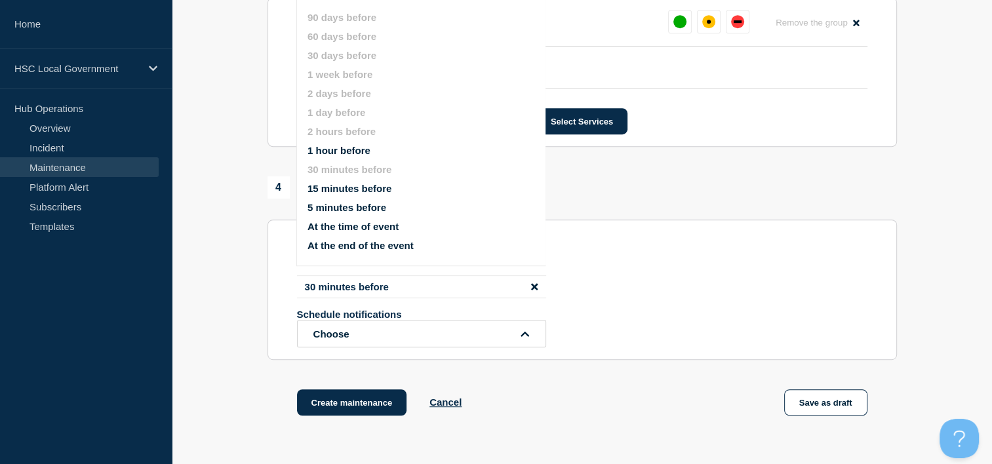
click at [336, 193] on button "15 minutes before" at bounding box center [350, 188] width 84 height 11
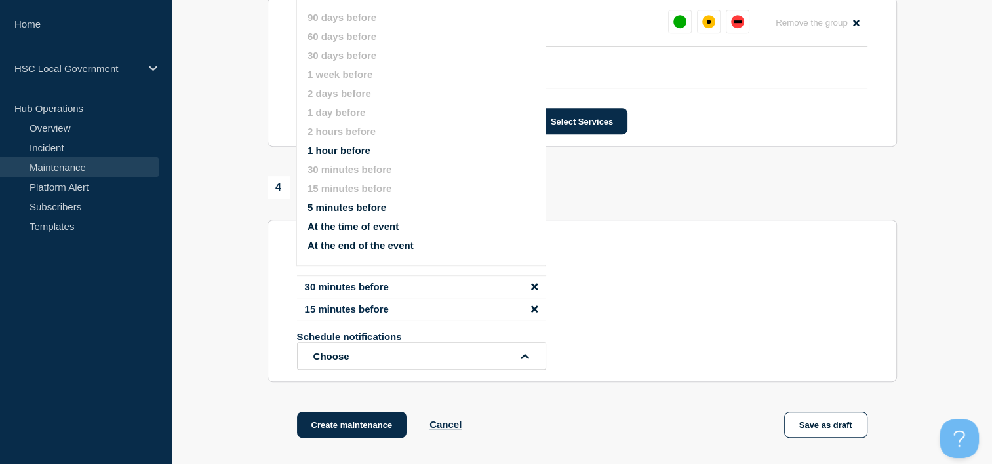
click at [344, 210] on button "5 minutes before" at bounding box center [347, 207] width 79 height 11
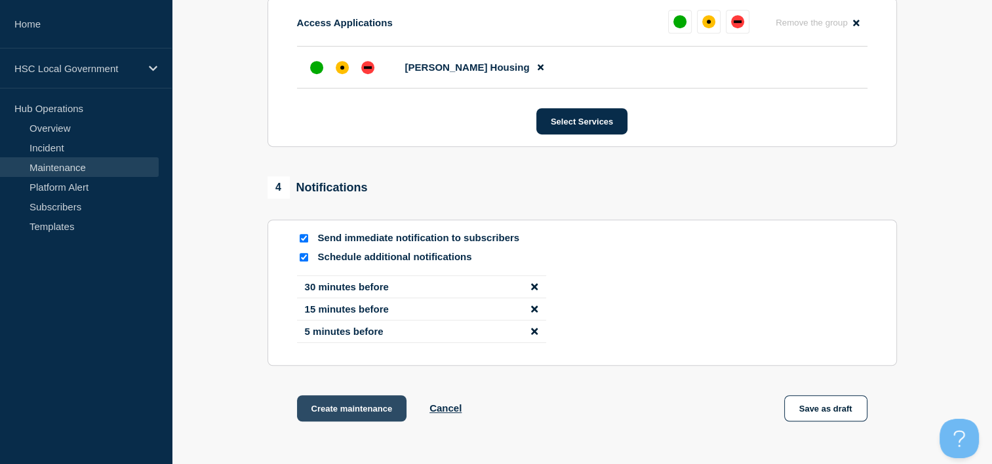
click at [370, 416] on button "Create maintenance" at bounding box center [352, 408] width 110 height 26
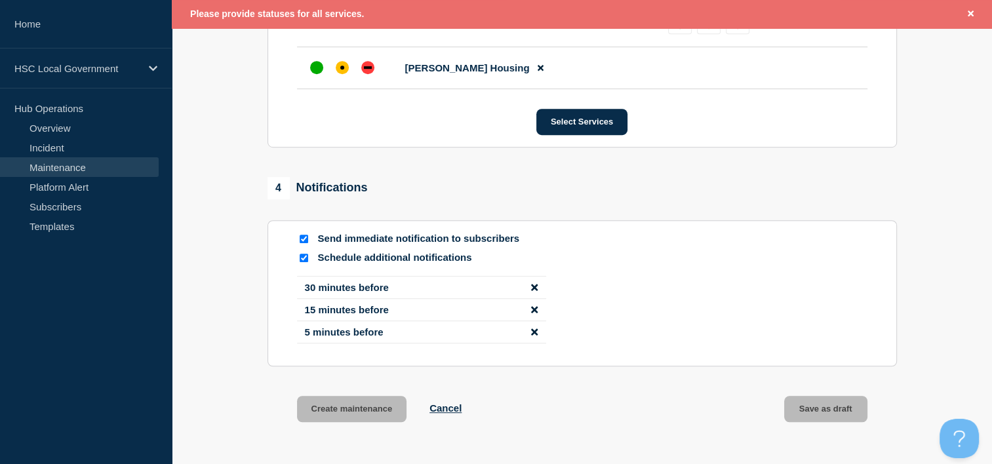
scroll to position [691, 0]
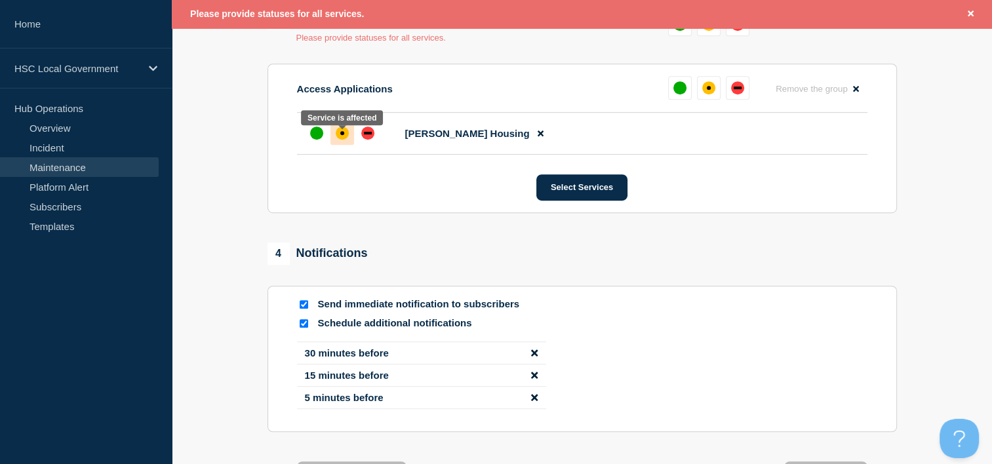
click at [346, 140] on div "affected" at bounding box center [342, 133] width 13 height 13
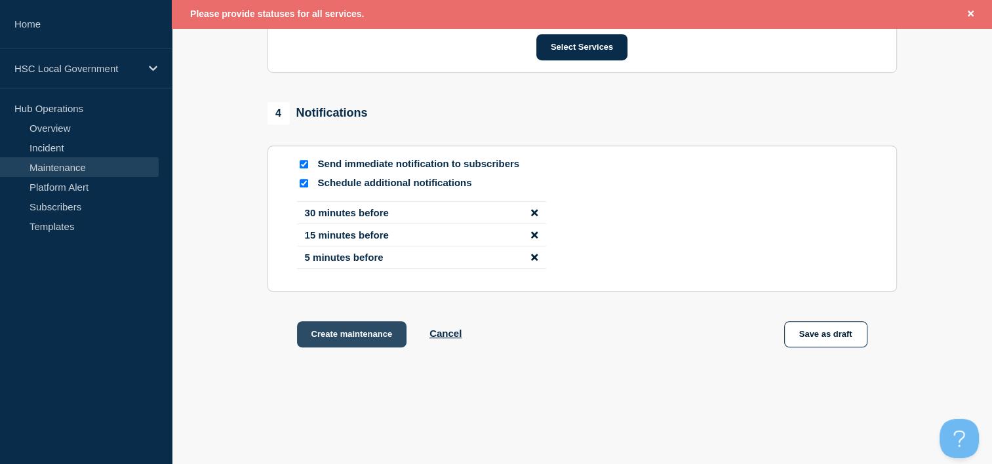
click at [355, 348] on button "Create maintenance" at bounding box center [352, 334] width 110 height 26
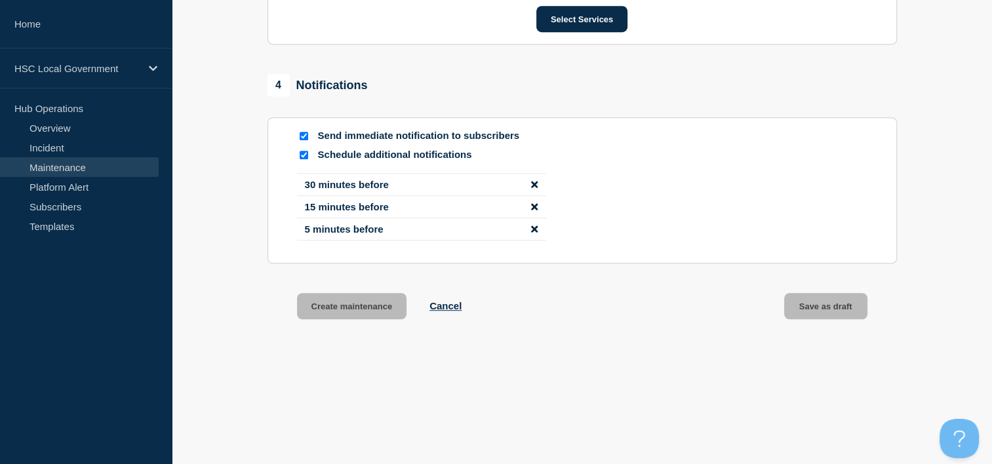
scroll to position [795, 0]
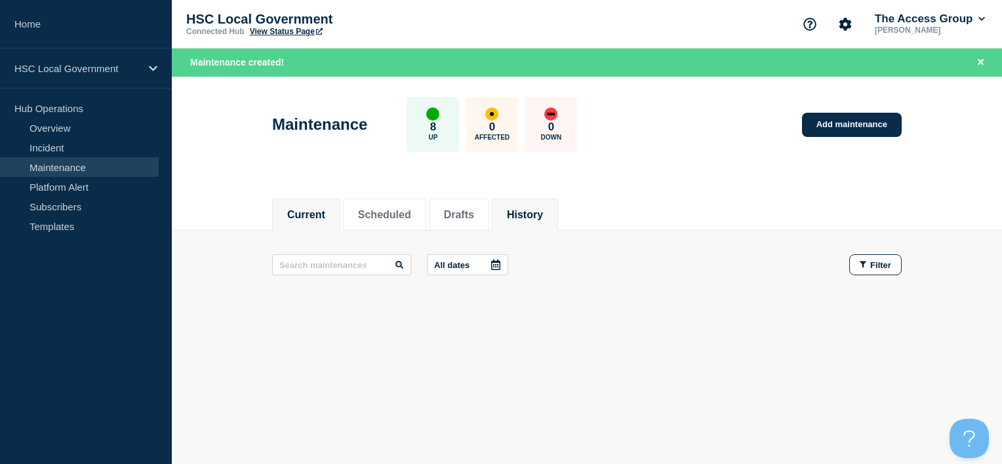
click at [543, 211] on button "History" at bounding box center [525, 215] width 36 height 12
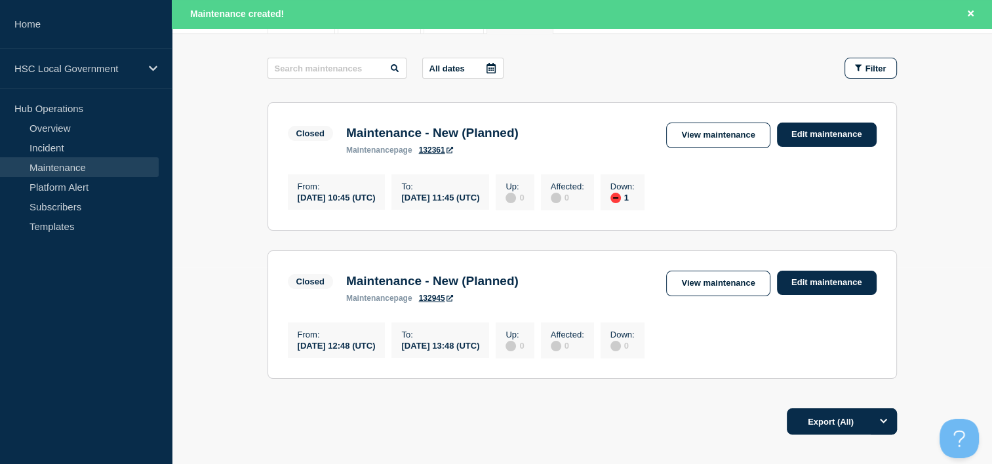
scroll to position [131, 0]
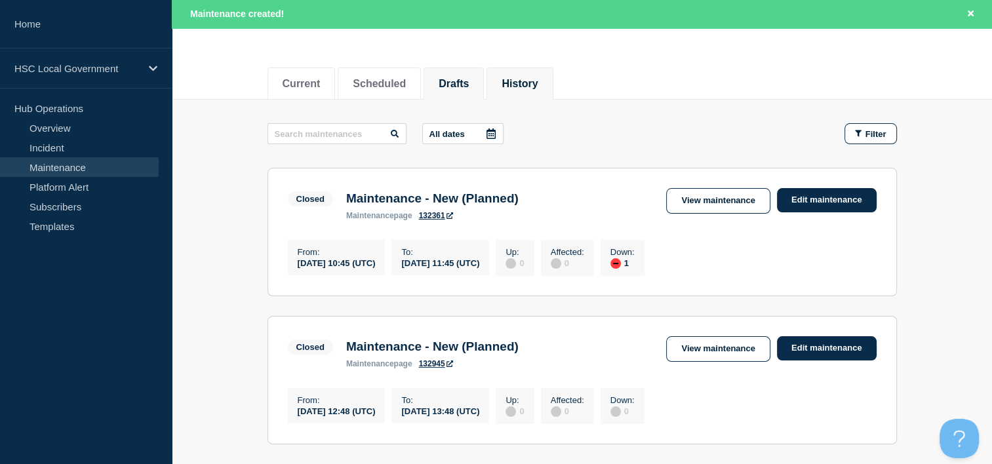
click at [469, 89] on button "Drafts" at bounding box center [454, 84] width 30 height 12
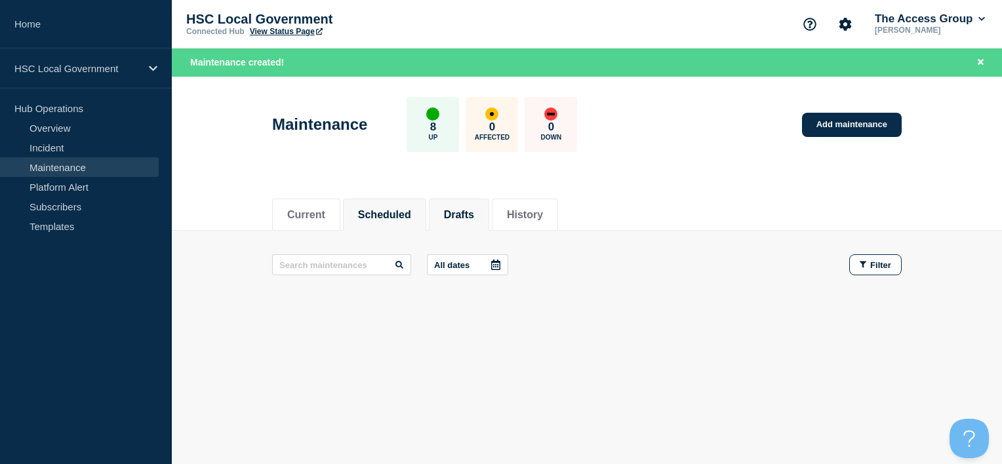
click at [412, 226] on li "Scheduled" at bounding box center [384, 215] width 83 height 32
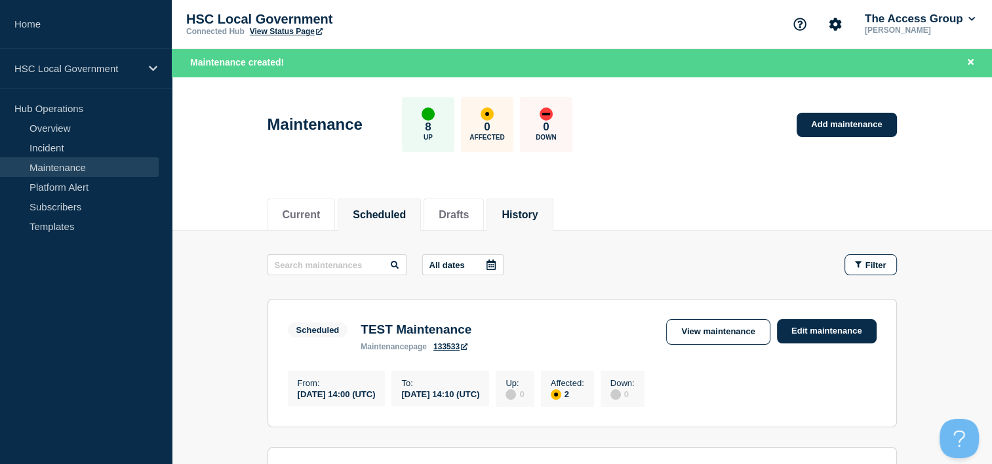
click at [553, 223] on li "History" at bounding box center [520, 215] width 66 height 32
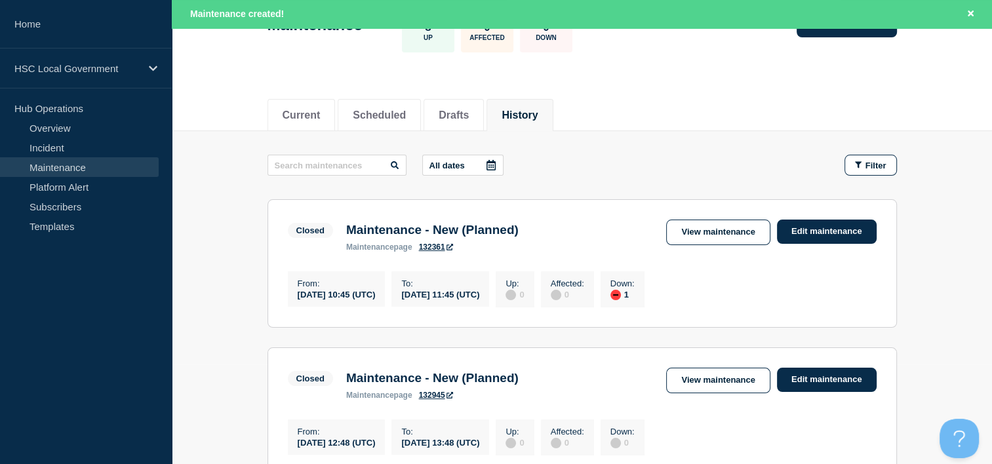
scroll to position [131, 0]
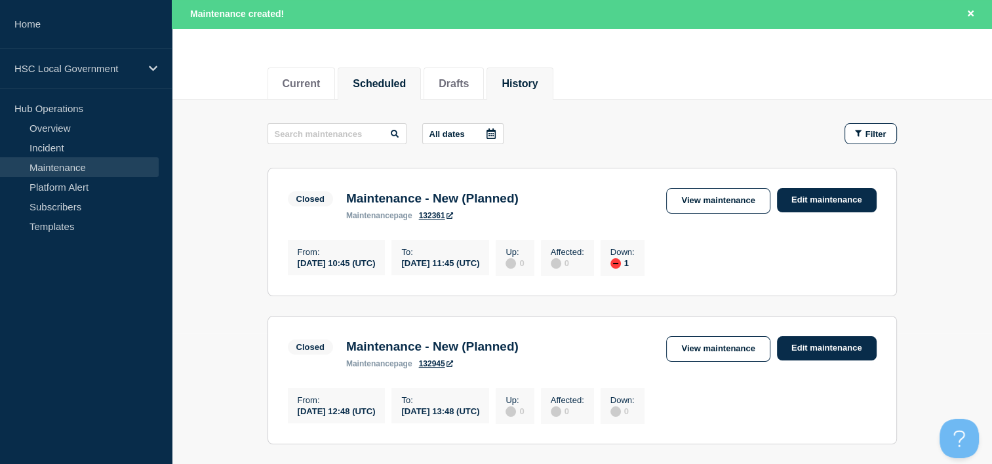
drag, startPoint x: 388, startPoint y: 55, endPoint x: 396, endPoint y: 69, distance: 15.9
click at [388, 57] on div "Current Scheduled Drafts History" at bounding box center [583, 76] width 630 height 45
click at [398, 73] on li "Scheduled" at bounding box center [379, 84] width 83 height 32
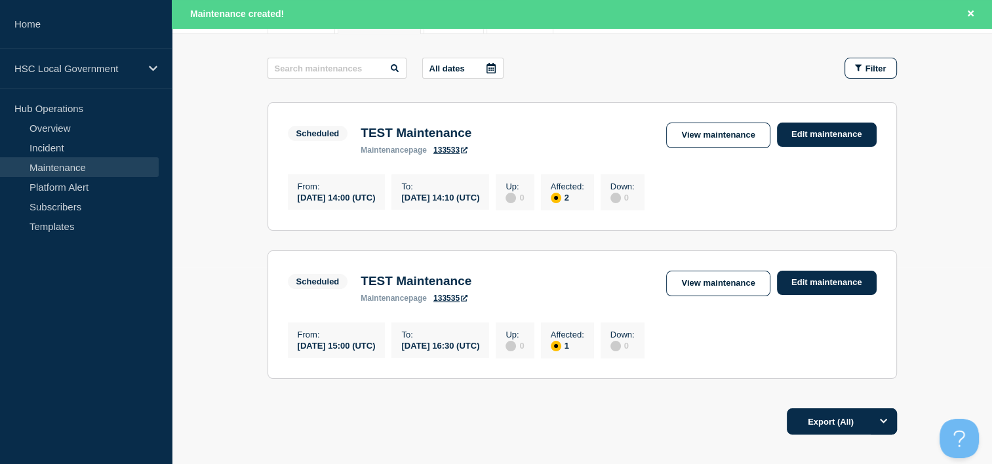
scroll to position [131, 0]
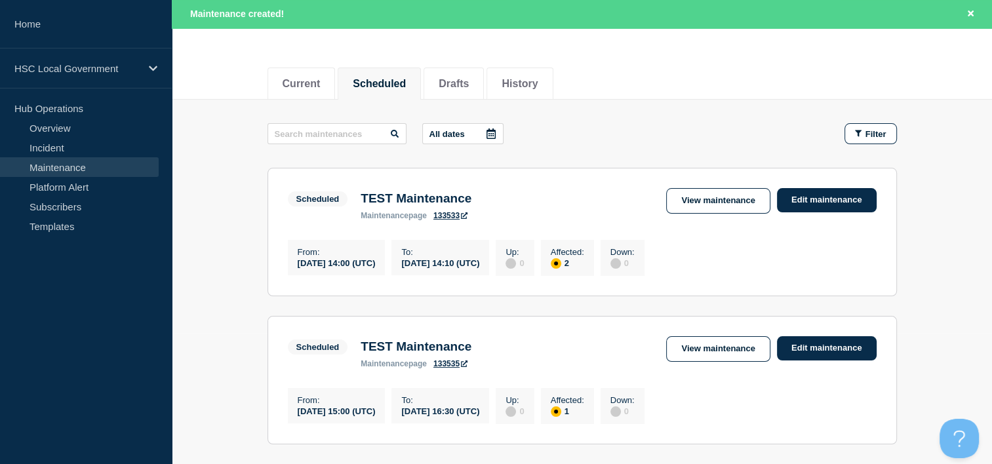
click at [584, 269] on div "2" at bounding box center [567, 263] width 33 height 12
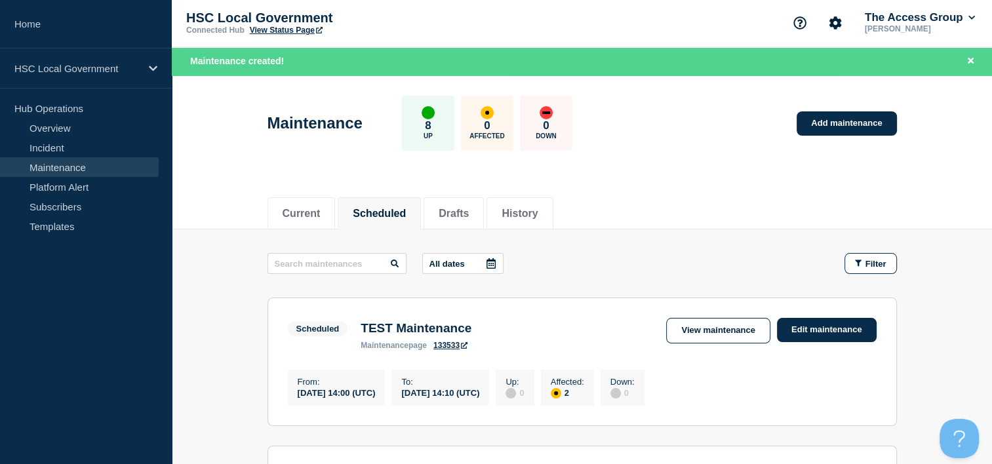
scroll to position [0, 0]
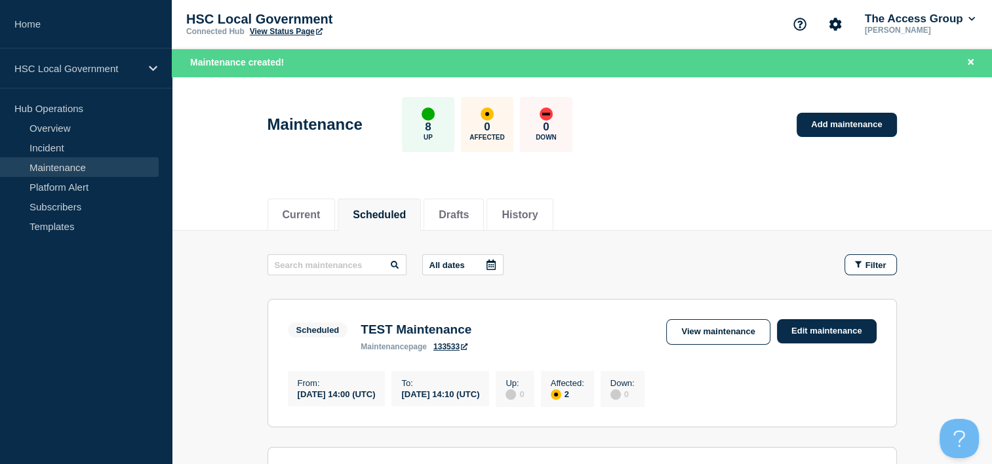
click at [296, 33] on link "View Status Page" at bounding box center [286, 31] width 73 height 9
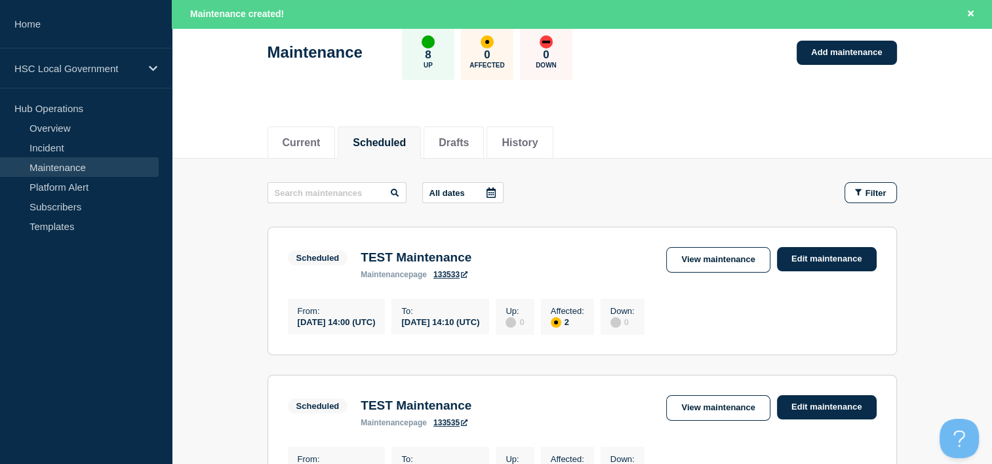
scroll to position [197, 0]
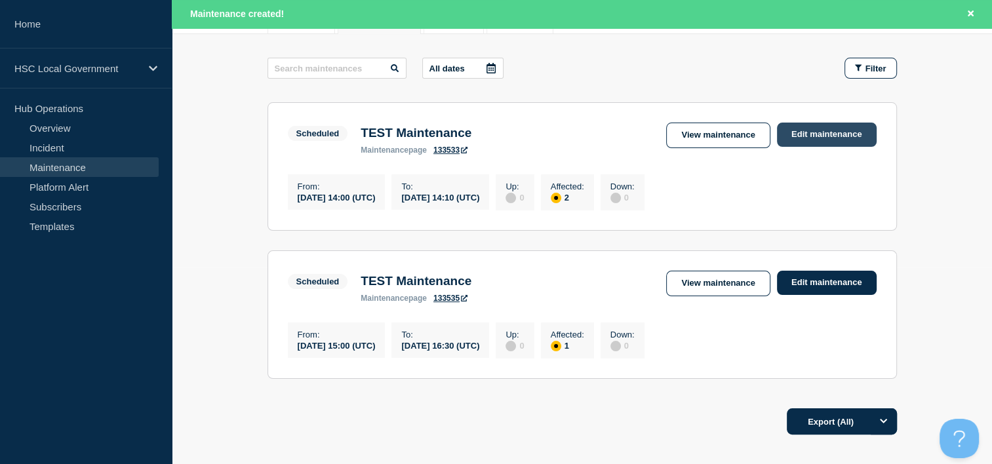
click at [812, 134] on link "Edit maintenance" at bounding box center [827, 135] width 100 height 24
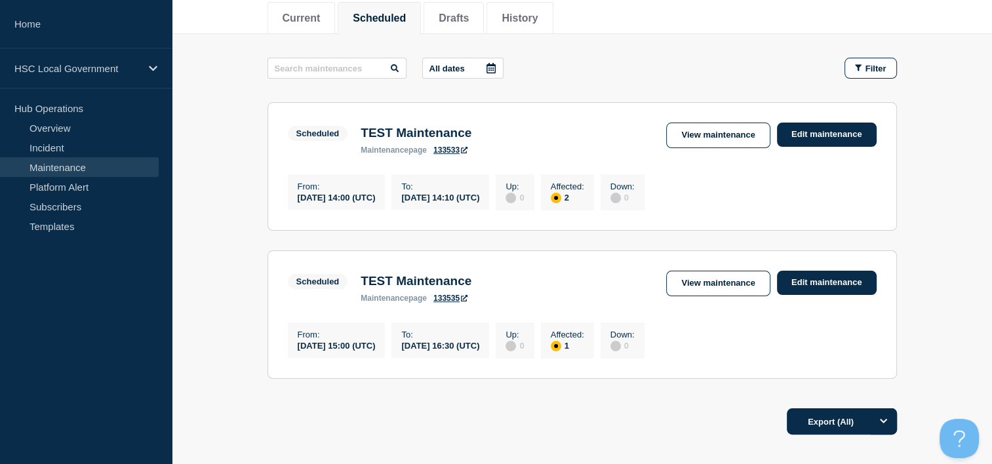
scroll to position [169, 0]
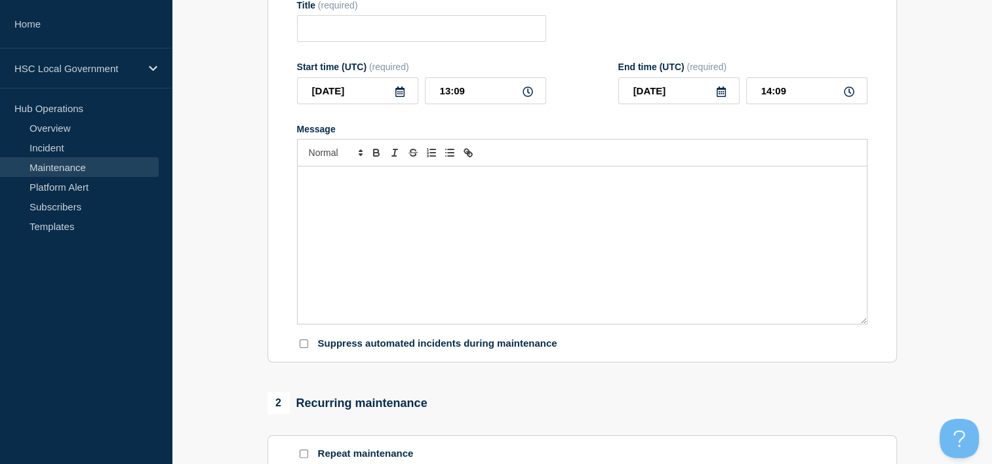
type input "TEST Maintenance"
type input "14:00"
type input "14:10"
checkbox input "true"
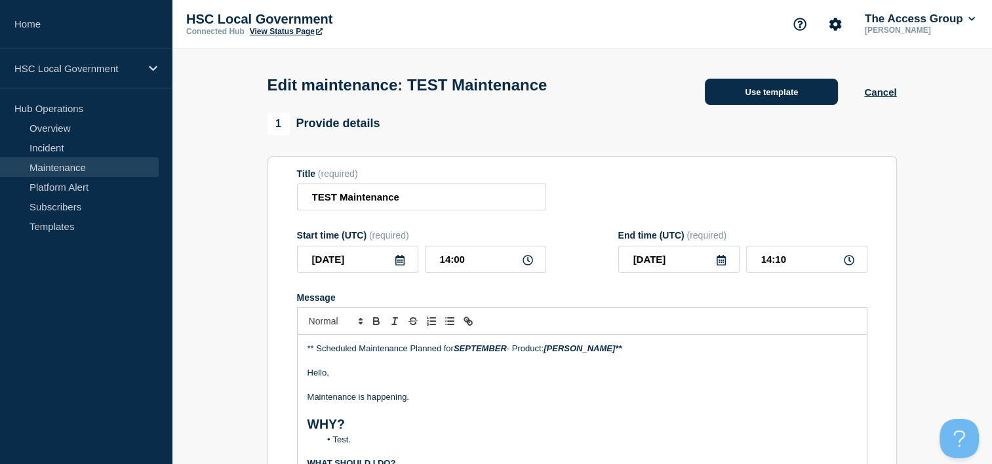
click at [782, 102] on button "Use template" at bounding box center [771, 92] width 133 height 26
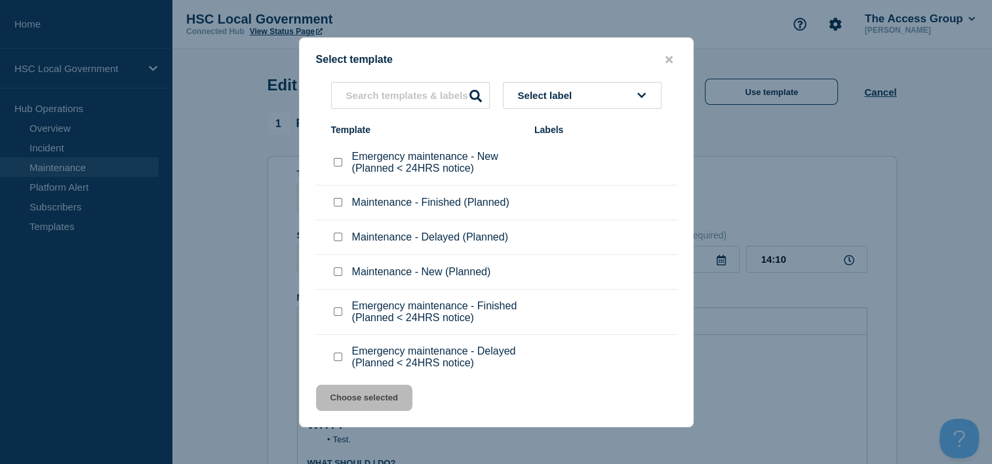
click at [339, 203] on input "Maintenance - Finished (Planned) checkbox" at bounding box center [338, 202] width 9 height 9
checkbox input "true"
click at [367, 400] on button "Choose selected" at bounding box center [364, 398] width 96 height 26
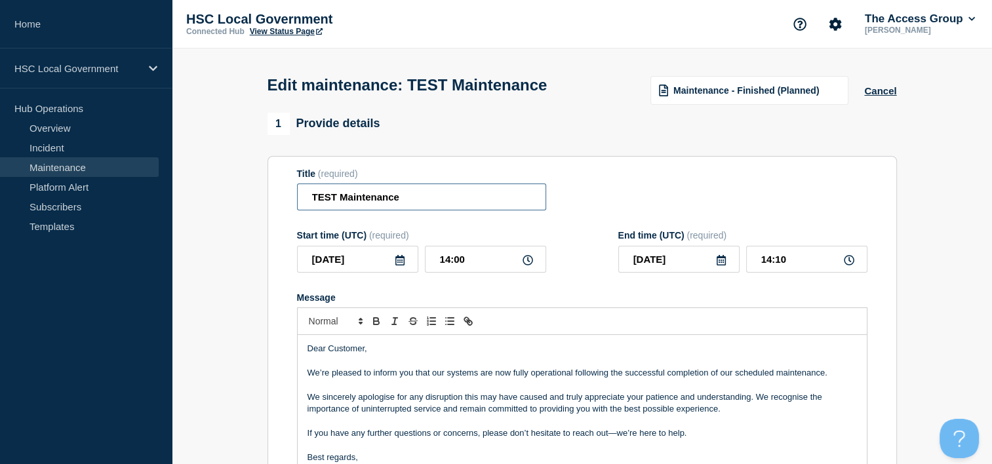
drag, startPoint x: 421, startPoint y: 203, endPoint x: 412, endPoint y: 203, distance: 9.2
click at [412, 203] on input "TEST Maintenance" at bounding box center [421, 197] width 249 height 27
type input "TEST Maintenance finished"
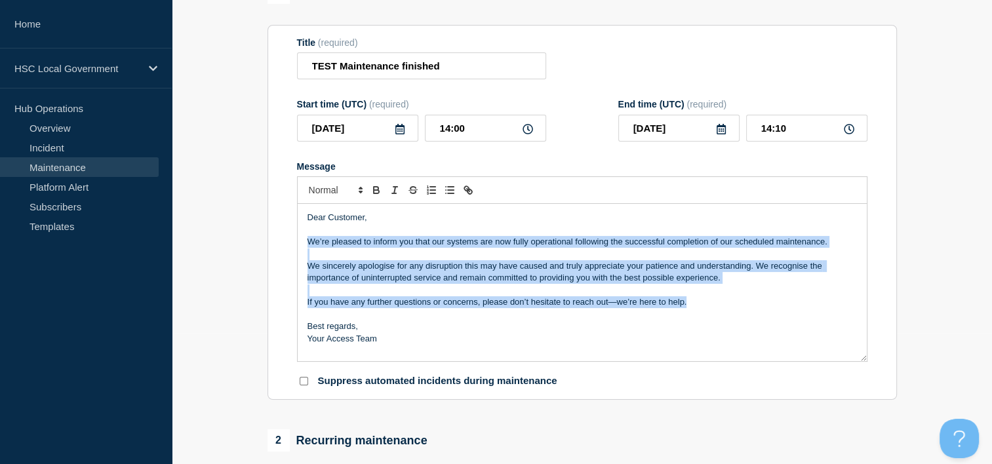
drag, startPoint x: 691, startPoint y: 329, endPoint x: 245, endPoint y: 267, distance: 450.3
paste div "Message"
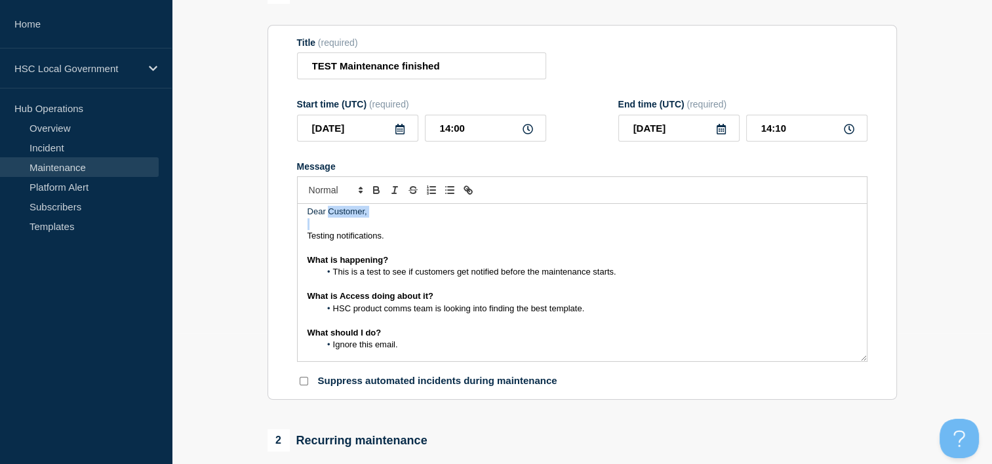
scroll to position [0, 0]
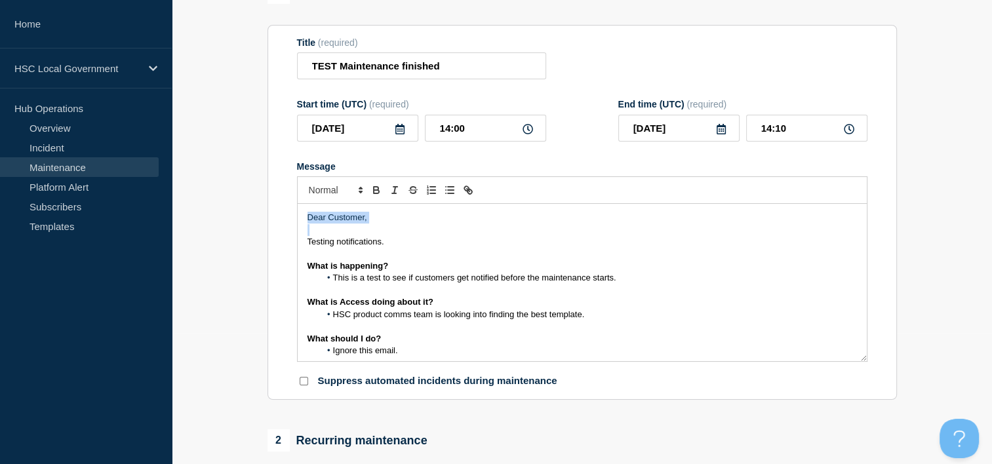
drag, startPoint x: 371, startPoint y: 247, endPoint x: 253, endPoint y: 236, distance: 117.9
click at [392, 272] on p "What is happening?" at bounding box center [583, 266] width 550 height 12
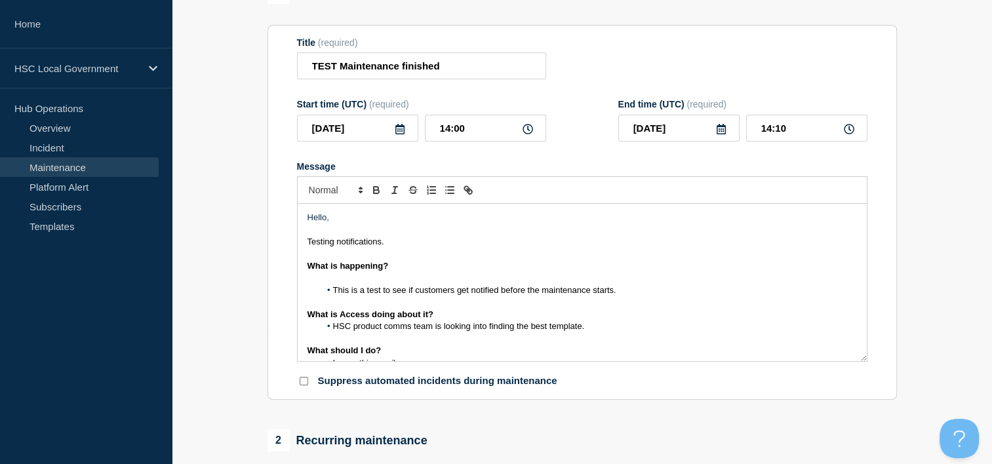
click at [438, 321] on p "What is Access doing about it?" at bounding box center [583, 315] width 550 height 12
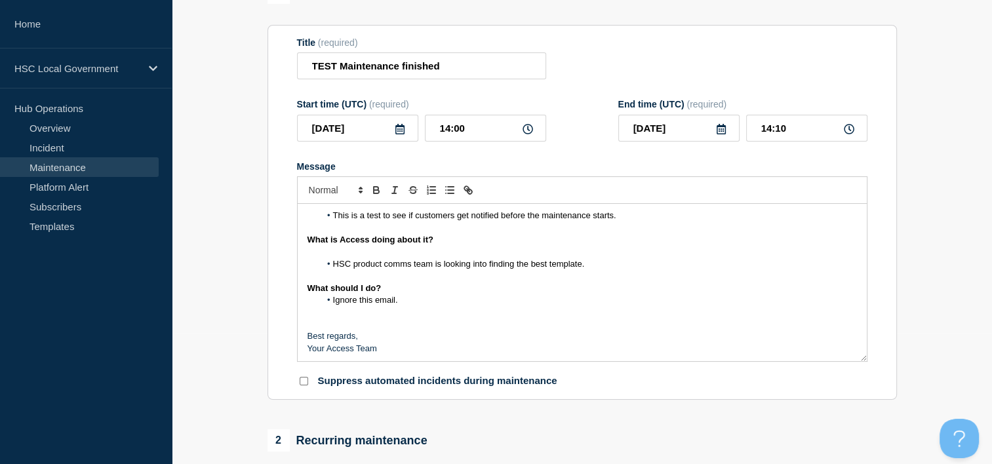
scroll to position [76, 0]
click at [412, 293] on p "What should I do?" at bounding box center [583, 287] width 550 height 12
click at [328, 341] on p "Message" at bounding box center [583, 335] width 550 height 12
click at [395, 329] on p "Message" at bounding box center [583, 323] width 550 height 12
click at [383, 341] on p "Best regards," at bounding box center [583, 335] width 550 height 12
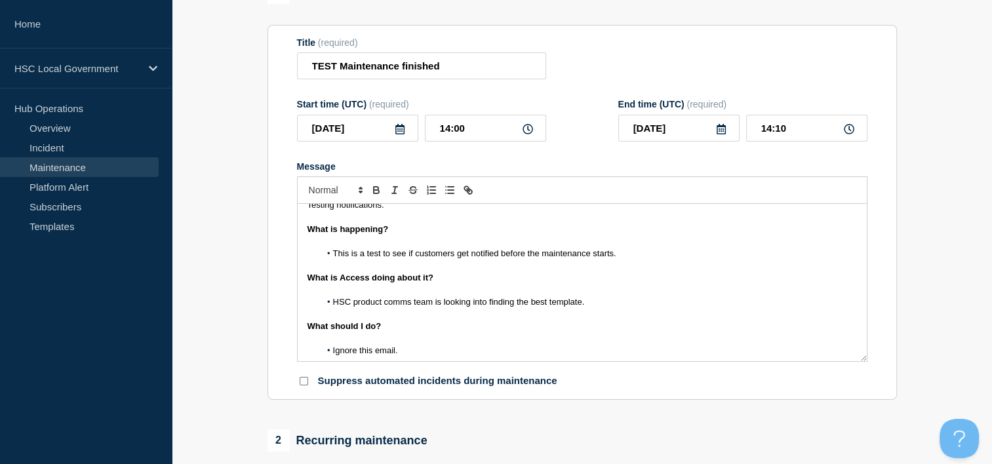
scroll to position [0, 0]
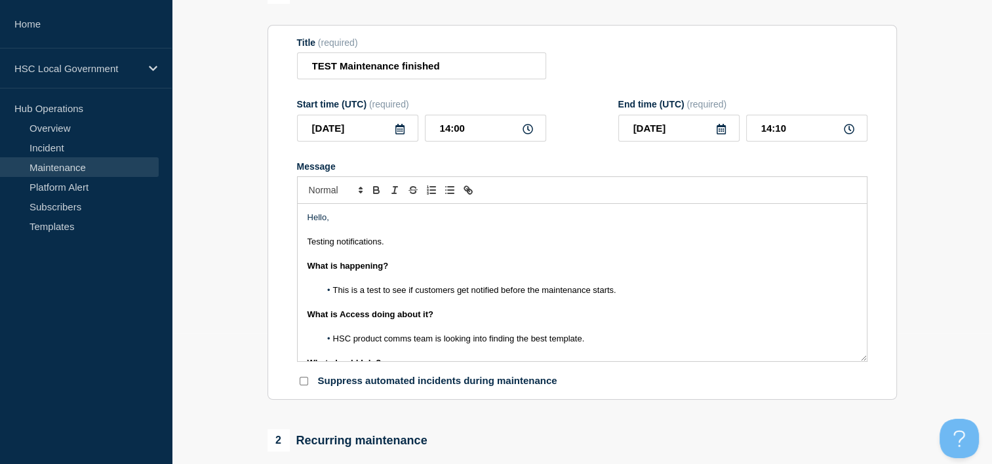
click at [388, 248] on p "Testing notifications." at bounding box center [583, 242] width 550 height 12
click at [399, 134] on icon at bounding box center [399, 129] width 9 height 10
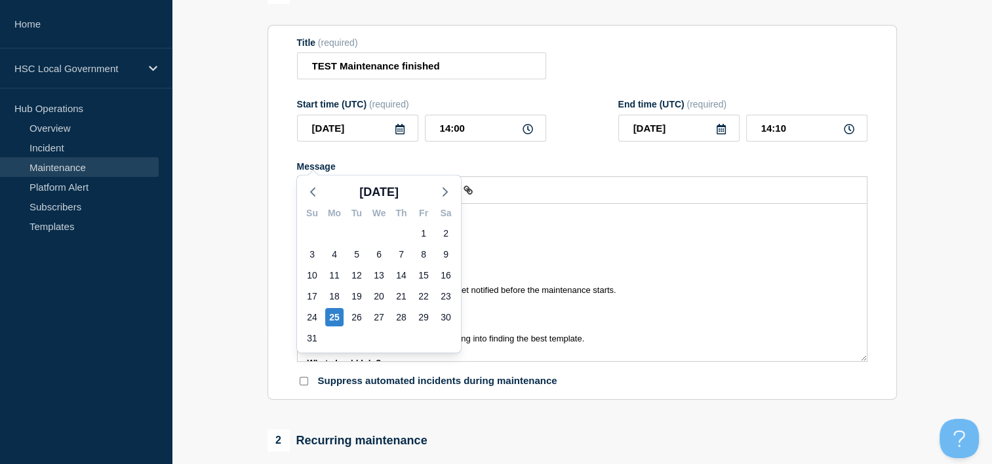
click at [399, 134] on icon at bounding box center [399, 129] width 9 height 10
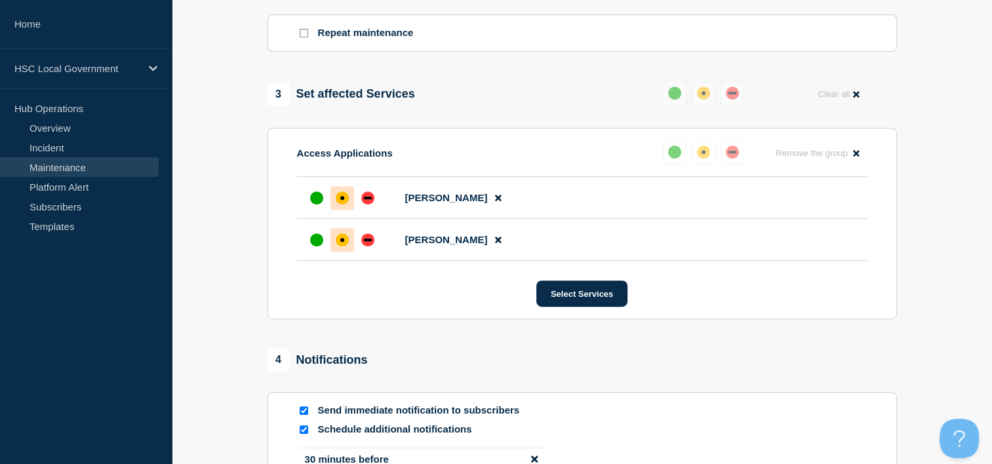
scroll to position [590, 0]
click at [304, 218] on li "[PERSON_NAME]" at bounding box center [582, 197] width 571 height 42
click at [307, 209] on div at bounding box center [317, 198] width 24 height 24
click at [321, 251] on div at bounding box center [317, 240] width 24 height 24
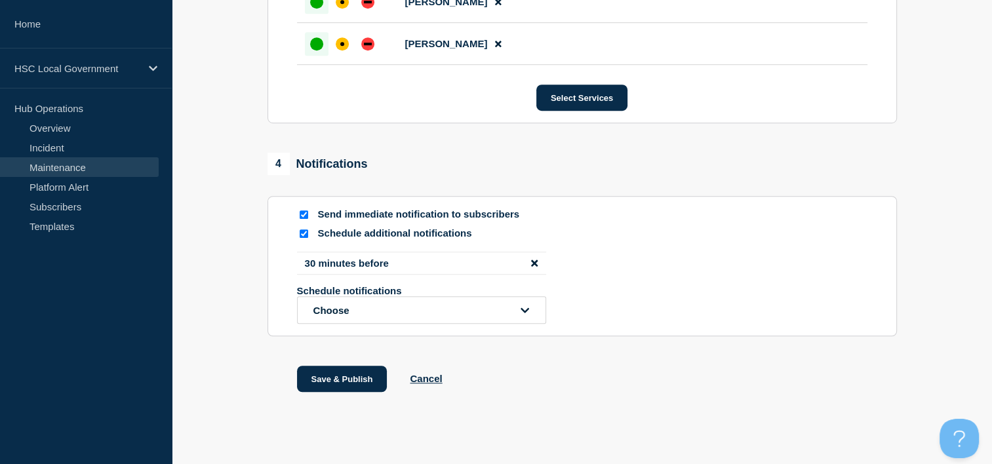
scroll to position [787, 0]
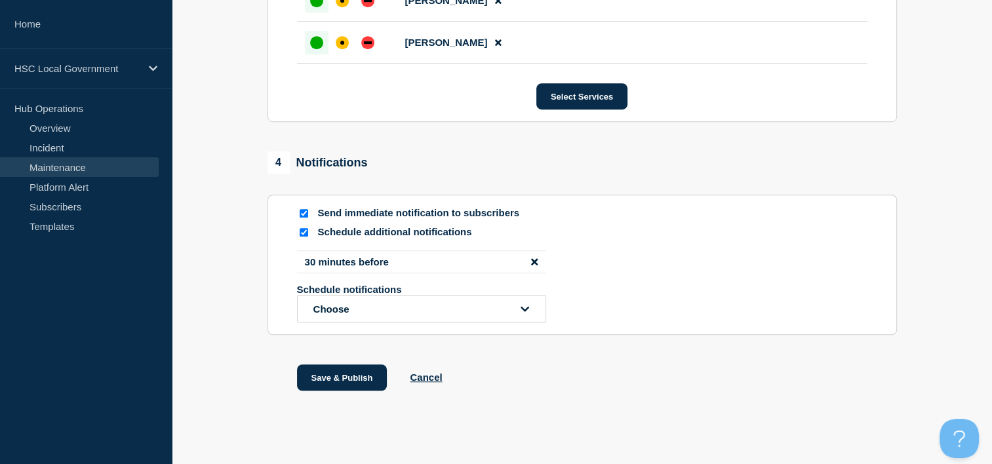
click at [534, 267] on icon "disable notification 30 minutes before" at bounding box center [534, 262] width 7 height 10
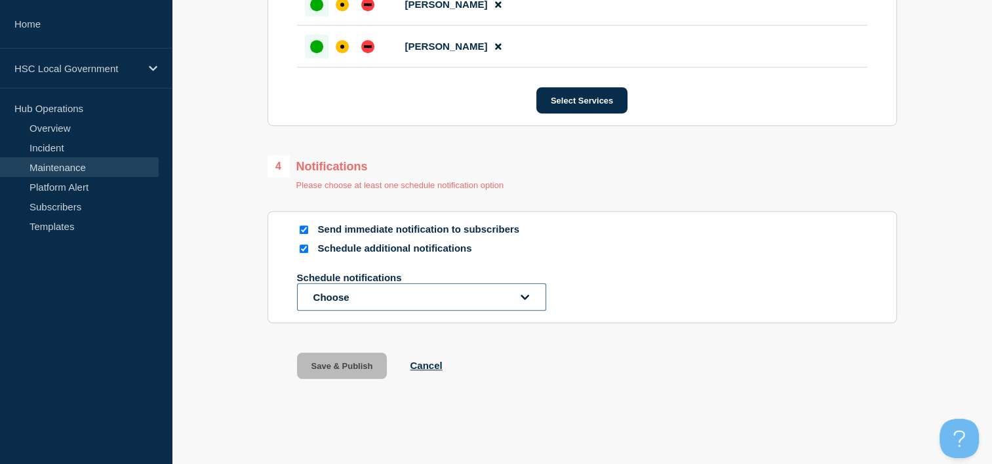
click at [525, 311] on button "Choose" at bounding box center [421, 297] width 249 height 28
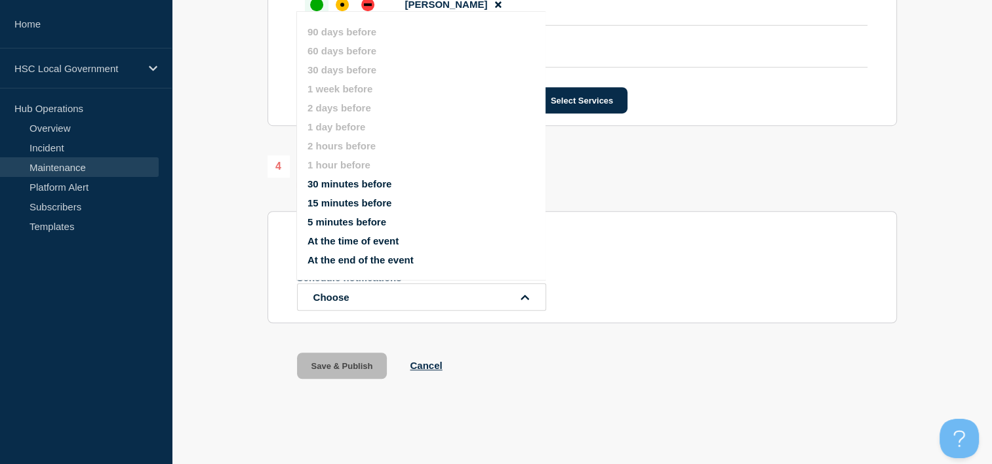
click at [348, 222] on button "5 minutes before" at bounding box center [347, 221] width 79 height 11
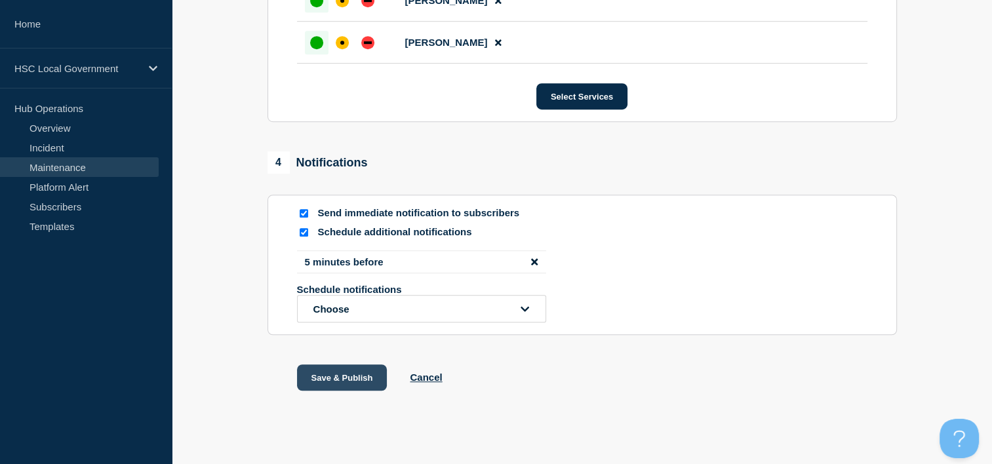
click at [348, 391] on button "Save & Publish" at bounding box center [342, 378] width 90 height 26
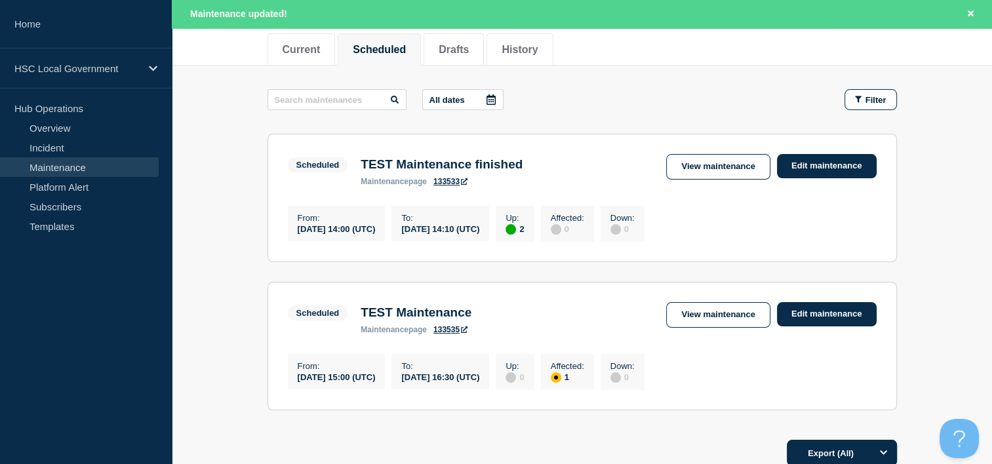
scroll to position [163, 0]
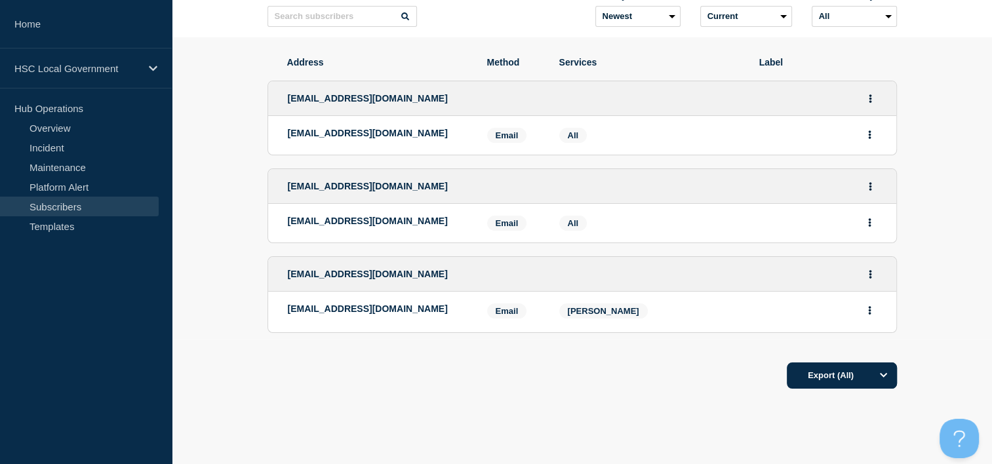
scroll to position [131, 0]
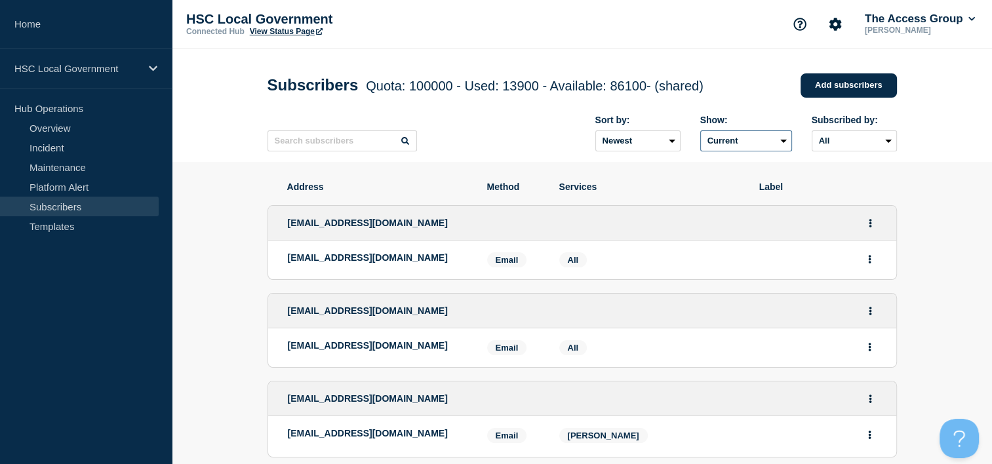
click at [782, 147] on select "Current Deleted Recently deleted" at bounding box center [746, 141] width 92 height 21
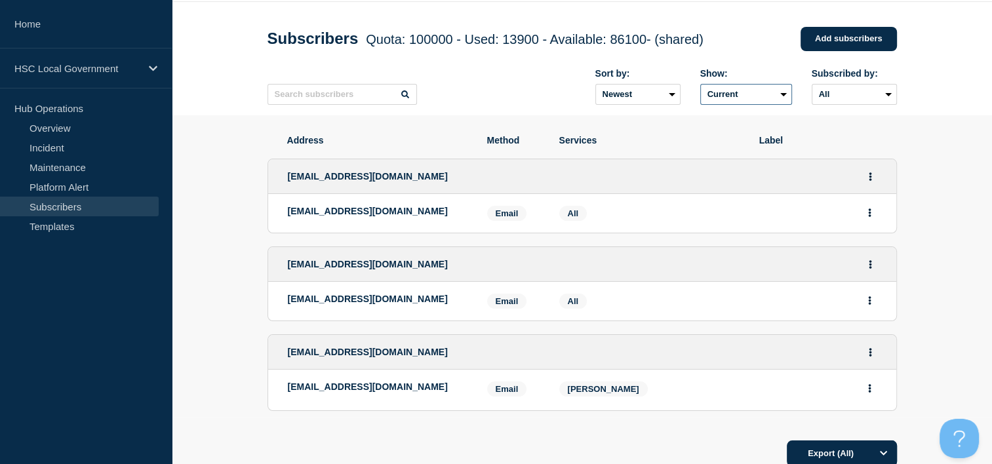
scroll to position [43, 0]
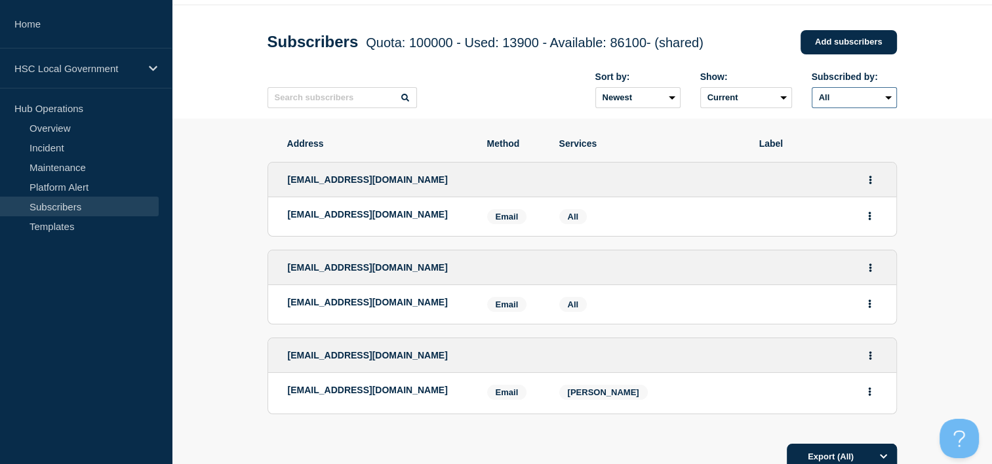
click at [858, 106] on select "All Email" at bounding box center [854, 97] width 85 height 21
